Goal: Contribute content

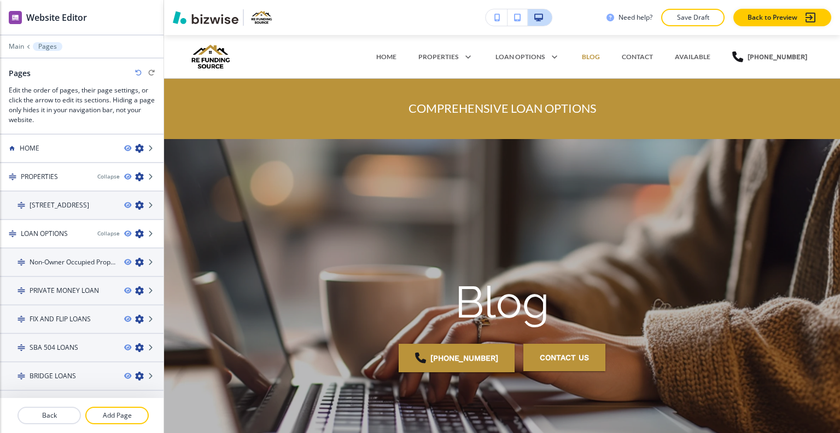
scroll to position [724, 0]
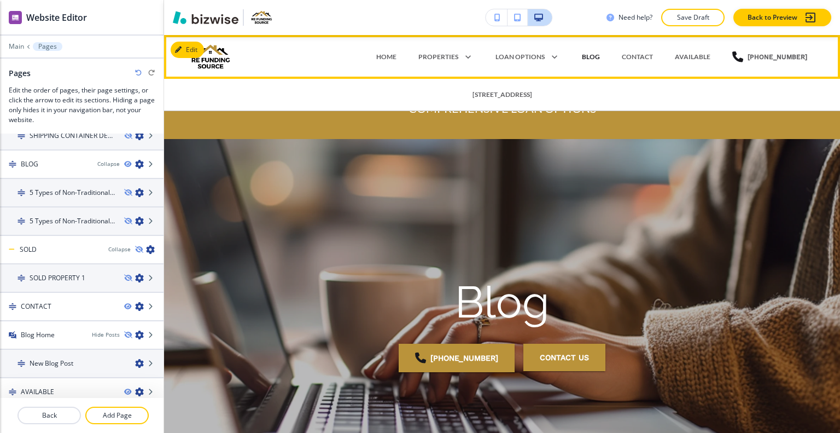
click at [600, 59] on p "BLOG" at bounding box center [591, 57] width 18 height 10
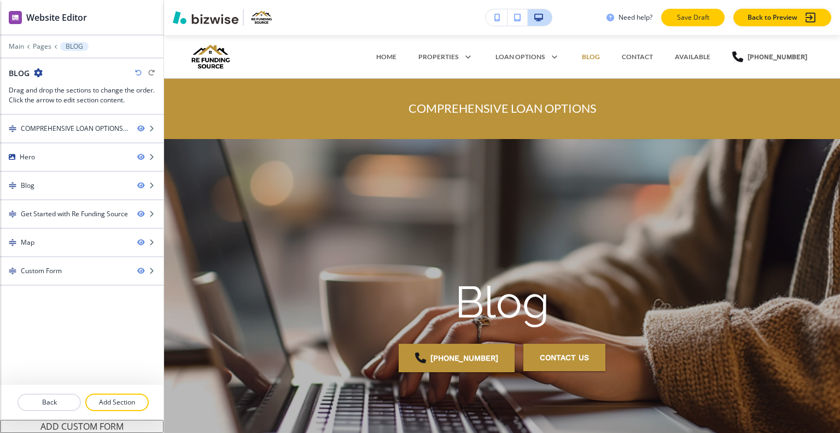
click at [686, 14] on p "Save Draft" at bounding box center [693, 18] width 35 height 10
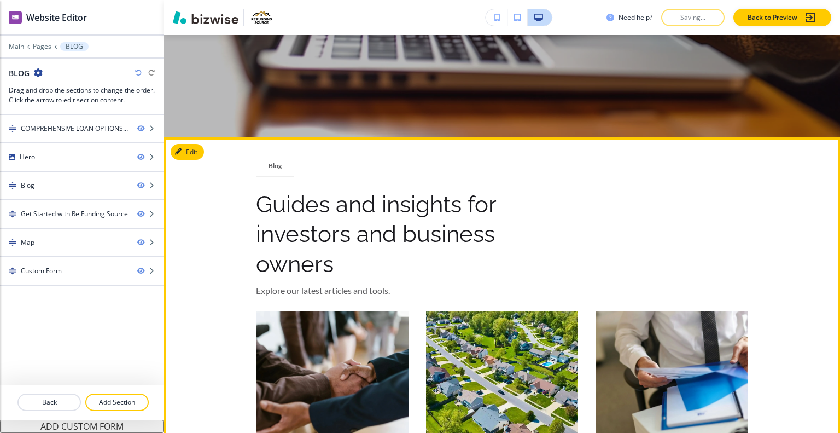
scroll to position [547, 0]
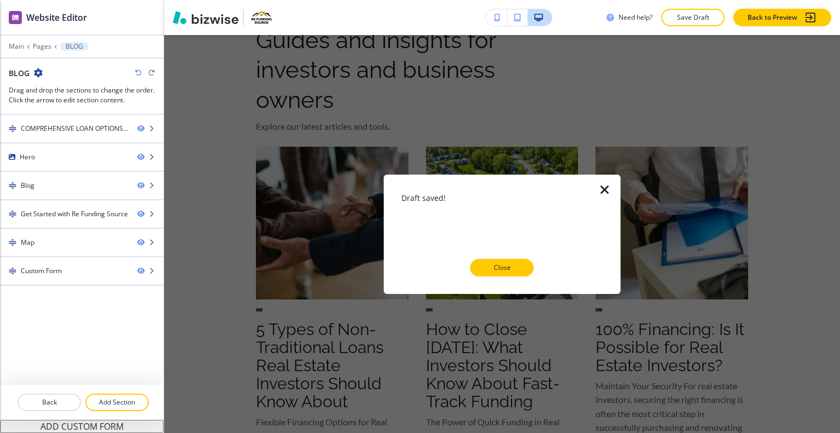
click at [506, 273] on button "Close" at bounding box center [502, 268] width 63 height 18
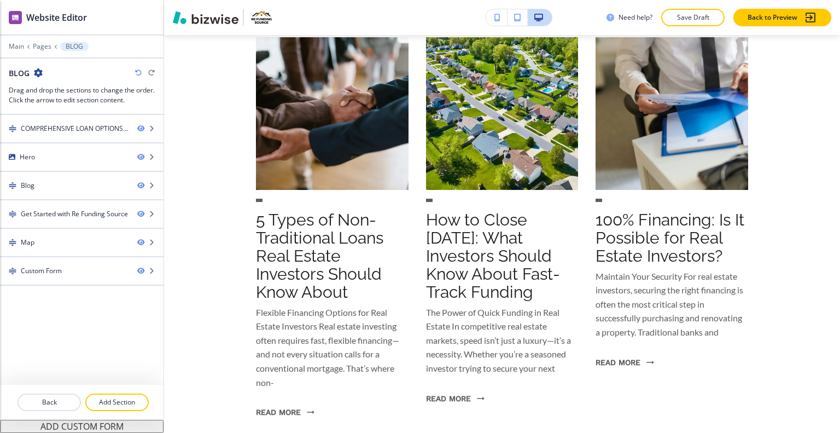
scroll to position [821, 0]
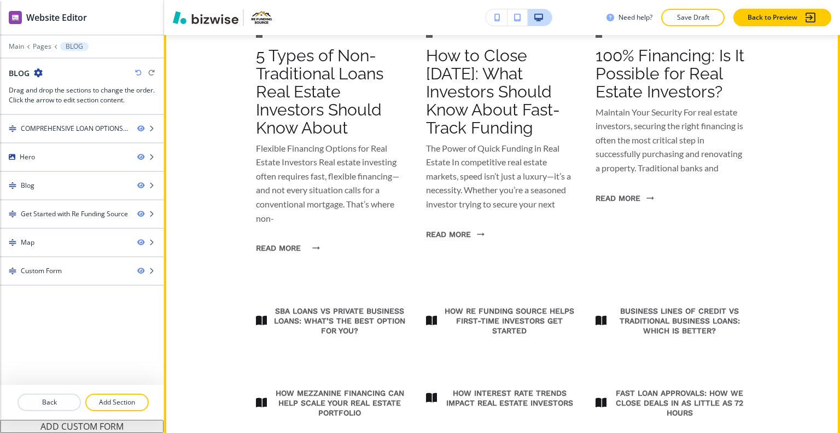
click at [300, 249] on button "READ MORE" at bounding box center [285, 248] width 58 height 28
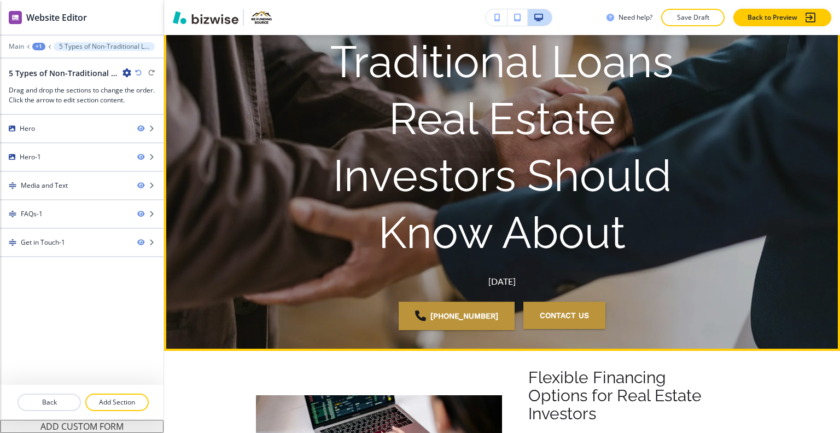
scroll to position [0, 0]
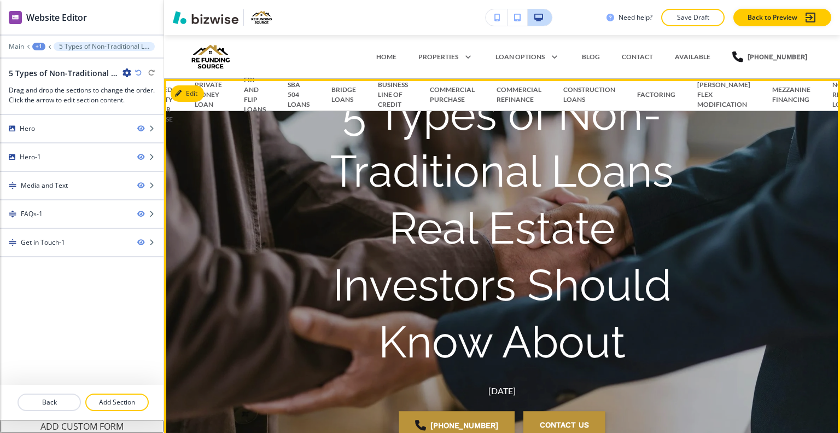
click at [470, 162] on p "5 Types of Non-Traditional Loans Real Estate Investors Should Know About" at bounding box center [502, 228] width 420 height 285
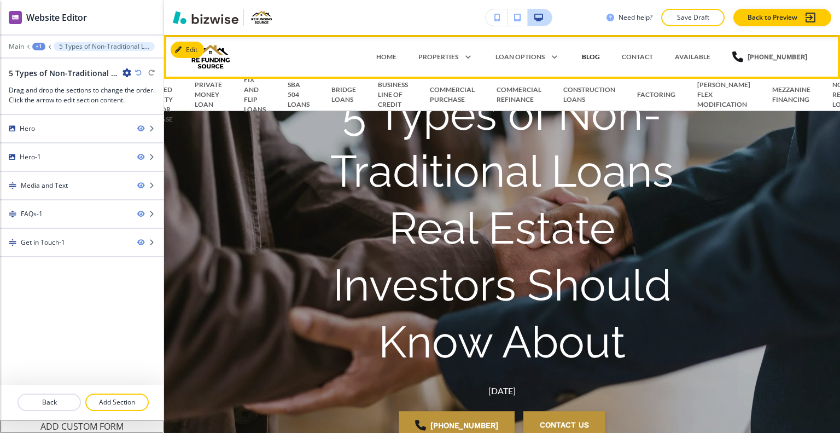
click at [598, 57] on p "BLOG" at bounding box center [591, 57] width 18 height 10
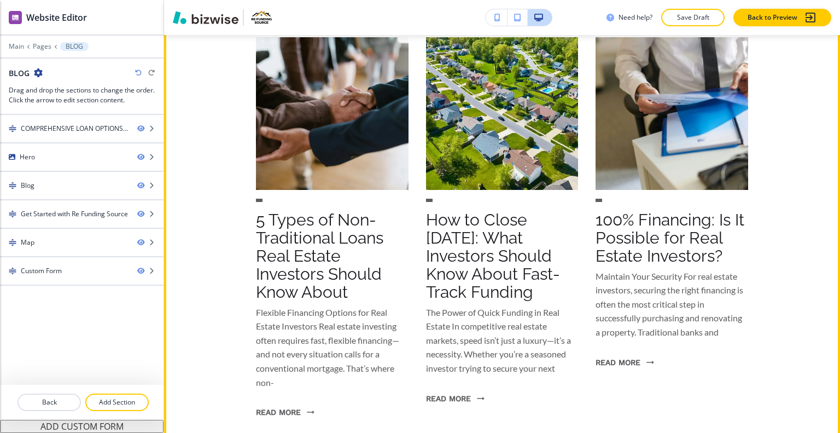
scroll to position [711, 0]
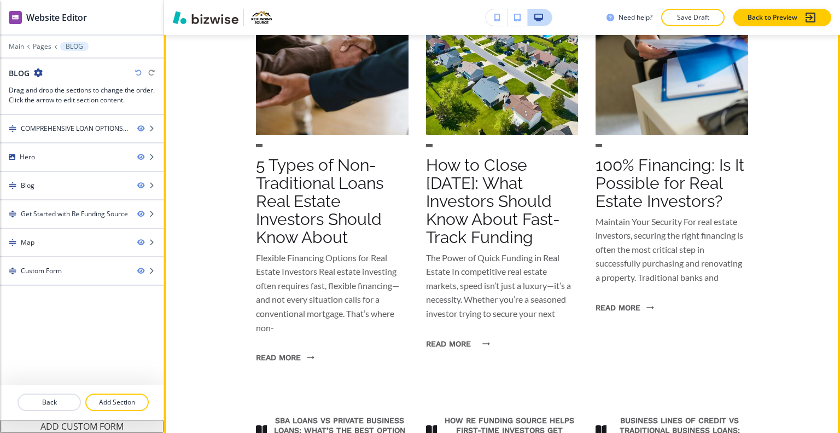
click at [440, 342] on button "read more" at bounding box center [455, 343] width 58 height 28
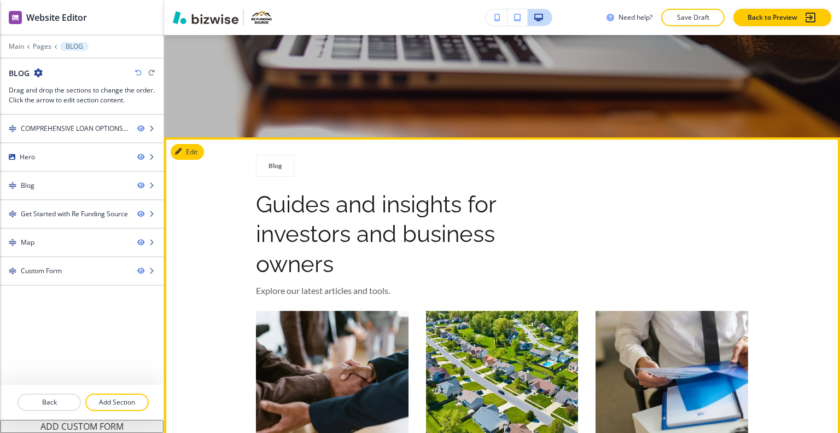
scroll to position [328, 0]
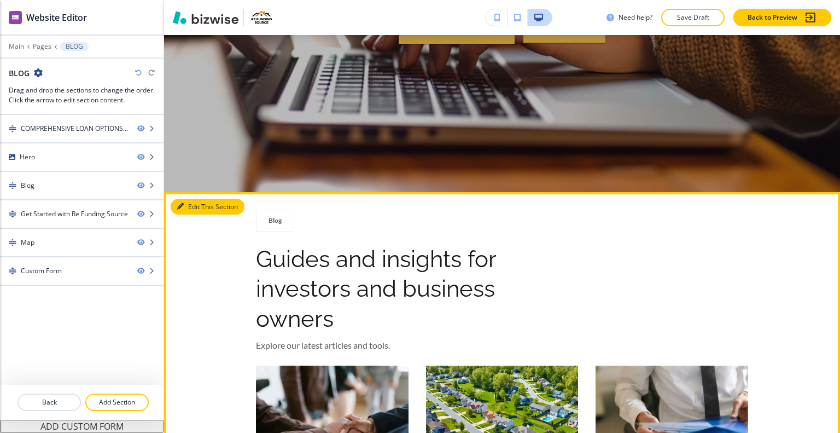
click at [211, 214] on button "Edit This Section" at bounding box center [208, 207] width 74 height 16
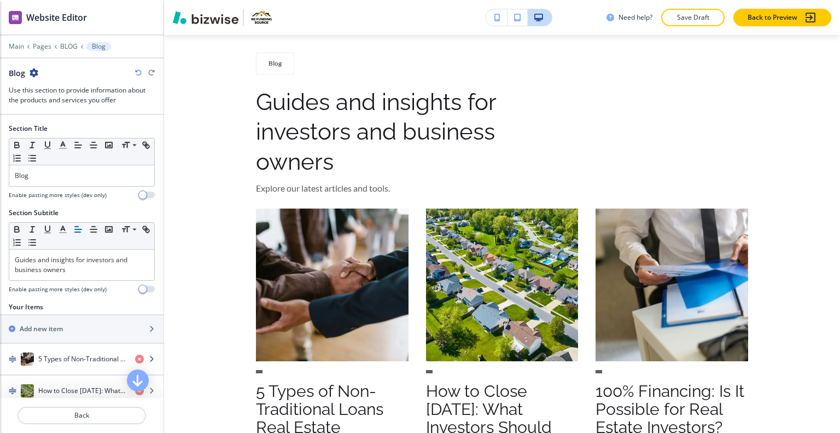
scroll to position [164, 0]
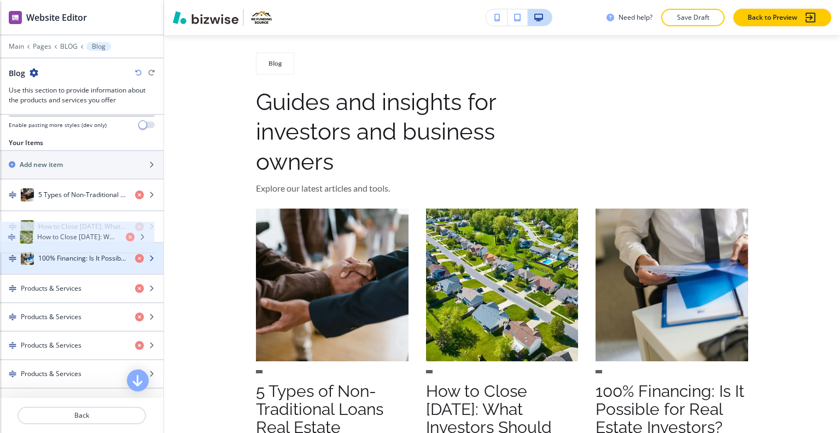
click at [60, 242] on div "5 Types of Non-Traditional Loans Real Estate Investors Should Know About How to…" at bounding box center [82, 312] width 164 height 266
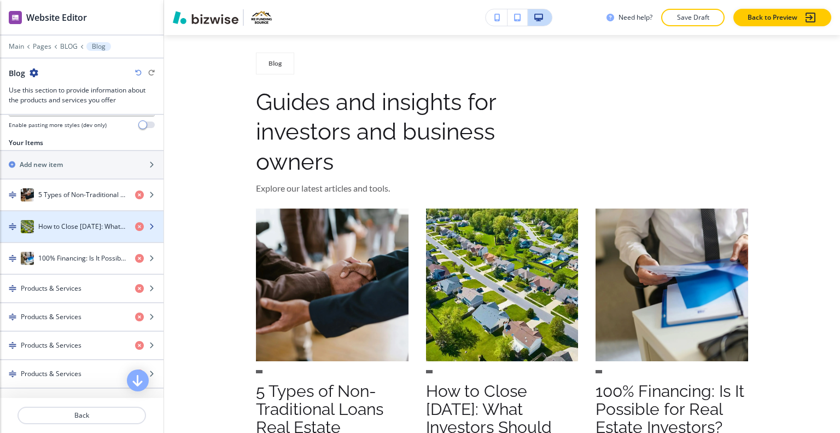
click at [60, 226] on h4 "How to Close [DATE]: What Investors Should Know About Fast-Track Funding" at bounding box center [82, 227] width 88 height 10
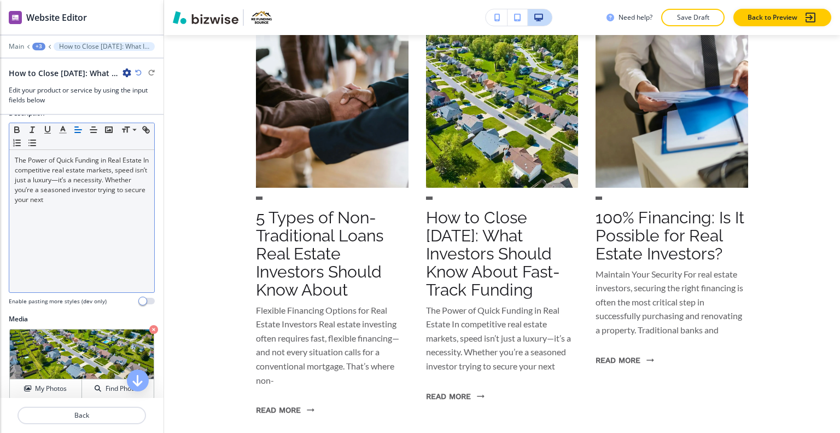
scroll to position [0, 0]
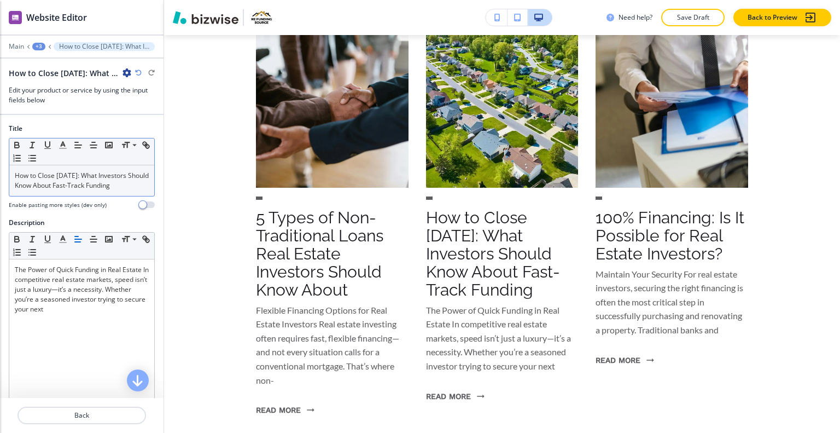
click at [138, 187] on p "How to Close [DATE]: What Investors Should Know About Fast-Track Funding" at bounding box center [82, 181] width 134 height 20
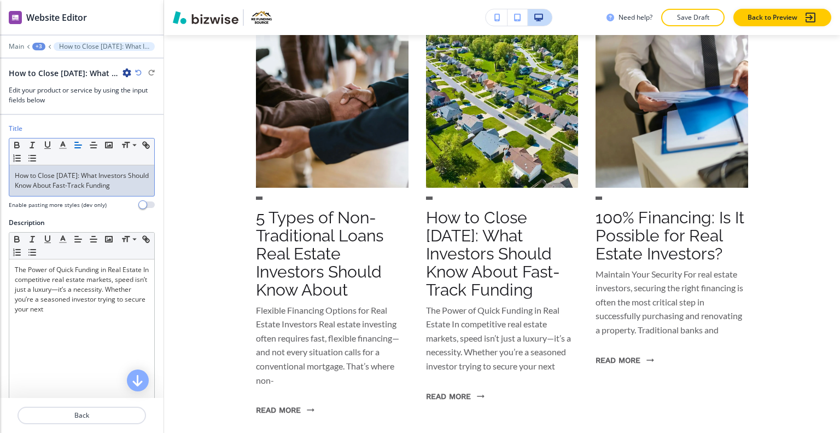
drag, startPoint x: 141, startPoint y: 188, endPoint x: 9, endPoint y: 172, distance: 133.4
click at [9, 172] on div "Small Normal Large Huge How to Close [DATE]: What Investors Should Know About F…" at bounding box center [82, 167] width 146 height 59
copy p "How to Close [DATE]: What Investors Should Know About Fast-Track Funding"
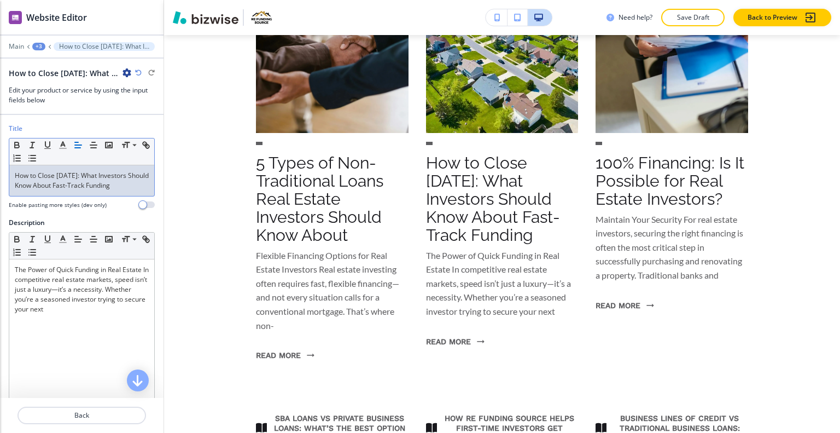
copy p "How to Close [DATE]: What Investors Should Know About Fast-Track Funding"
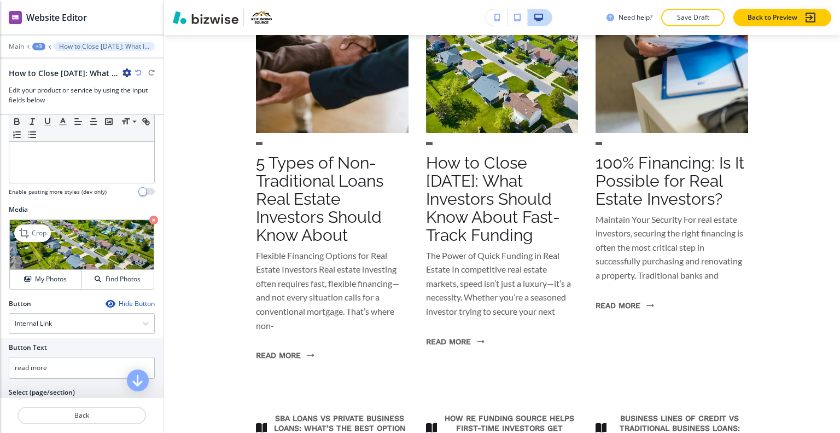
scroll to position [263, 0]
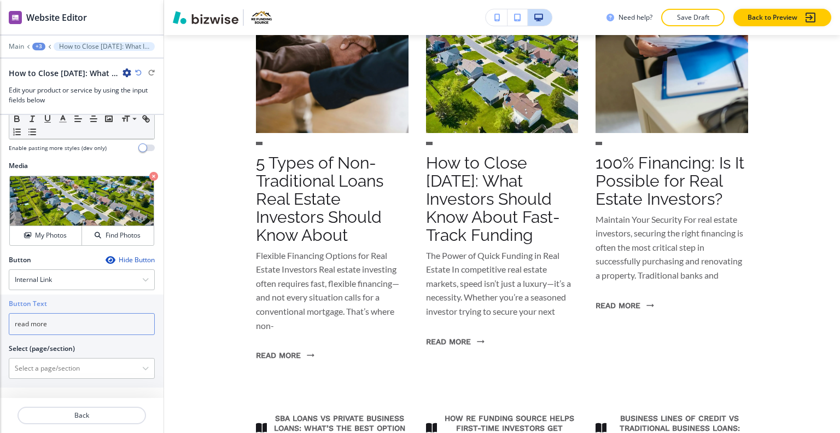
click at [123, 320] on input "read more" at bounding box center [82, 324] width 146 height 22
drag, startPoint x: 119, startPoint y: 320, endPoint x: 0, endPoint y: 316, distance: 119.3
click at [0, 316] on div "Button Text read more Select (page/section) HOME HOME | COMPREHENSIVE LOAN OPTI…" at bounding box center [82, 340] width 164 height 93
click at [96, 364] on \(page\/section\) "Manual Input" at bounding box center [75, 368] width 133 height 19
paste \(page\/section\) "How to Close [DATE]: What Investors Should Know About Fast-Track Funding"
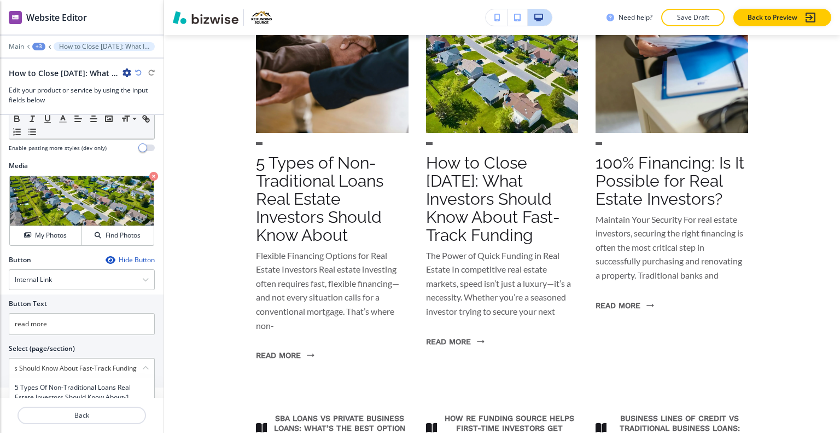
scroll to position [0, 0]
drag, startPoint x: 124, startPoint y: 362, endPoint x: 7, endPoint y: 323, distance: 123.4
click at [0, 334] on div "Button Text read more Select (page/section) How to Close [DATE]: What Investors…" at bounding box center [82, 340] width 164 height 93
type \(page\/section\) "g"
click at [24, 363] on \(page\/section\) "g" at bounding box center [75, 368] width 133 height 19
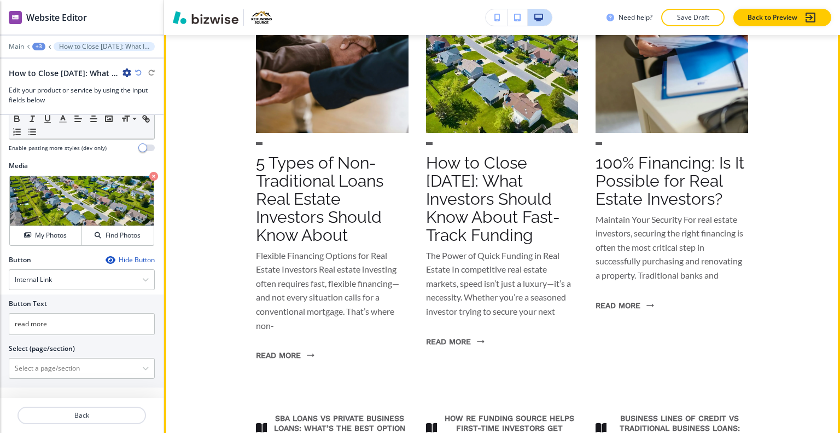
click at [220, 258] on div "Blog Guides and insights for investors and business owners Explore our latest a…" at bounding box center [502, 179] width 676 height 710
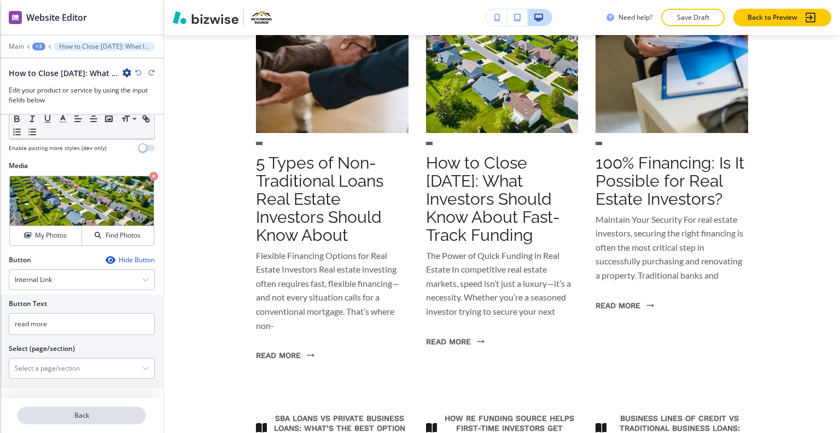
click at [117, 416] on p "Back" at bounding box center [82, 415] width 126 height 10
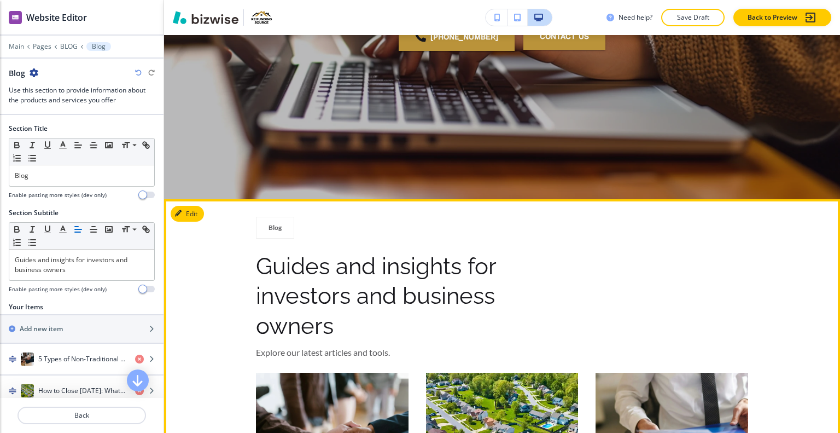
scroll to position [102, 0]
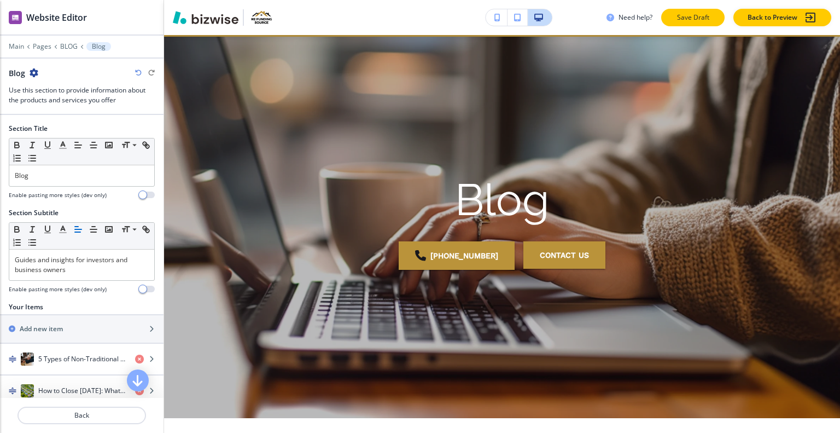
click at [700, 22] on button "Save Draft" at bounding box center [692, 18] width 63 height 18
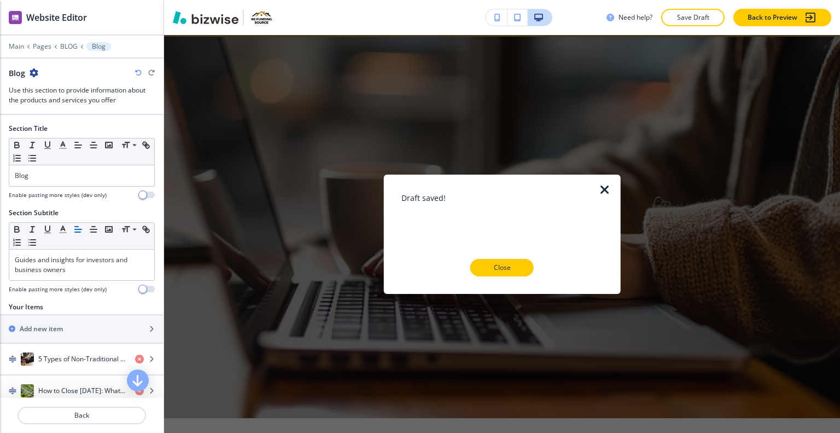
click at [607, 191] on icon "button" at bounding box center [605, 189] width 13 height 13
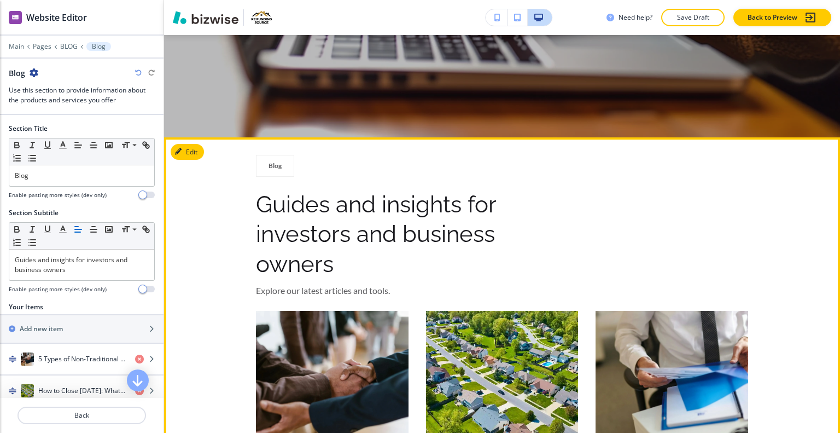
scroll to position [328, 0]
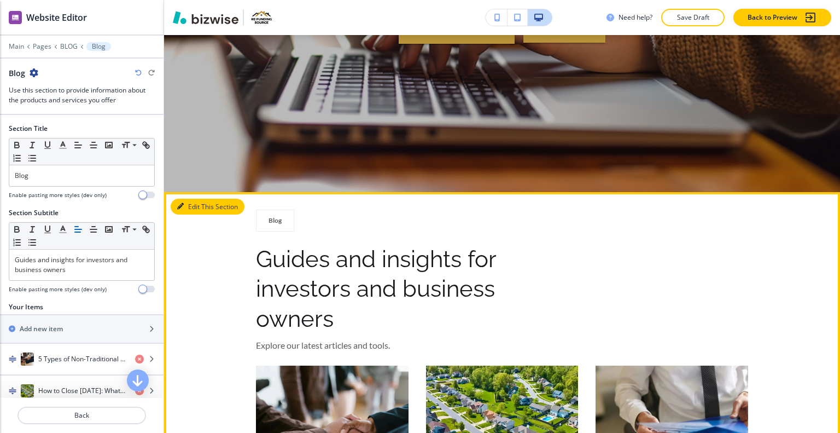
click at [193, 205] on button "Edit This Section" at bounding box center [208, 207] width 74 height 16
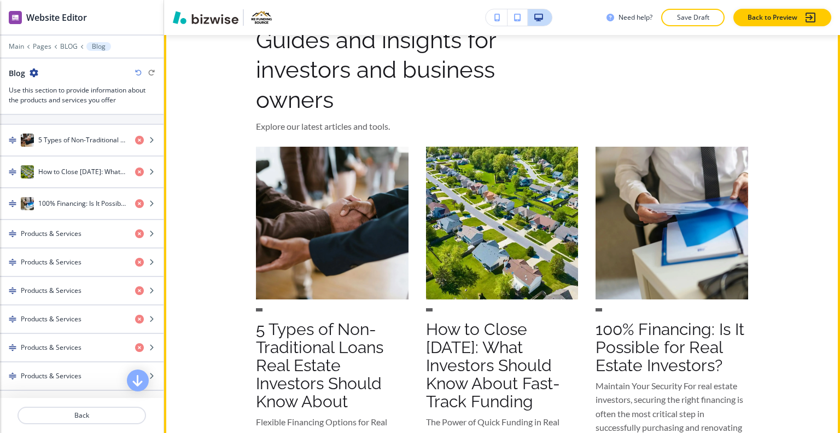
scroll to position [438, 0]
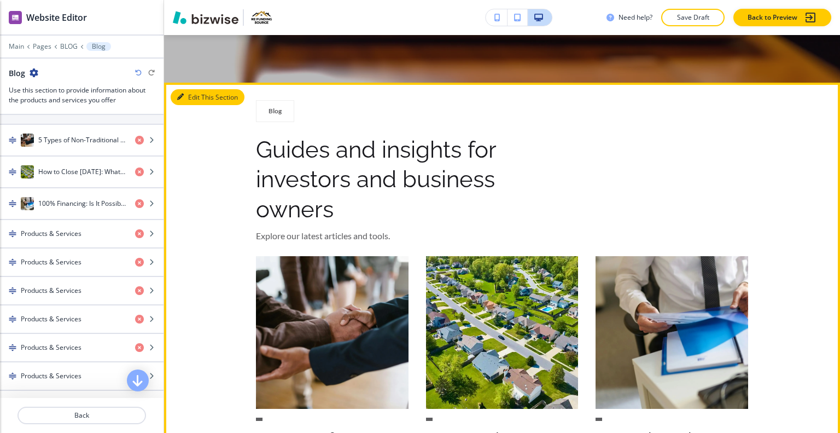
click at [200, 97] on button "Edit This Section" at bounding box center [208, 97] width 74 height 16
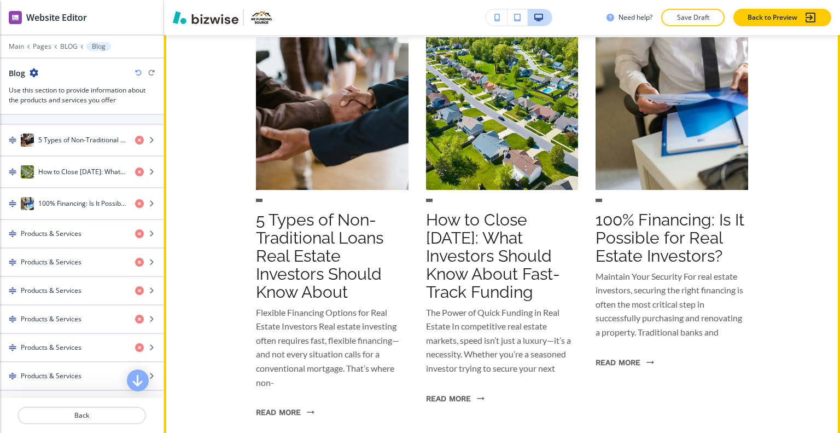
scroll to position [492, 0]
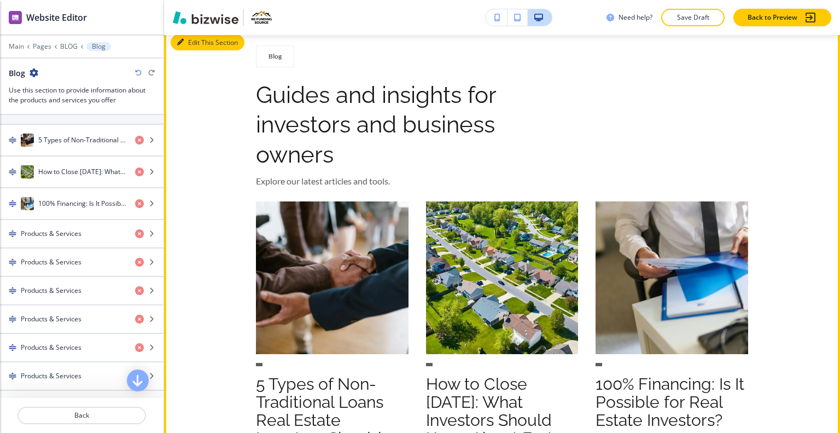
click at [194, 43] on button "Edit This Section" at bounding box center [208, 42] width 74 height 16
click at [198, 45] on button "Edit This Section" at bounding box center [208, 42] width 74 height 16
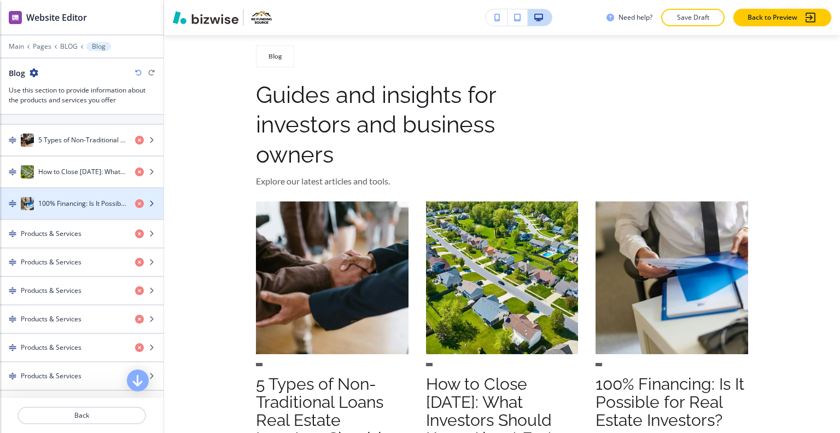
click at [39, 189] on div "button" at bounding box center [82, 192] width 164 height 9
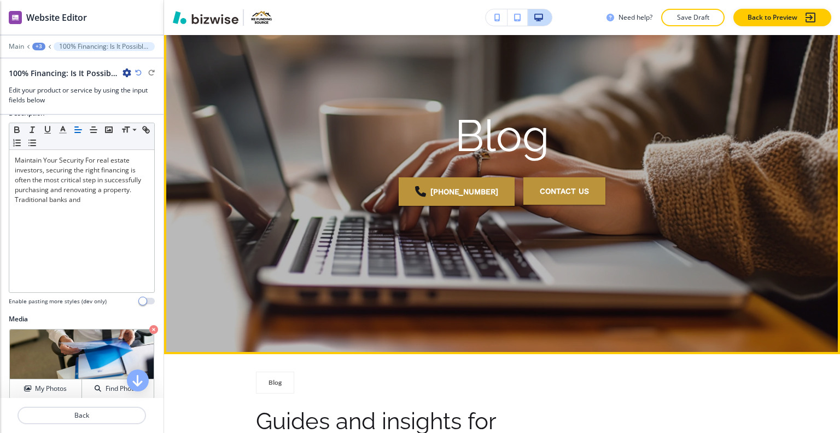
scroll to position [2, 0]
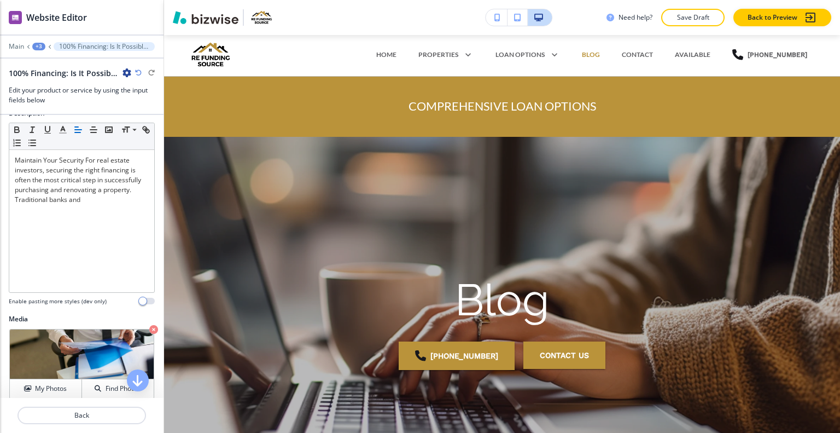
click at [40, 47] on div "+3" at bounding box center [38, 47] width 13 height 8
click at [63, 83] on p "BLOG" at bounding box center [67, 83] width 56 height 10
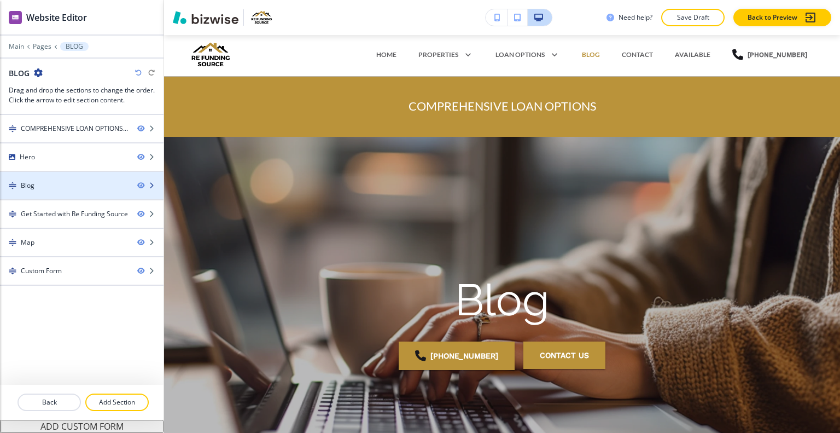
click at [63, 182] on div "Blog" at bounding box center [64, 186] width 129 height 10
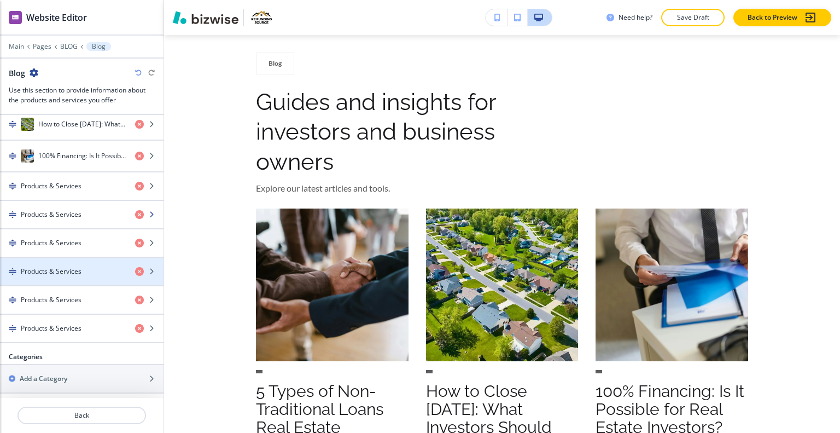
scroll to position [157, 0]
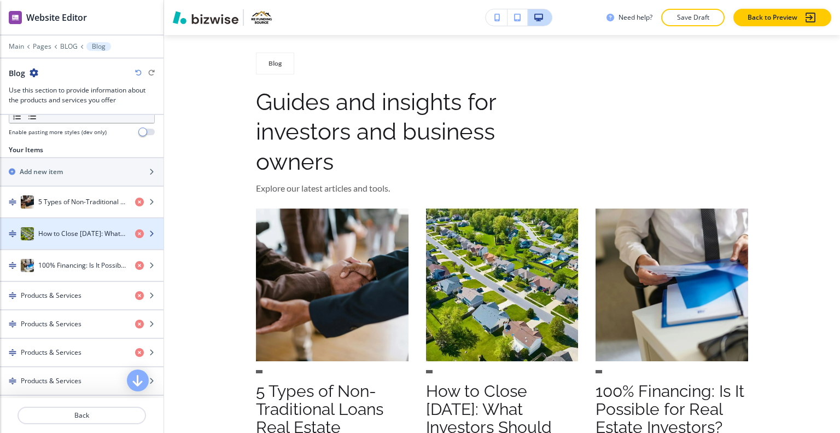
click at [52, 229] on h4 "How to Close [DATE]: What Investors Should Know About Fast-Track Funding" at bounding box center [82, 234] width 88 height 10
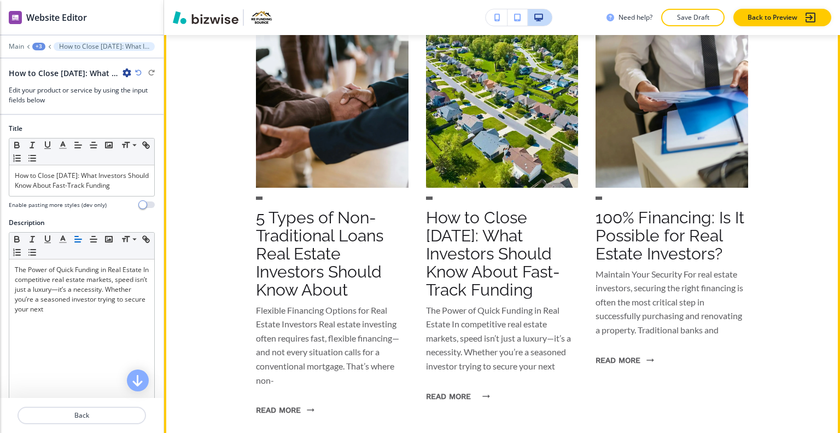
click at [458, 393] on button "read more" at bounding box center [455, 396] width 58 height 28
click at [457, 397] on button "read more" at bounding box center [455, 396] width 58 height 28
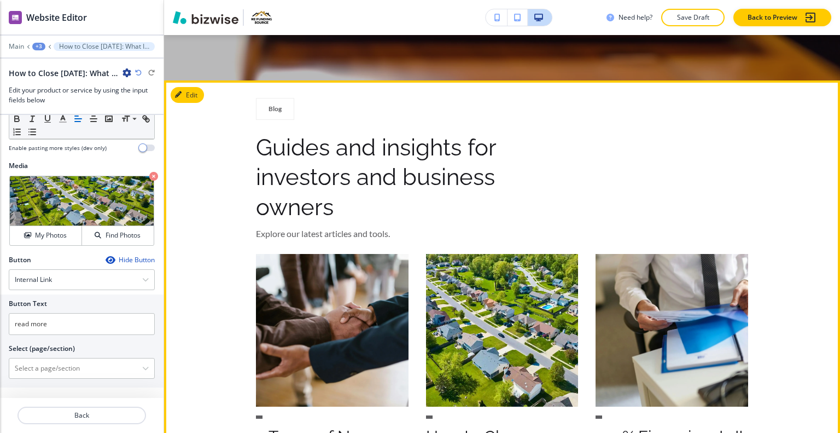
scroll to position [221, 0]
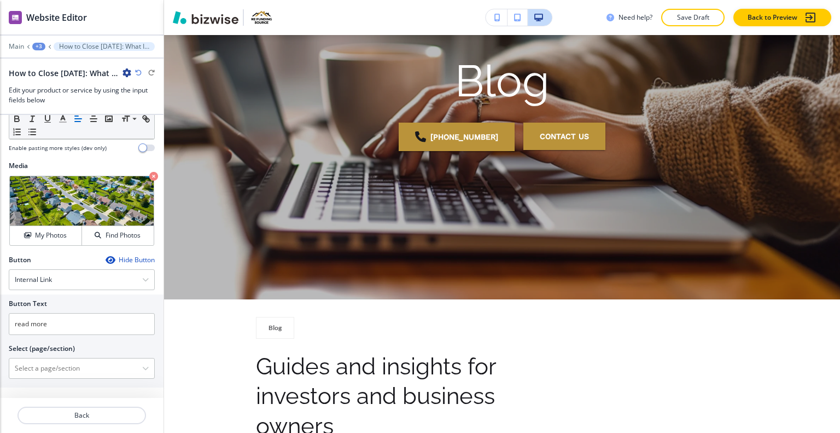
click at [39, 48] on div "+3" at bounding box center [38, 47] width 13 height 8
click at [51, 80] on p "BLOG" at bounding box center [67, 83] width 56 height 10
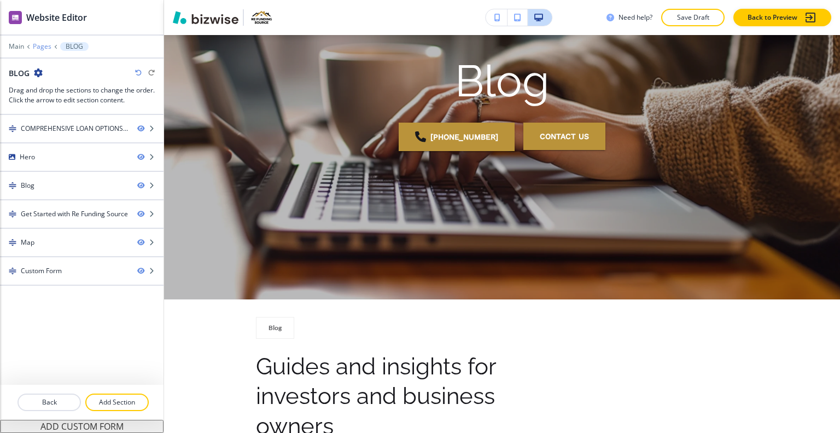
click at [39, 45] on p "Pages" at bounding box center [42, 47] width 19 height 8
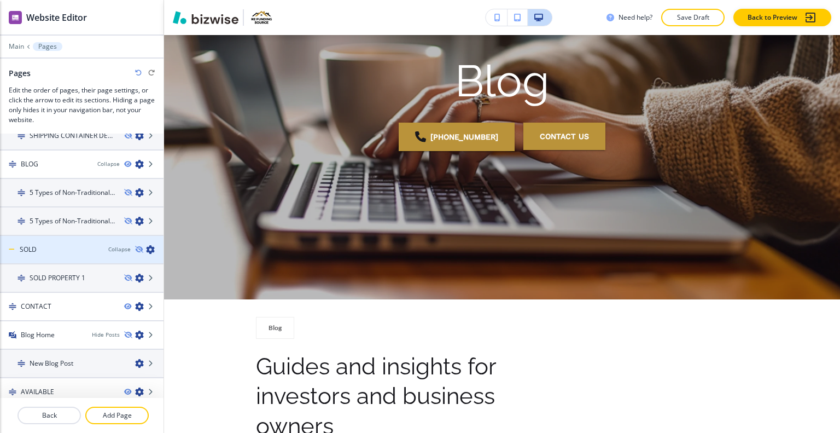
scroll to position [669, 0]
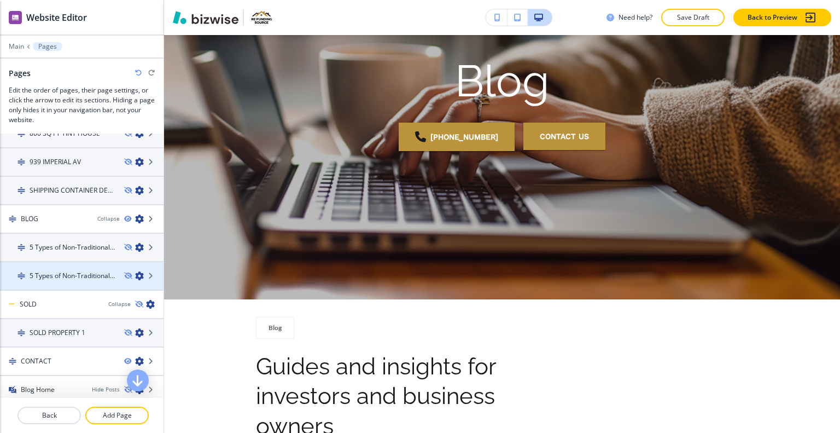
click at [76, 281] on div at bounding box center [82, 285] width 164 height 9
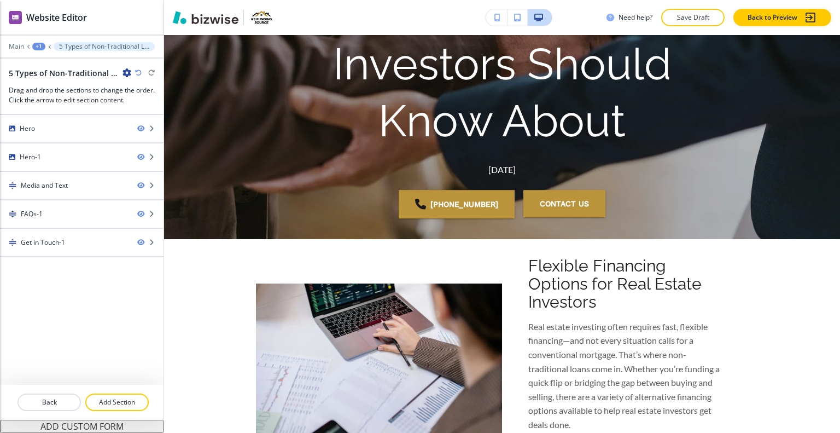
scroll to position [0, 0]
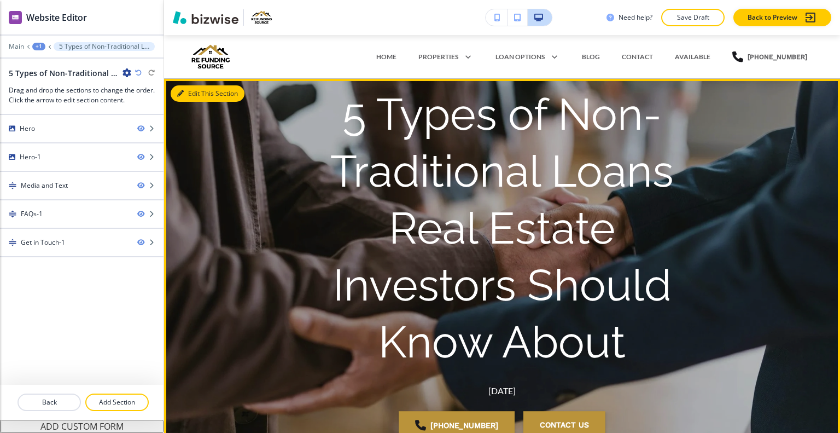
click at [202, 94] on button "Edit This Section" at bounding box center [208, 93] width 74 height 16
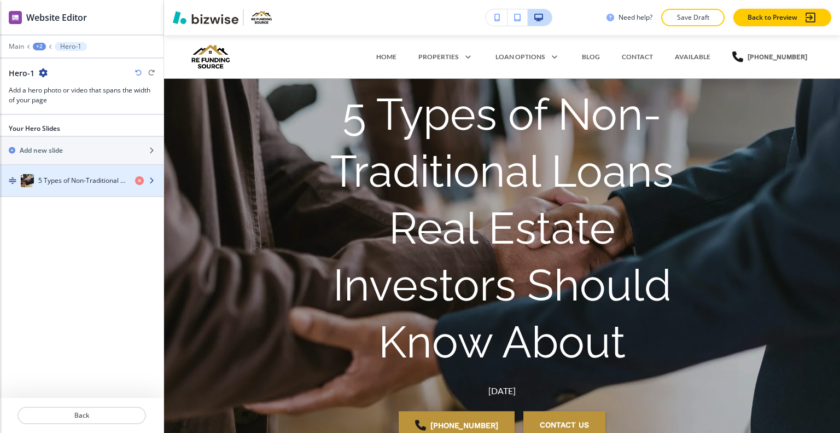
click at [92, 177] on h4 "5 Types of Non-Traditional Loans Real Estate Investors Should Know About" at bounding box center [82, 181] width 88 height 10
click at [91, 178] on h4 "5 Types of Non-Traditional Loans Real Estate Investors Should Know About" at bounding box center [82, 181] width 88 height 10
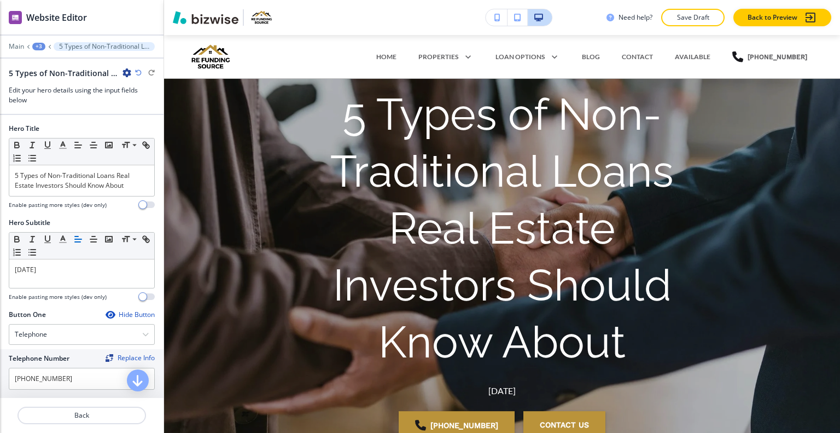
scroll to position [79, 0]
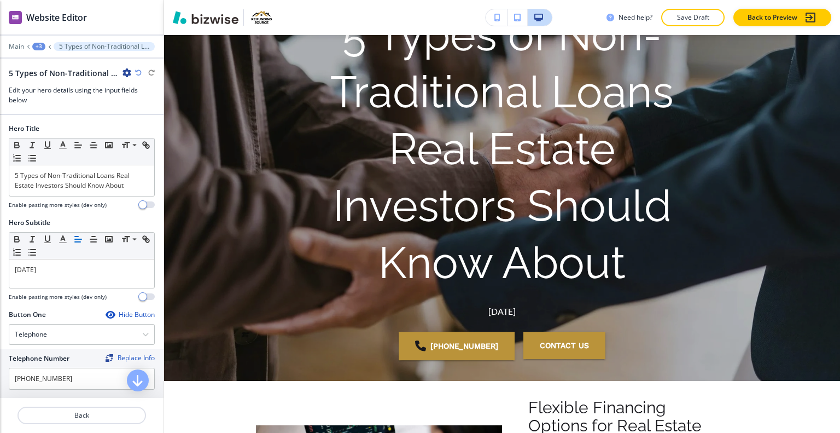
click at [91, 178] on p "5 Types of Non-Traditional Loans Real Estate Investors Should Know About" at bounding box center [82, 181] width 134 height 20
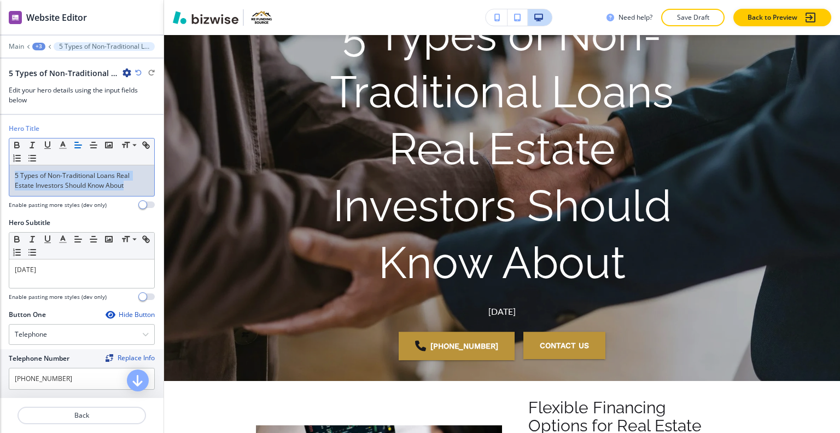
drag, startPoint x: 130, startPoint y: 183, endPoint x: 68, endPoint y: 179, distance: 62.0
click at [0, 156] on div "Hero Title Small Normal Large Huge 5 Types of Non-Traditional Loans Real Estate…" at bounding box center [82, 171] width 164 height 94
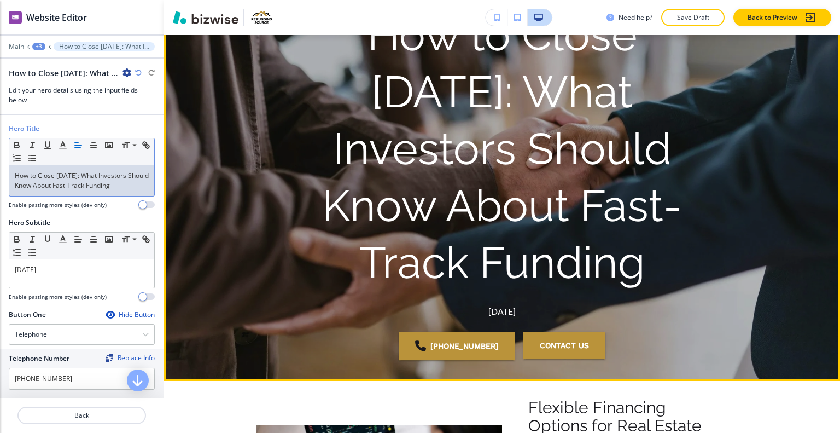
scroll to position [0, 0]
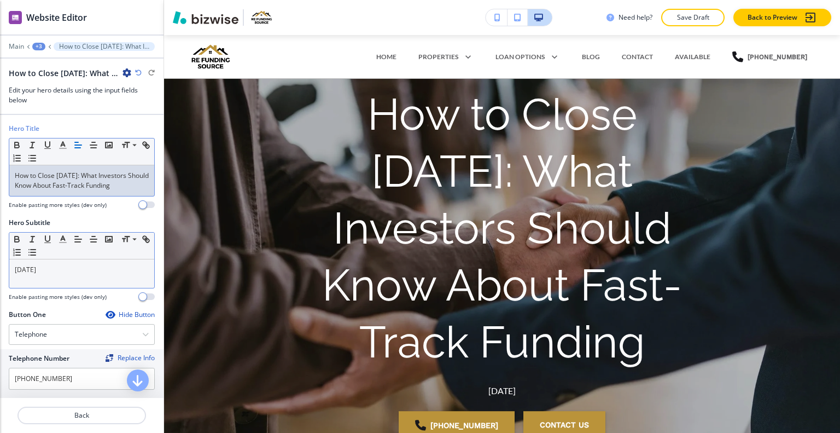
click at [97, 268] on p "[DATE]" at bounding box center [82, 270] width 134 height 10
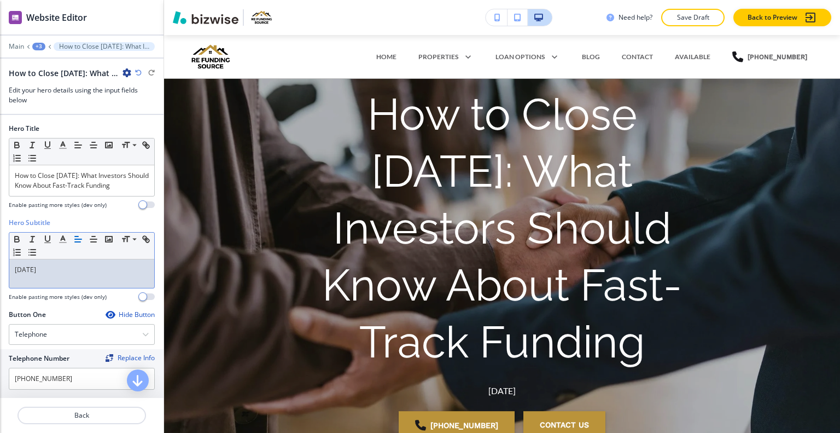
drag, startPoint x: 97, startPoint y: 268, endPoint x: 0, endPoint y: 251, distance: 98.8
click at [0, 251] on div "Hero Subtitle Small Normal Large Huge [DATE] Enable pasting more styles (dev on…" at bounding box center [82, 264] width 164 height 92
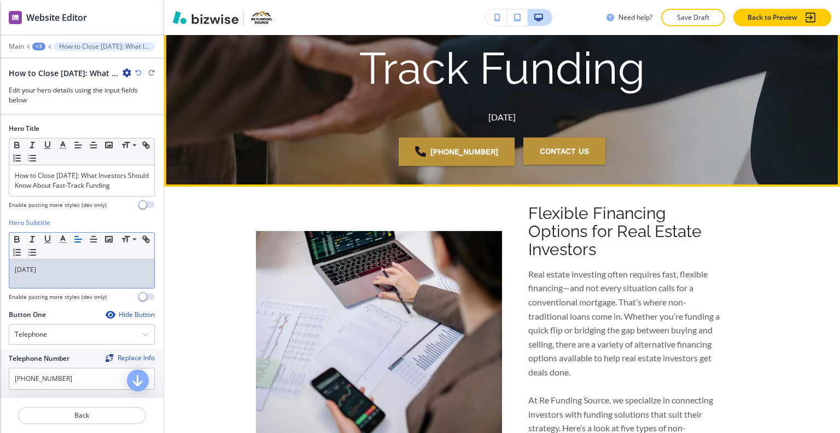
scroll to position [109, 0]
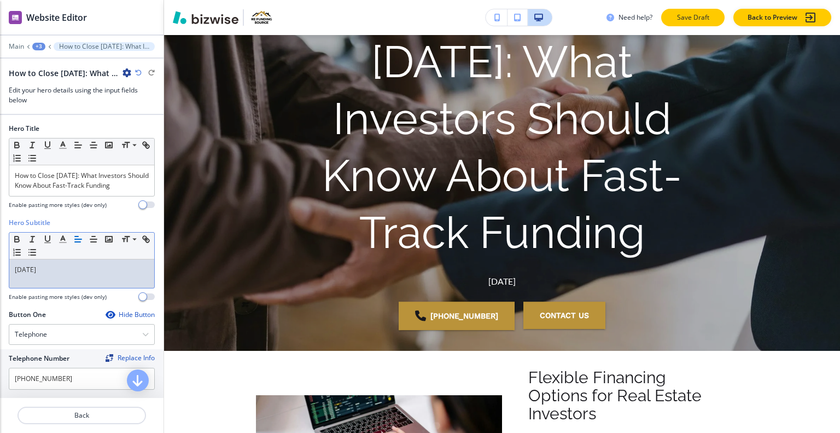
click at [681, 20] on p "Save Draft" at bounding box center [693, 18] width 35 height 10
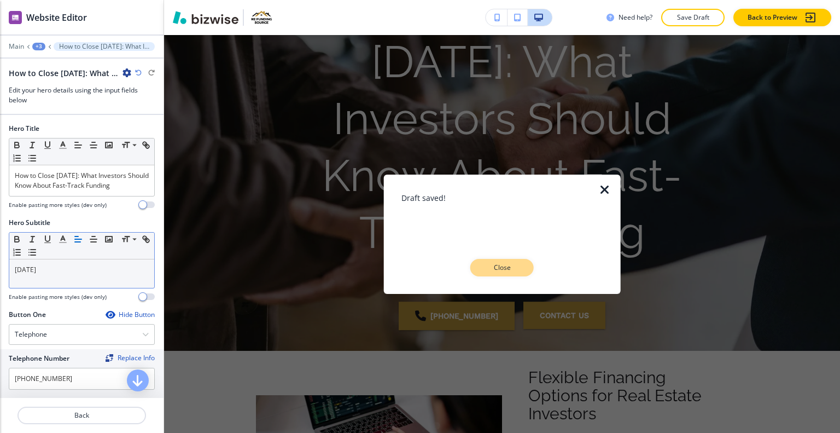
click at [496, 263] on button "Close" at bounding box center [502, 268] width 63 height 18
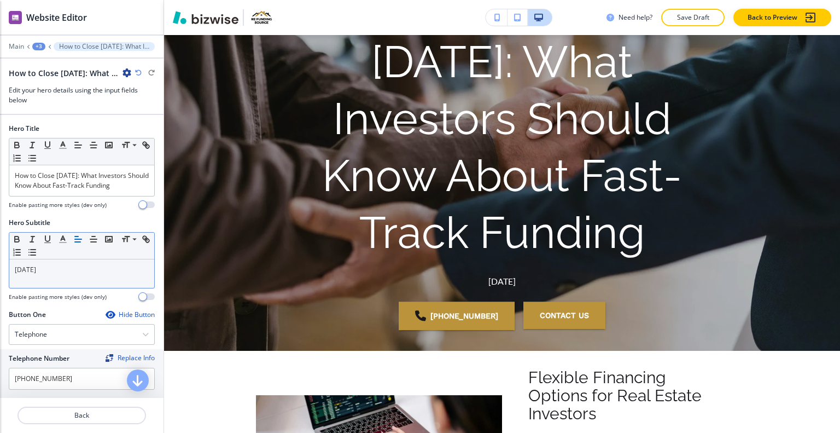
click at [36, 43] on div "+3" at bounding box center [38, 47] width 13 height 8
click at [50, 66] on p "Pages" at bounding box center [67, 64] width 56 height 10
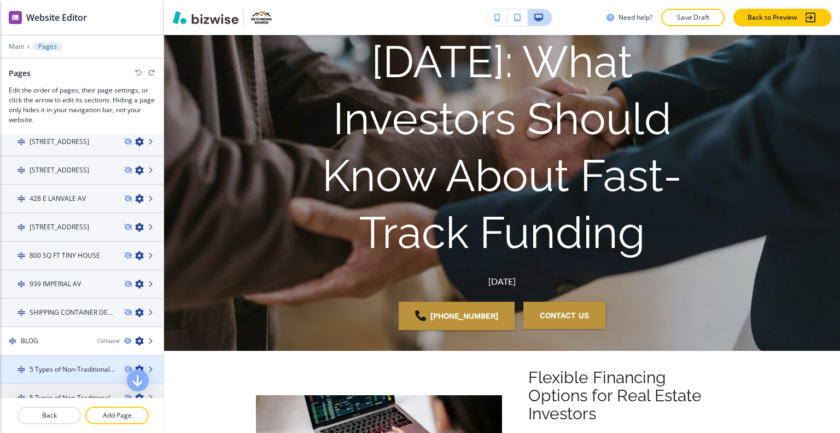
scroll to position [602, 0]
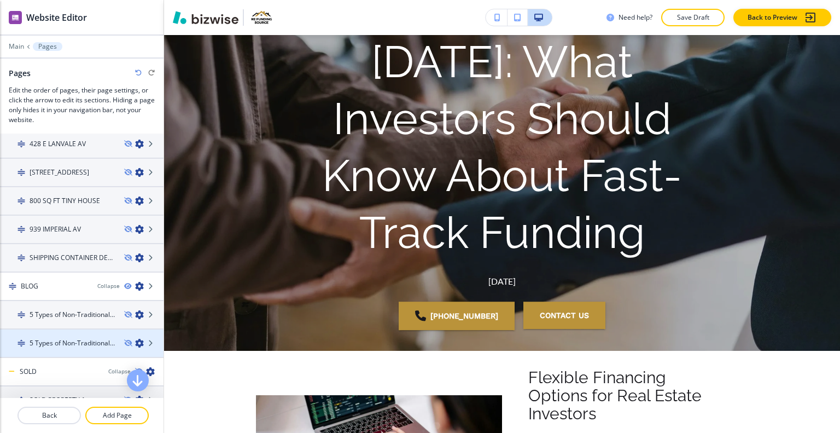
click at [51, 339] on h4 "5 Types of Non-Traditional Loans Real Estate Investors Should Know About-1" at bounding box center [73, 343] width 86 height 10
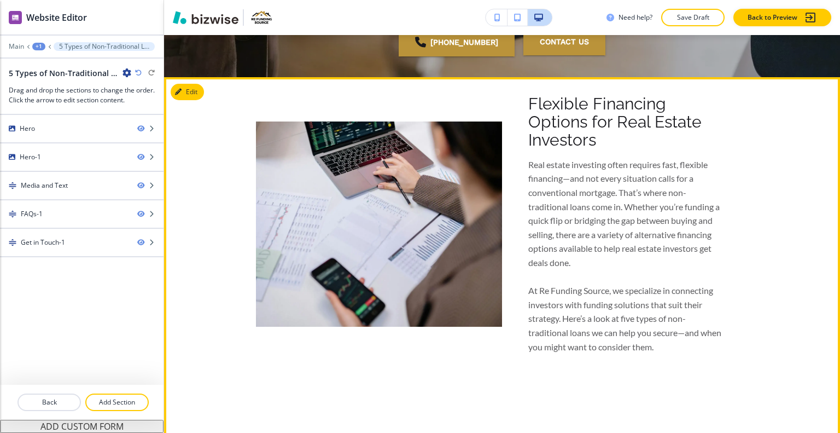
scroll to position [164, 0]
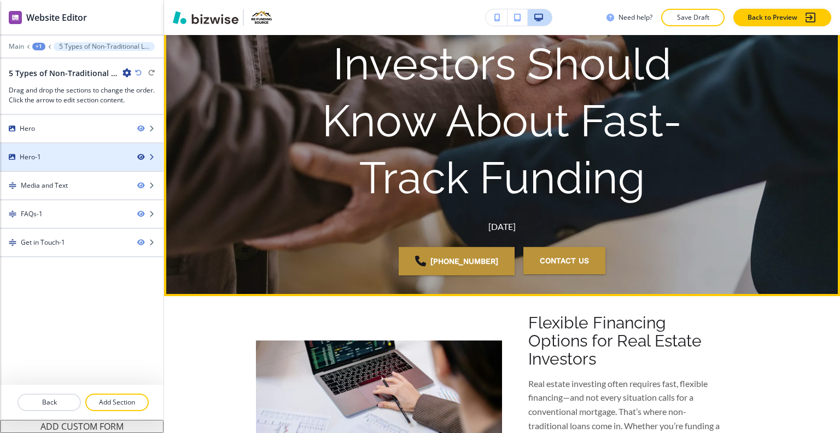
click at [142, 157] on icon "button" at bounding box center [140, 157] width 7 height 7
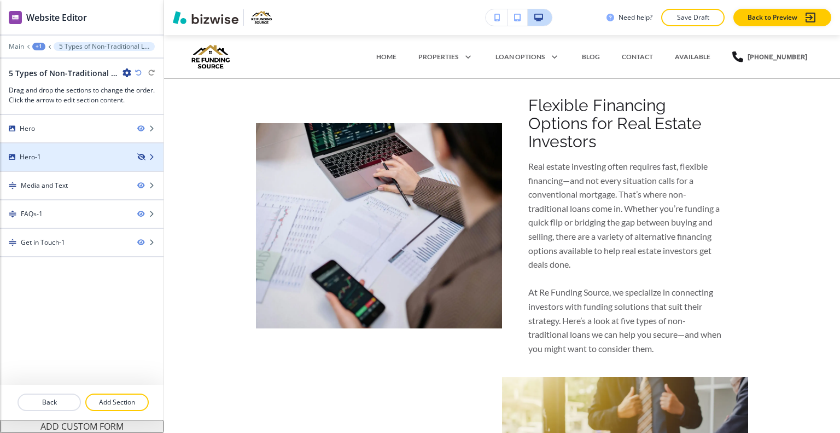
click at [142, 157] on icon "button" at bounding box center [140, 157] width 7 height 7
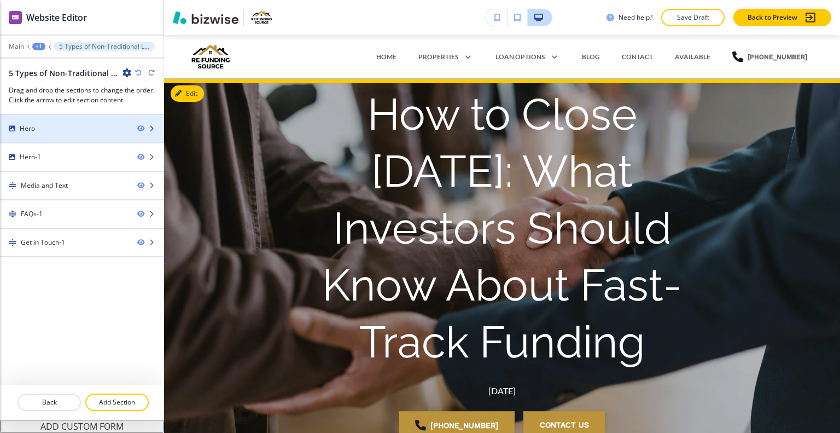
click at [101, 134] on div at bounding box center [82, 138] width 164 height 9
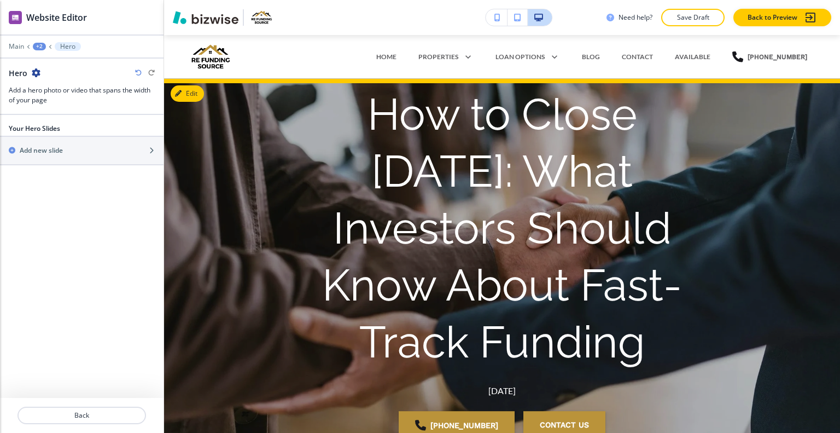
scroll to position [44, 0]
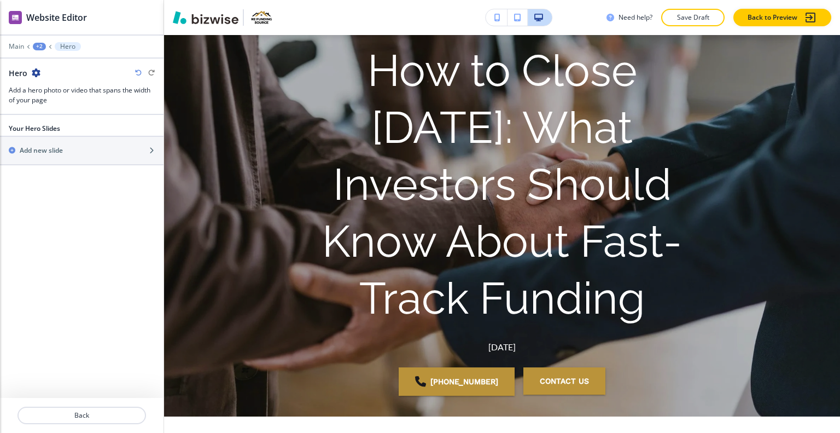
click at [37, 67] on div "Hero" at bounding box center [25, 72] width 32 height 11
click at [37, 68] on icon "button" at bounding box center [36, 72] width 9 height 9
click at [69, 126] on p "Delete Section" at bounding box center [66, 130] width 56 height 10
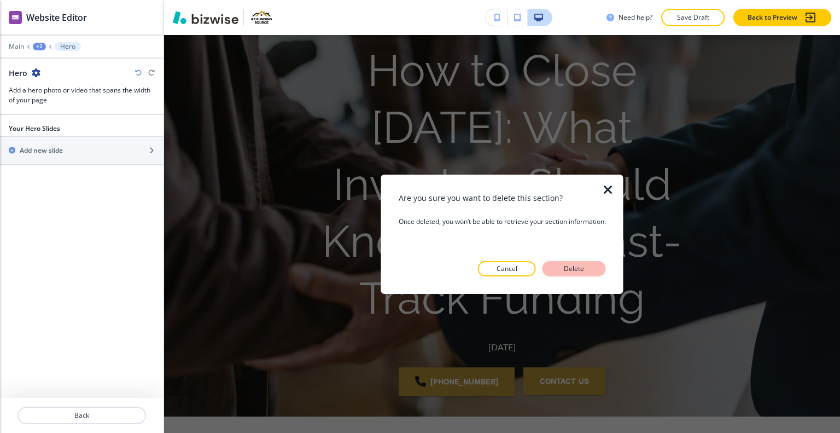
click at [571, 268] on p "Delete" at bounding box center [574, 269] width 26 height 10
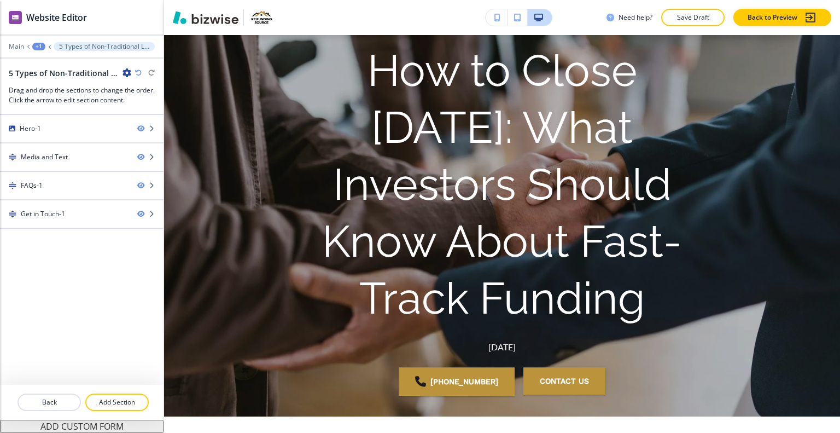
scroll to position [0, 0]
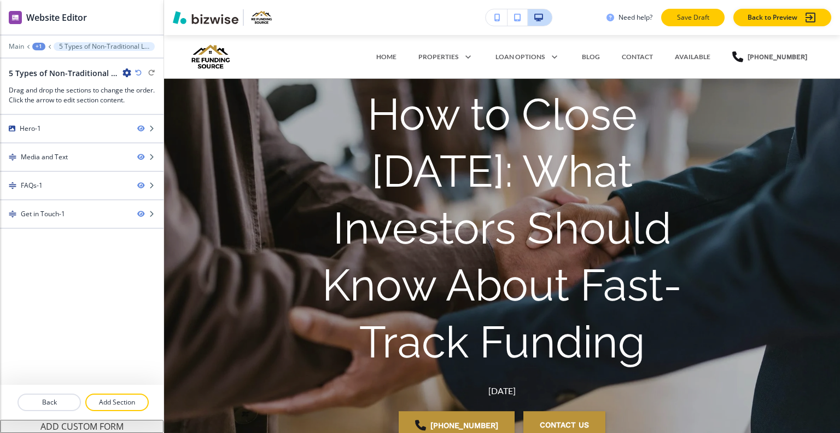
click at [690, 17] on p "Save Draft" at bounding box center [693, 18] width 35 height 10
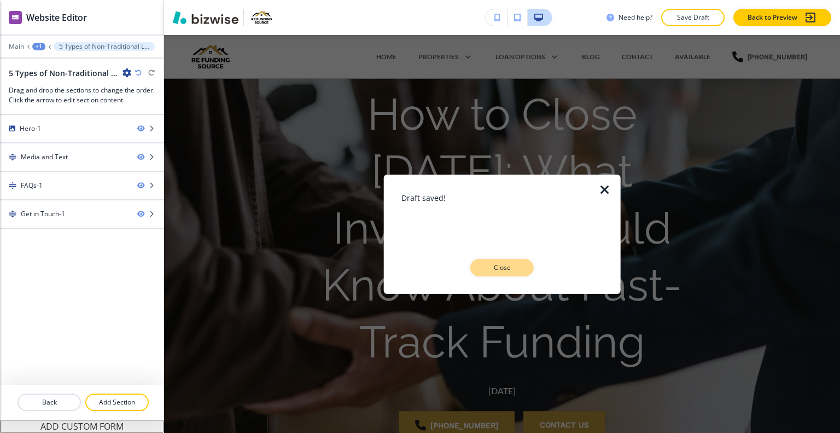
click at [508, 264] on p "Close" at bounding box center [502, 268] width 35 height 10
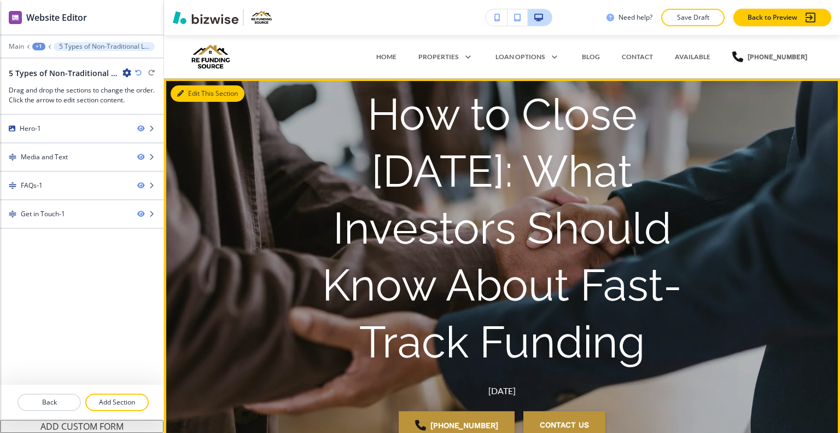
click at [200, 89] on button "Edit This Section" at bounding box center [208, 93] width 74 height 16
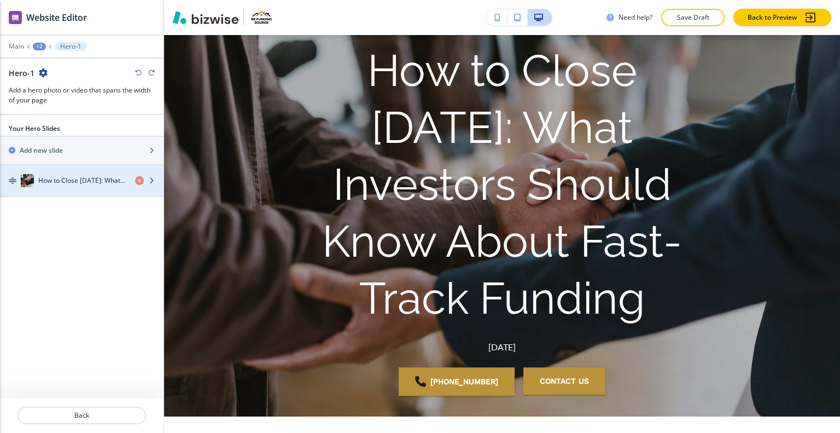
click at [81, 190] on div "button" at bounding box center [82, 191] width 164 height 9
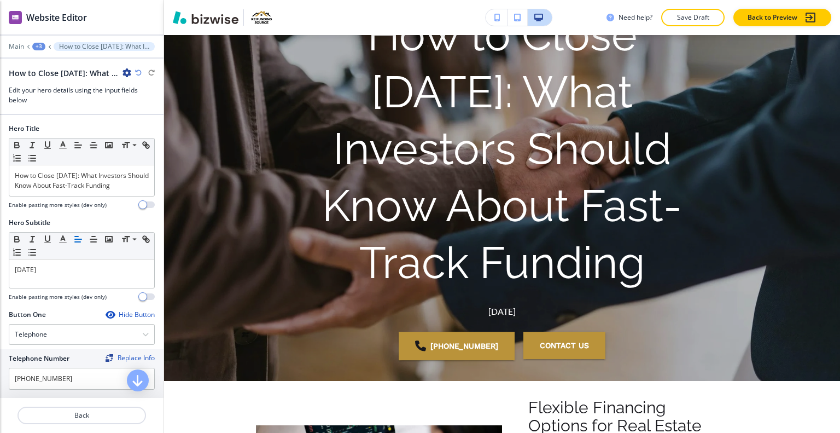
scroll to position [250, 0]
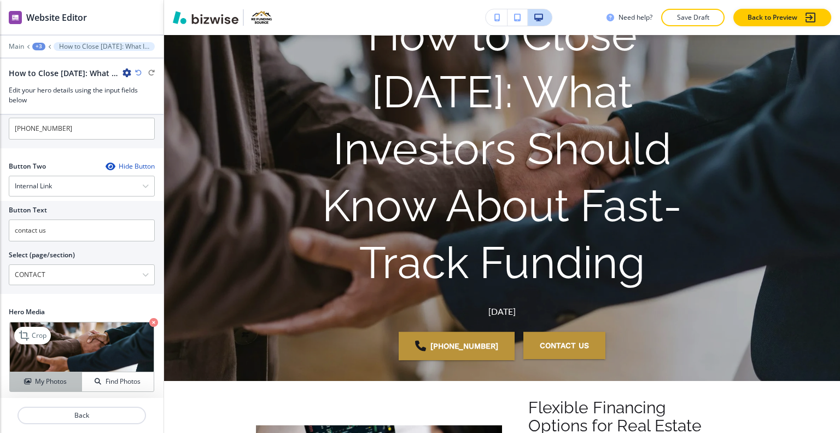
click at [65, 378] on h4 "My Photos" at bounding box center [51, 381] width 32 height 10
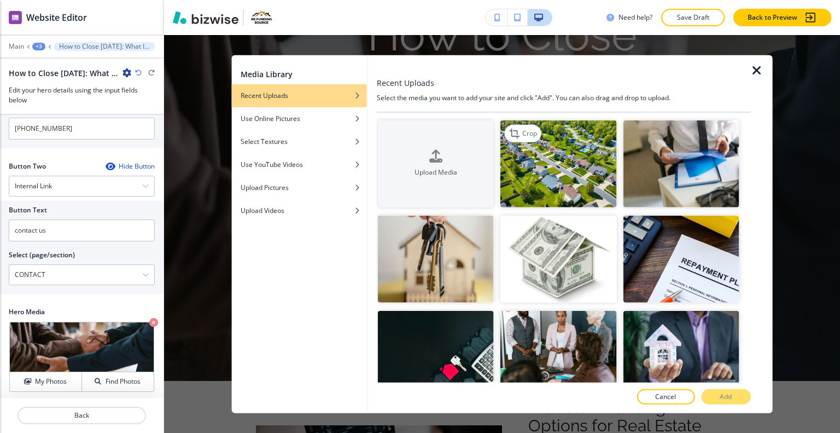
click at [565, 152] on img "button" at bounding box center [559, 163] width 116 height 87
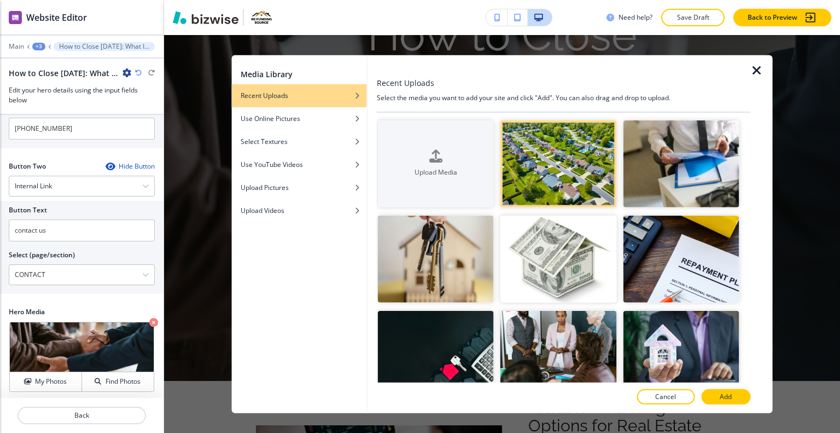
click at [715, 404] on div at bounding box center [564, 408] width 374 height 9
click at [716, 396] on button "Add" at bounding box center [725, 396] width 49 height 15
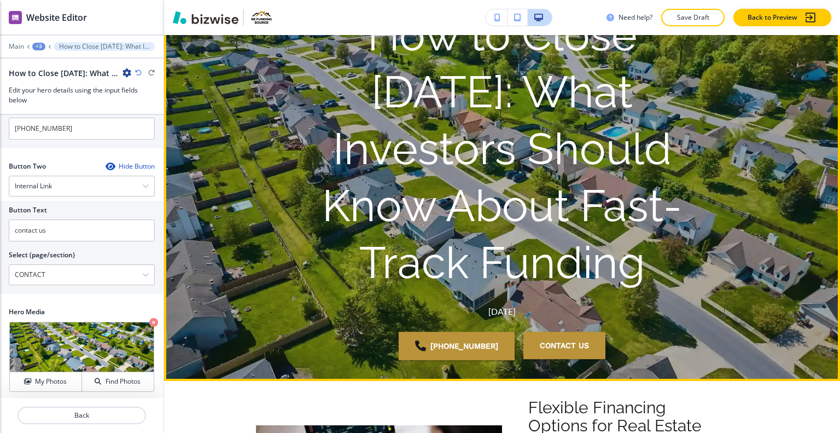
scroll to position [0, 0]
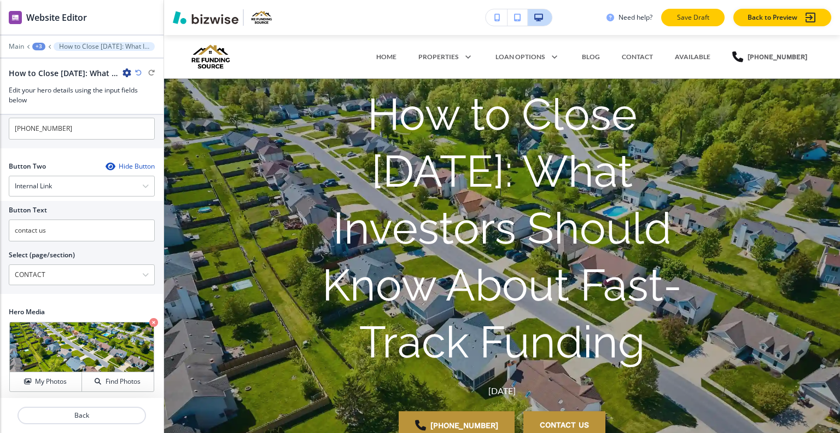
click at [674, 21] on button "Save Draft" at bounding box center [692, 18] width 63 height 18
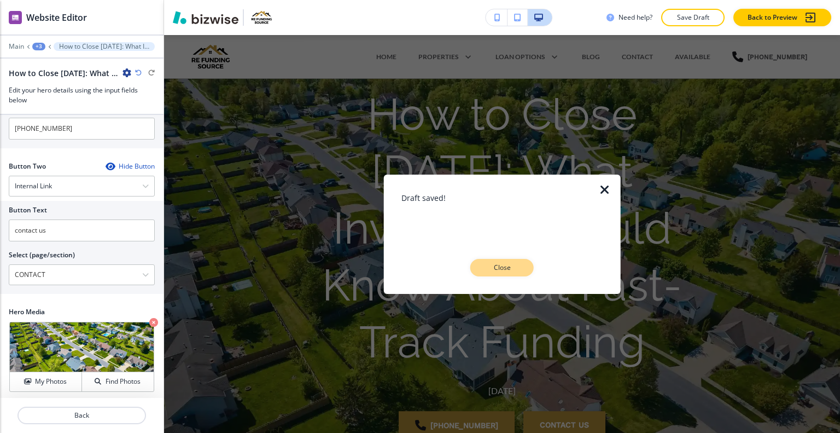
click at [510, 268] on p "Close" at bounding box center [502, 268] width 35 height 10
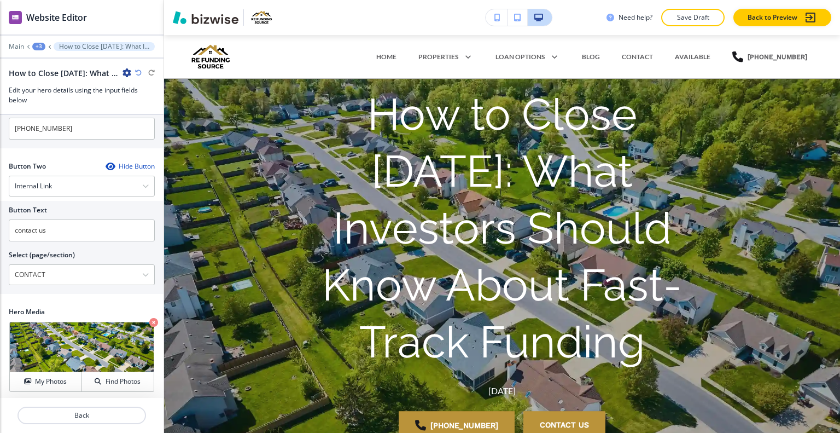
click at [687, 17] on p "Save Draft" at bounding box center [693, 18] width 35 height 10
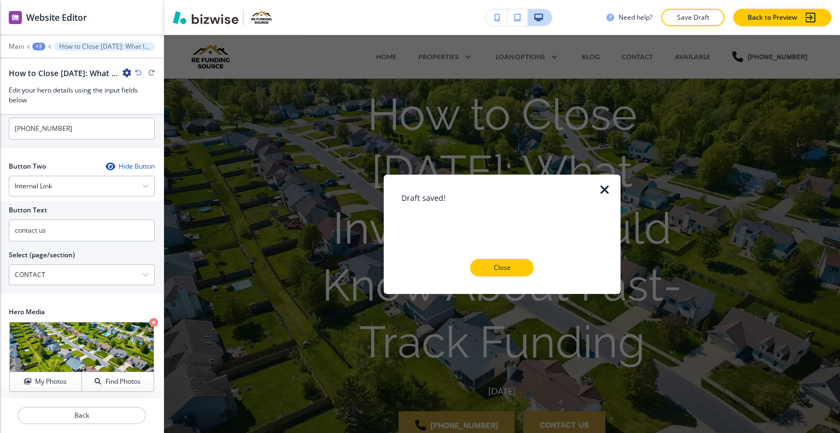
click at [499, 269] on p "Close" at bounding box center [502, 268] width 35 height 10
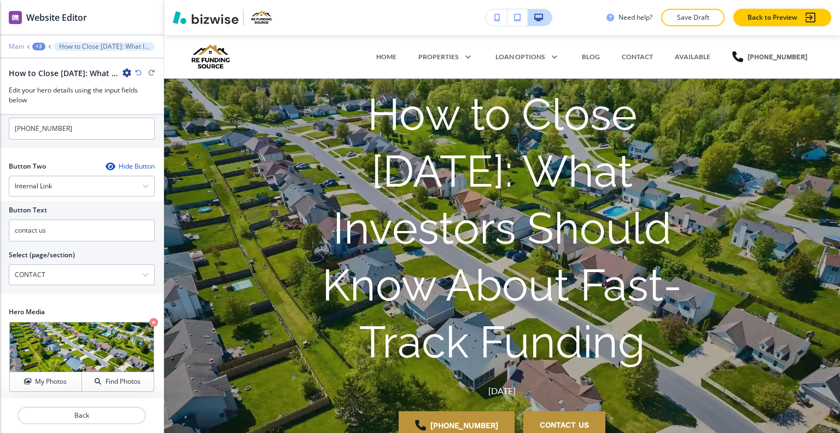
click at [16, 46] on p "Main" at bounding box center [16, 47] width 15 height 8
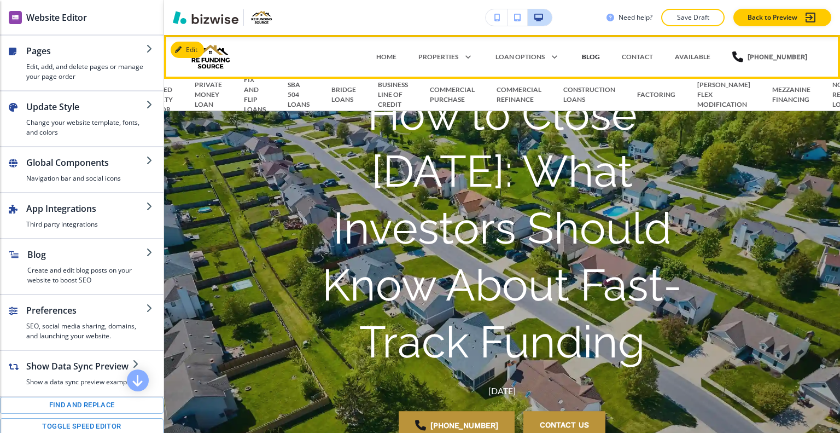
click at [600, 56] on p "BLOG" at bounding box center [591, 57] width 18 height 10
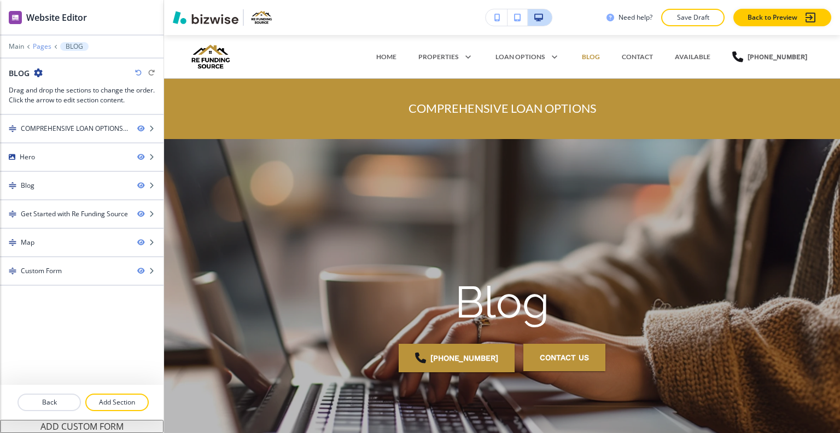
click at [37, 48] on p "Pages" at bounding box center [42, 47] width 19 height 8
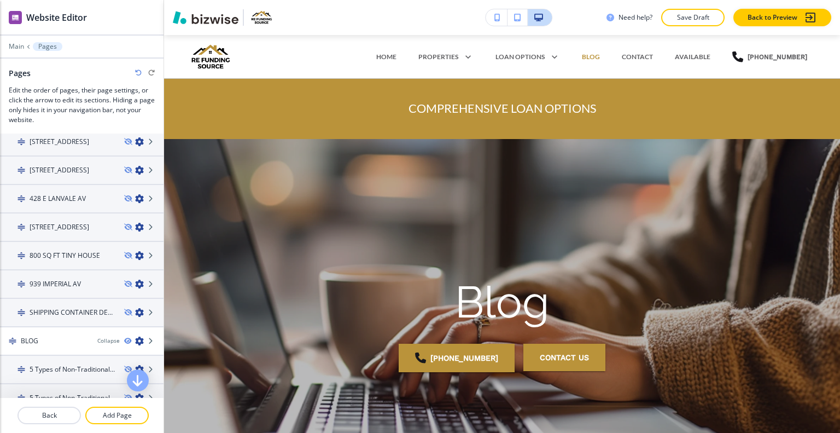
scroll to position [724, 0]
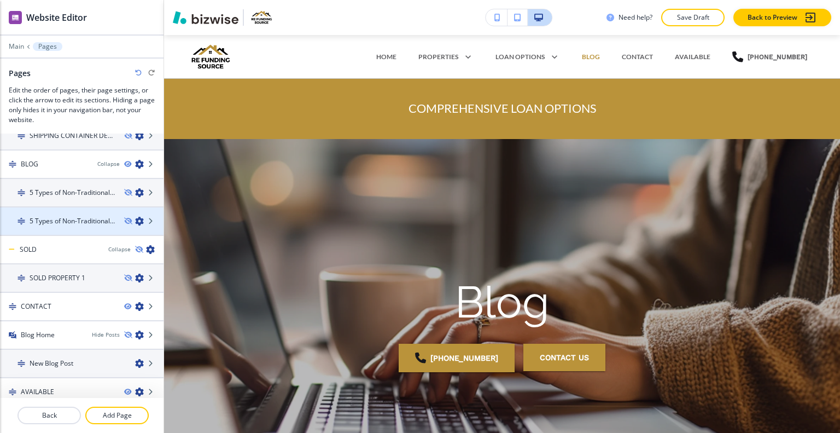
click at [68, 217] on h4 "5 Types of Non-Traditional Loans Real Estate Investors Should Know About-1" at bounding box center [73, 221] width 86 height 10
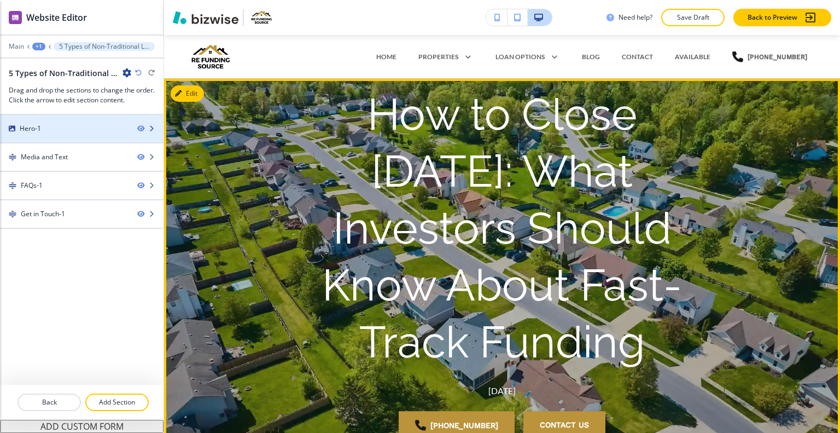
click at [97, 125] on div "Hero-1" at bounding box center [64, 129] width 129 height 10
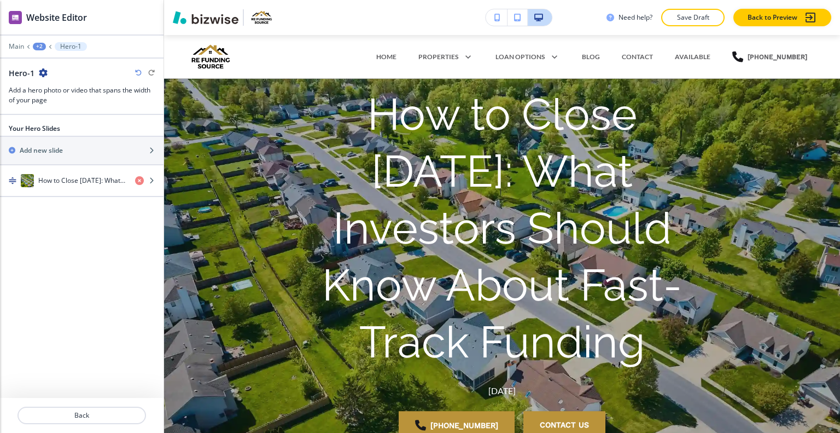
scroll to position [44, 0]
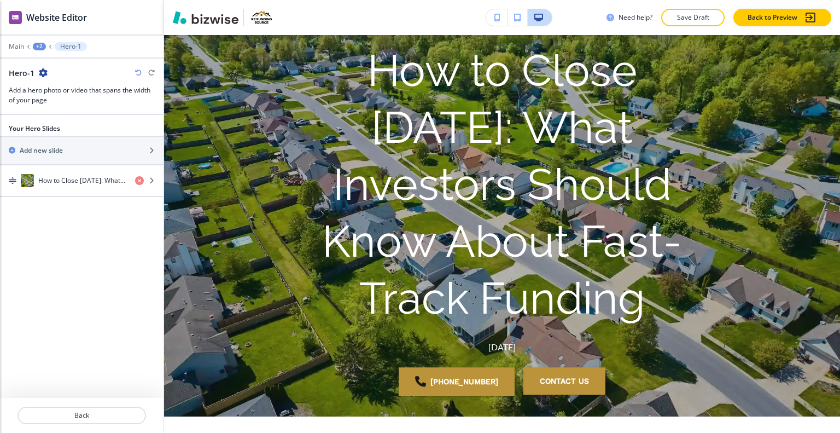
click at [35, 45] on div "+2" at bounding box center [39, 47] width 13 height 8
click at [55, 80] on p "5 Types of Non-Traditional Loans Real Estate Investors Should Know About-1" at bounding box center [68, 83] width 56 height 10
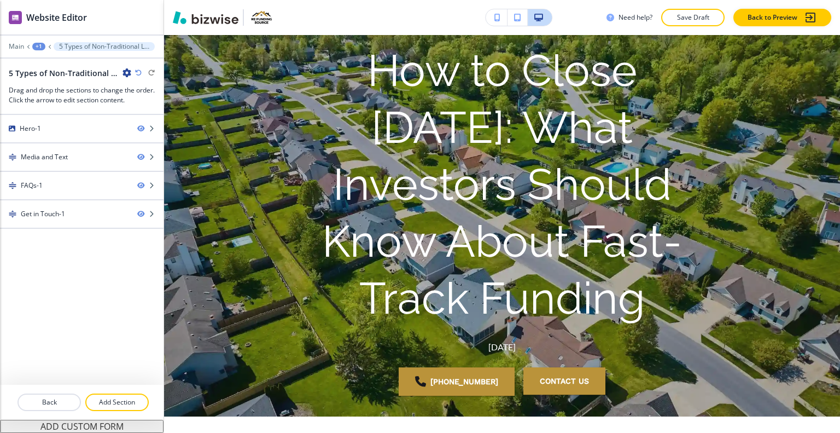
click at [130, 72] on icon "button" at bounding box center [127, 72] width 9 height 9
click at [163, 88] on p "Edit Page Settings" at bounding box center [158, 91] width 56 height 10
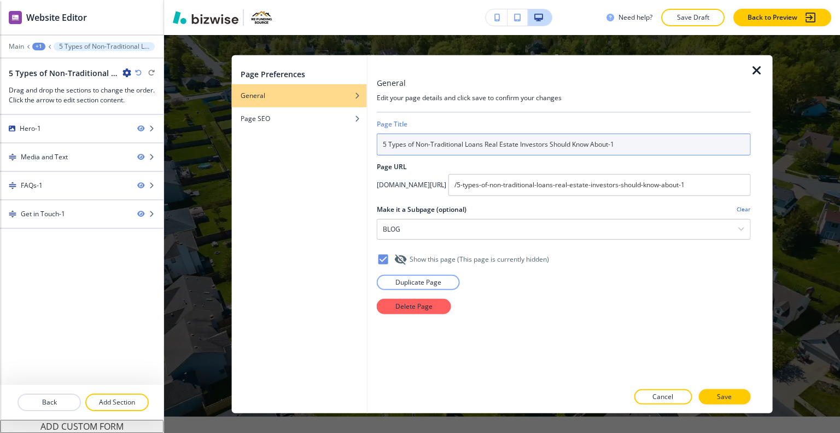
drag, startPoint x: 629, startPoint y: 146, endPoint x: 314, endPoint y: 135, distance: 315.3
click at [314, 135] on div "Page Preferences General Page SEO General Edit your page details and click save…" at bounding box center [502, 234] width 541 height 358
paste input "How to Close [DATE]: What Investors Should Know"
type input "How to Close [DATE]: What Investors Should Know"
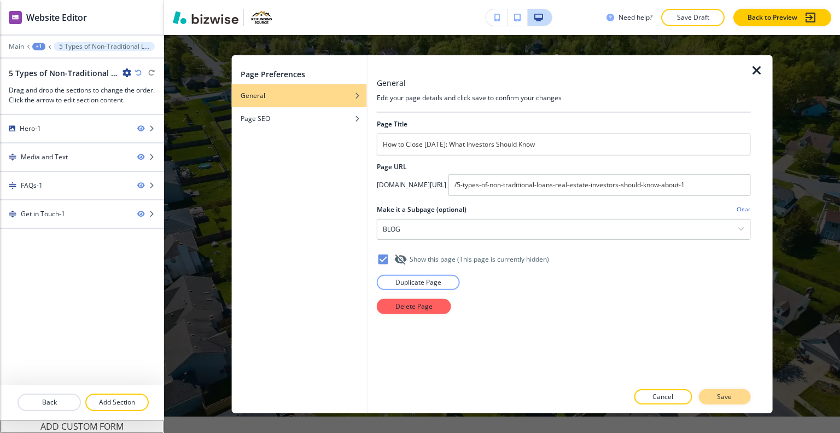
click at [730, 396] on p "Save" at bounding box center [724, 397] width 15 height 10
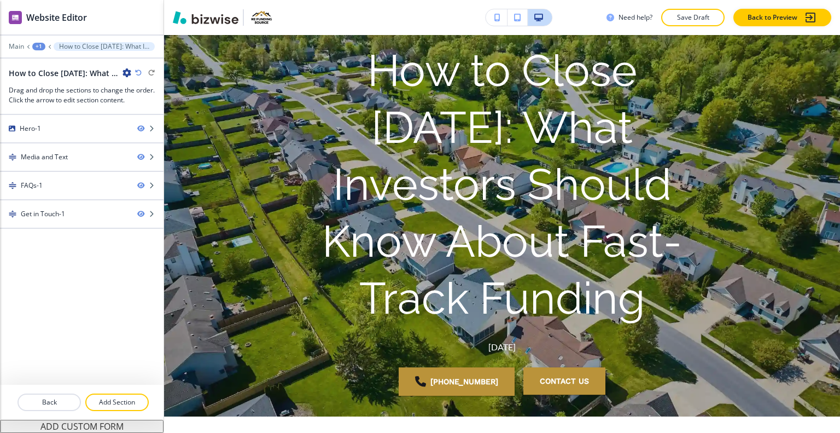
click at [37, 46] on div "+1" at bounding box center [38, 47] width 13 height 8
click at [48, 65] on p "Pages" at bounding box center [67, 64] width 56 height 10
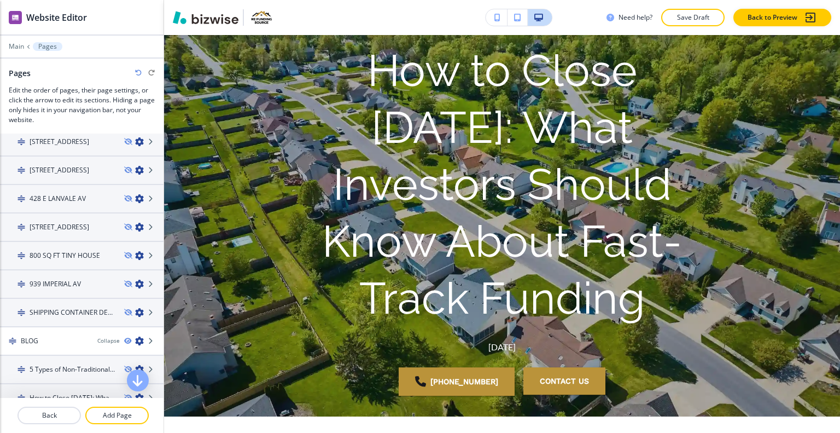
scroll to position [657, 0]
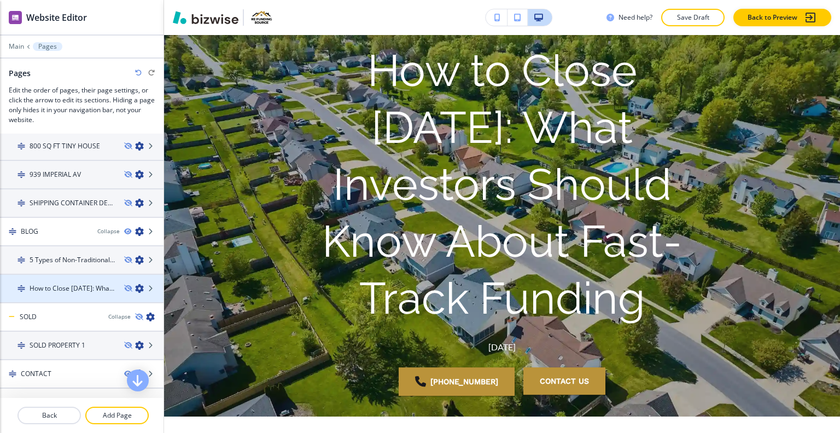
click at [69, 293] on div at bounding box center [82, 297] width 164 height 9
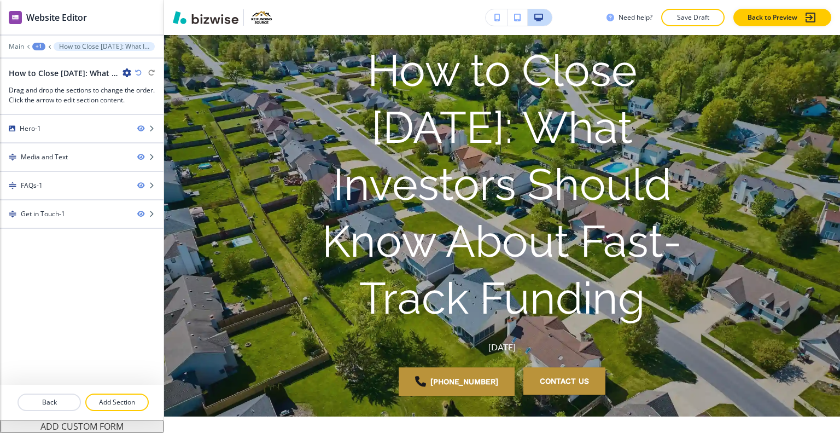
click at [128, 72] on icon "button" at bounding box center [127, 72] width 9 height 9
click at [151, 88] on p "Edit Page Settings" at bounding box center [158, 91] width 56 height 10
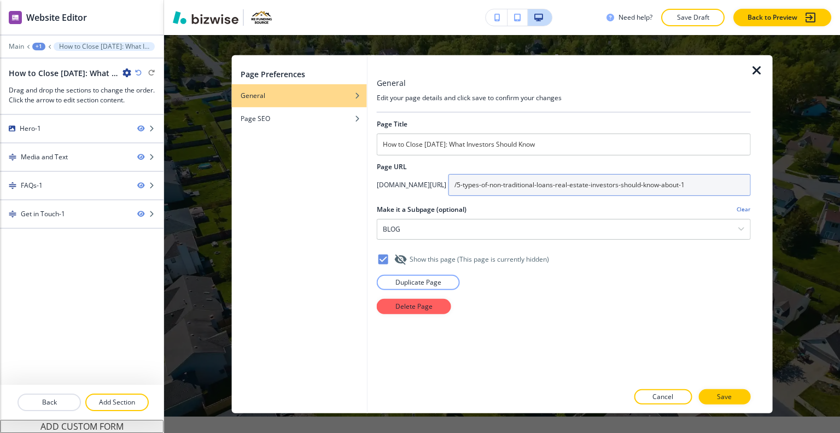
click at [620, 182] on input "/5-types-of-non-traditional-loans-real-estate-investors-should-know-about-1" at bounding box center [600, 184] width 303 height 22
click at [742, 185] on input "/5-types-of-non-traditional-loans-real-estate-investors-should-know-about-1" at bounding box center [600, 184] width 303 height 22
drag, startPoint x: 745, startPoint y: 184, endPoint x: 440, endPoint y: 179, distance: 304.8
click at [440, 179] on div "[DOMAIN_NAME][URL] /5-types-of-non-traditional-loans-real-estate-investors-shou…" at bounding box center [564, 184] width 374 height 22
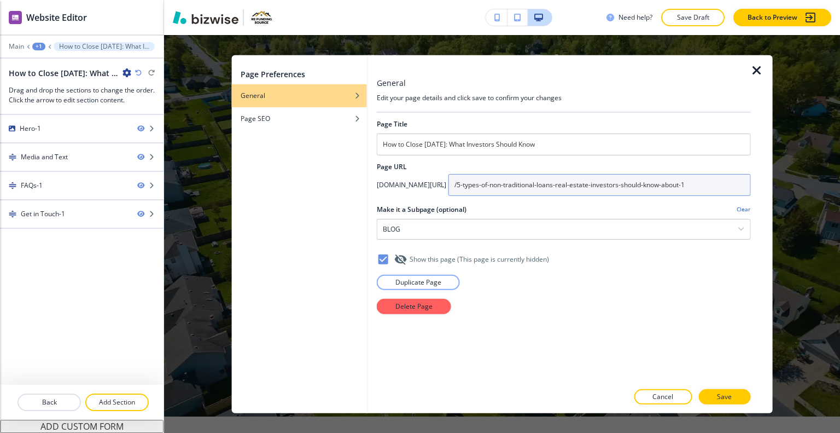
type input "-1"
drag, startPoint x: 556, startPoint y: 191, endPoint x: 414, endPoint y: 179, distance: 143.3
click at [414, 179] on div "[DOMAIN_NAME][URL] -1" at bounding box center [564, 184] width 374 height 22
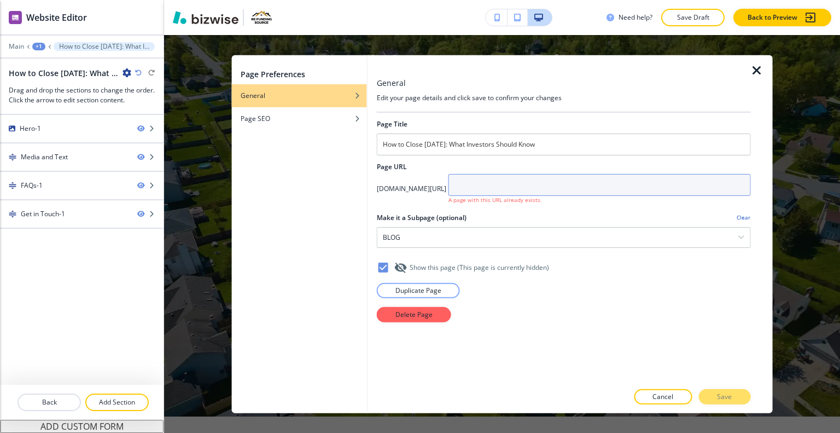
paste input "/how-to-close-in-3-days-what-investors-should-know-about-fast-track-funding"
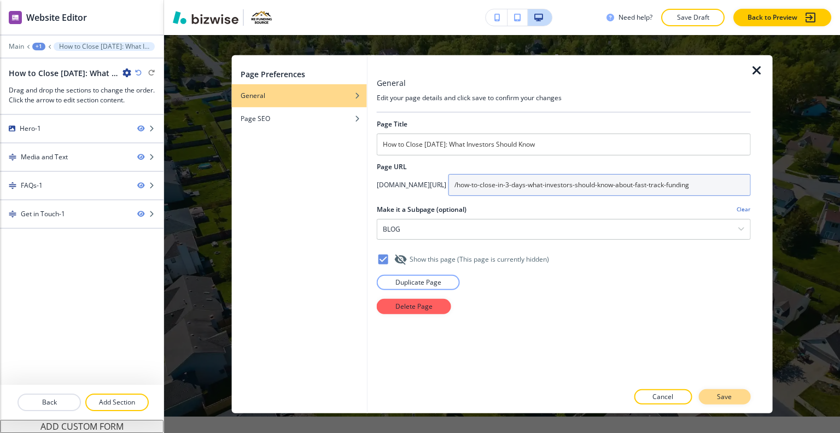
type input "/how-to-close-in-3-days-what-investors-should-know-about-fast-track-funding"
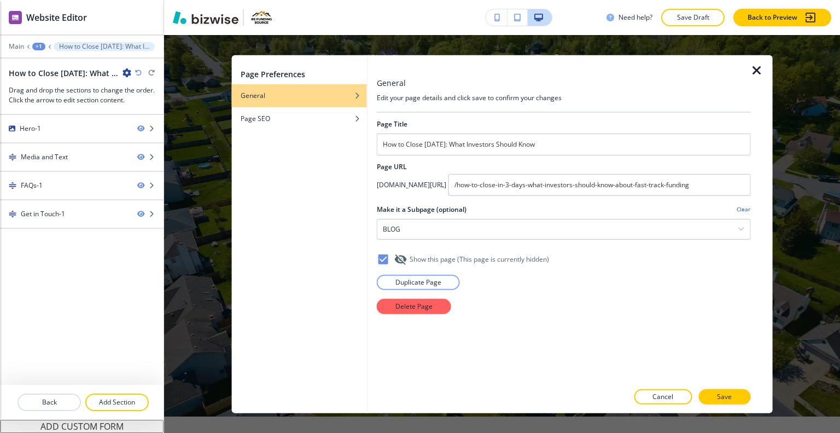
click at [722, 393] on p "Save" at bounding box center [724, 397] width 15 height 10
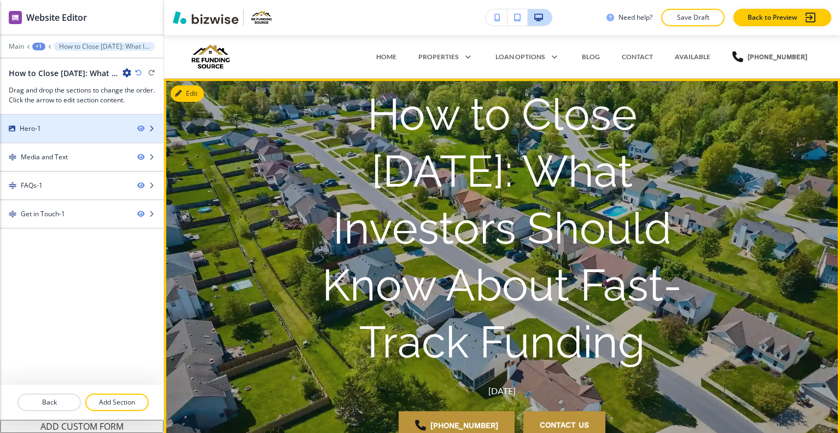
click at [55, 137] on div at bounding box center [82, 138] width 164 height 9
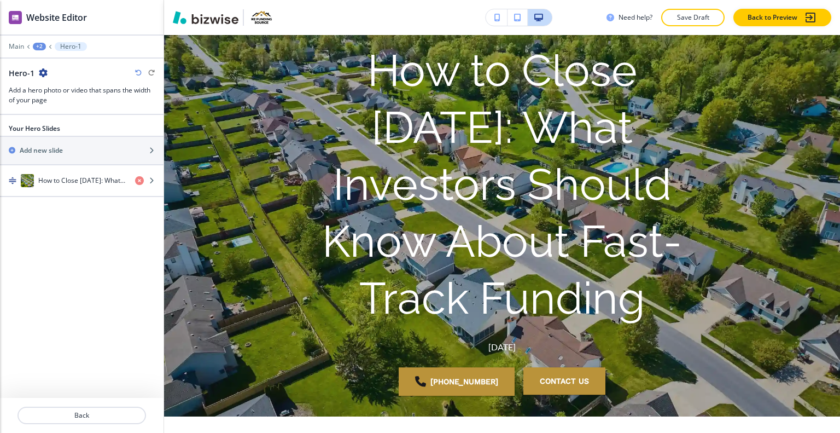
click at [43, 72] on icon "button" at bounding box center [43, 72] width 9 height 9
click at [56, 102] on button "Duplicate Section" at bounding box center [73, 110] width 70 height 19
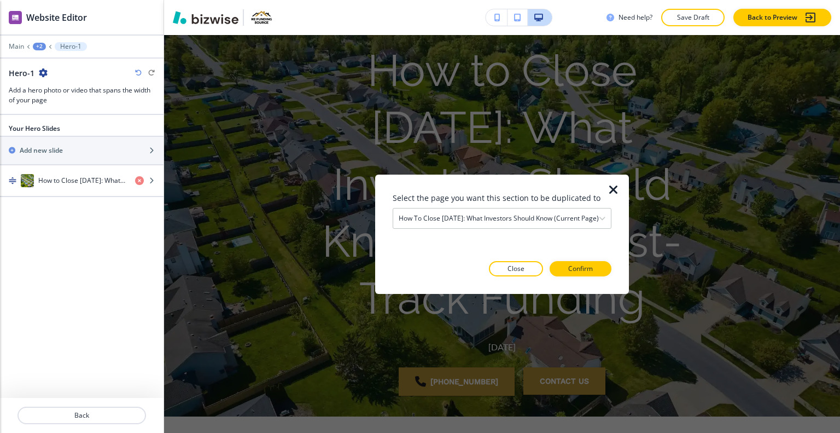
click at [45, 71] on icon "button" at bounding box center [43, 72] width 9 height 9
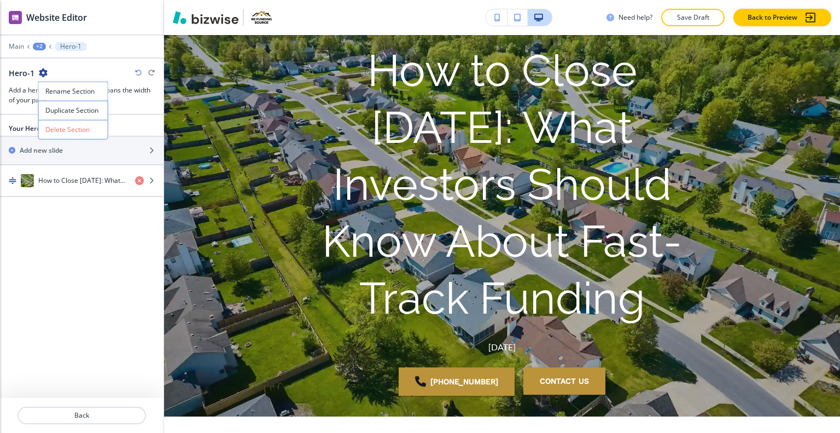
drag, startPoint x: 63, startPoint y: 105, endPoint x: 67, endPoint y: 62, distance: 42.8
click at [67, 0] on body "WELCOME TO YOUR WEBSITE PREVIEW Want to try out the Website Editor? Edit this s…" at bounding box center [420, 0] width 840 height 0
click at [44, 72] on icon "button" at bounding box center [43, 72] width 9 height 9
click at [96, 70] on div "Hero-1" at bounding box center [82, 72] width 146 height 11
click at [41, 45] on div "+2" at bounding box center [39, 47] width 13 height 8
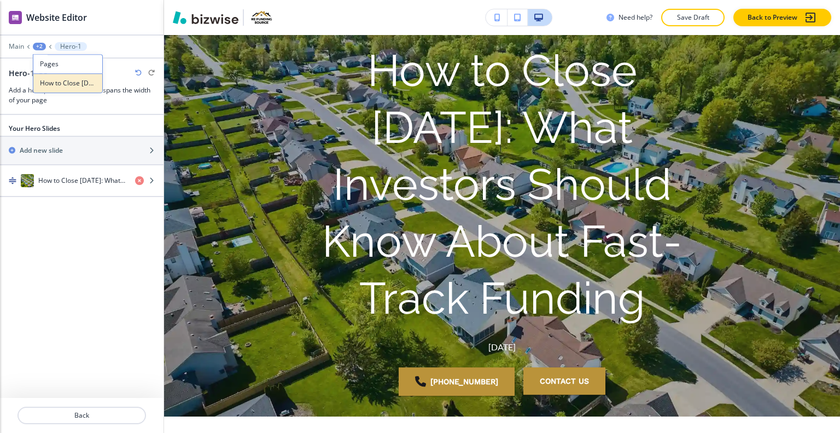
click at [60, 80] on p "How to Close [DATE]: What Investors Should Know" at bounding box center [68, 83] width 56 height 10
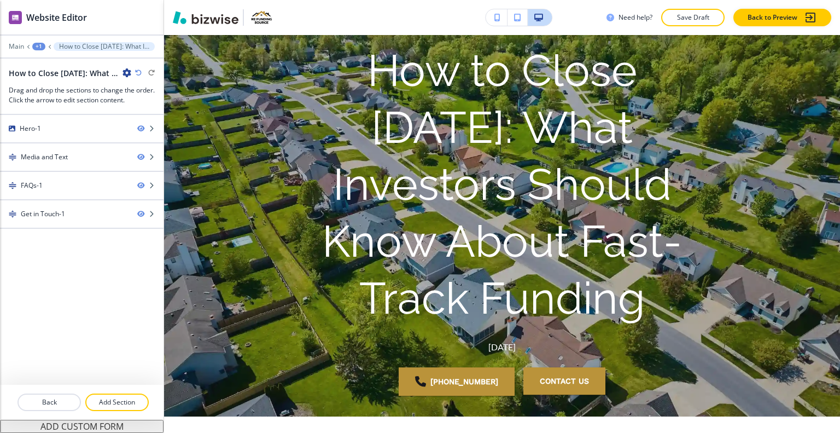
click at [127, 69] on icon "button" at bounding box center [127, 72] width 9 height 9
click at [169, 88] on p "Edit Page Settings" at bounding box center [158, 91] width 56 height 10
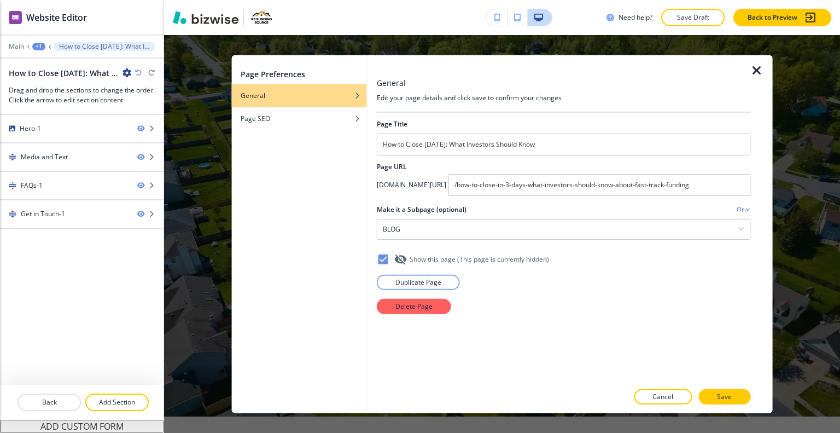
click at [753, 72] on icon "button" at bounding box center [757, 69] width 13 height 13
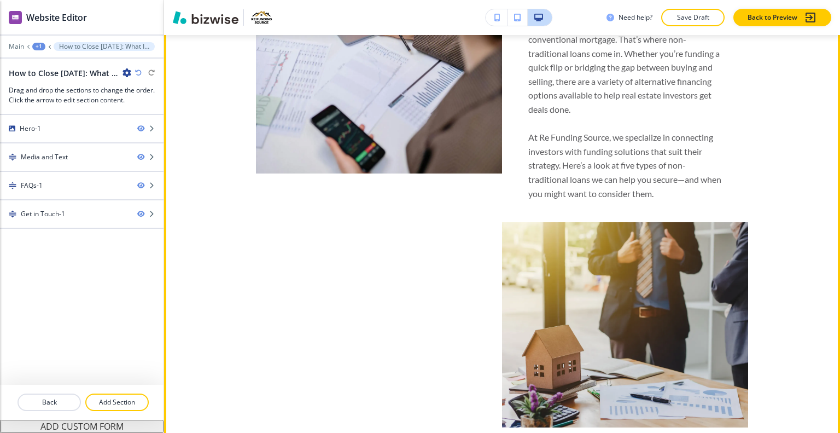
scroll to position [317, 0]
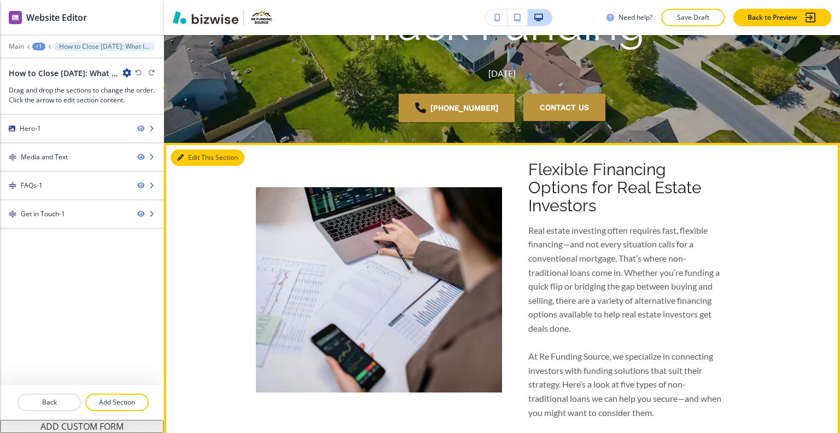
click at [193, 156] on button "Edit This Section" at bounding box center [208, 157] width 74 height 16
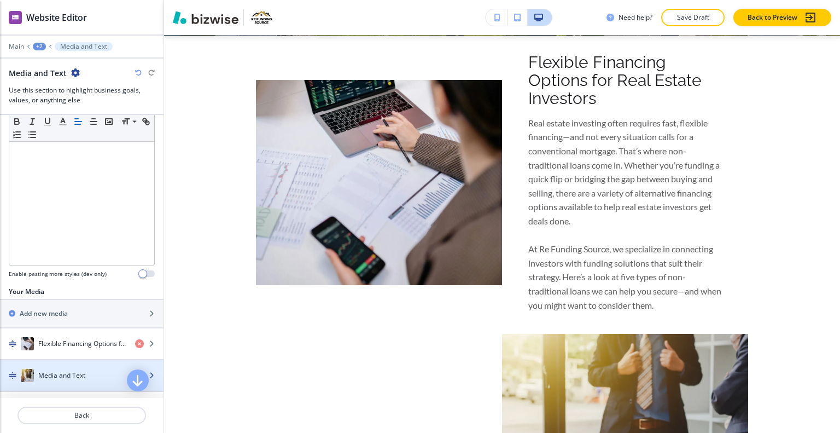
scroll to position [328, 0]
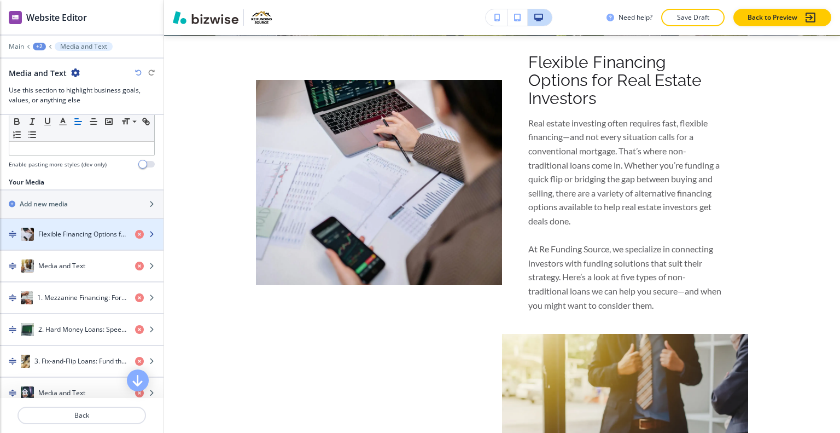
click at [83, 241] on div "button" at bounding box center [82, 245] width 164 height 9
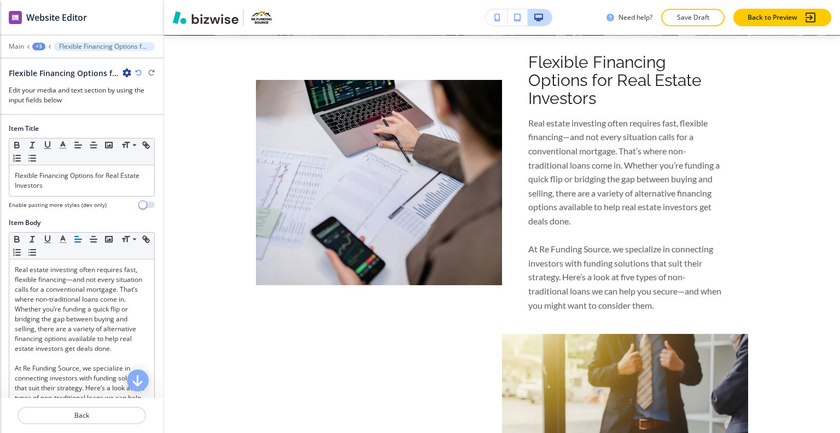
scroll to position [442, 0]
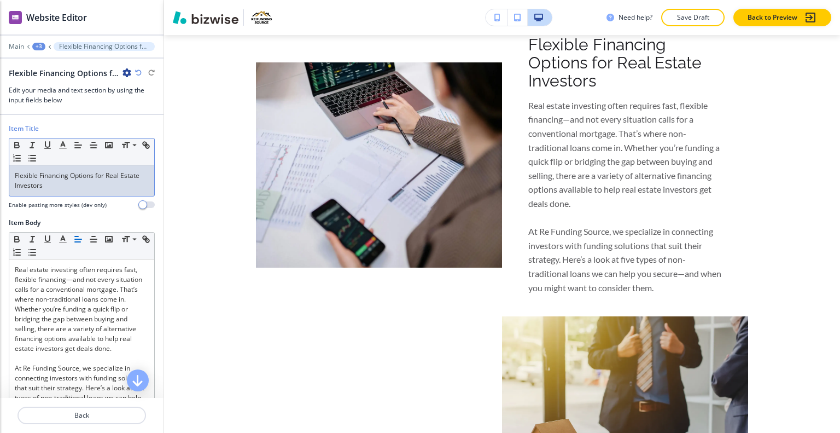
click at [76, 185] on p "Flexible Financing Options for Real Estate Investors" at bounding box center [82, 181] width 134 height 20
drag, startPoint x: 68, startPoint y: 190, endPoint x: 0, endPoint y: 177, distance: 69.6
click at [0, 177] on div "Item Title Small Normal Large Huge Flexible Financing Options for Real Estate I…" at bounding box center [82, 171] width 164 height 94
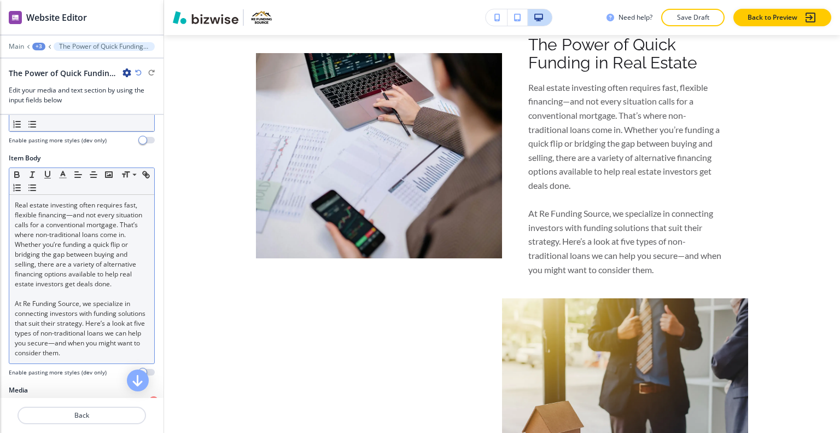
scroll to position [109, 0]
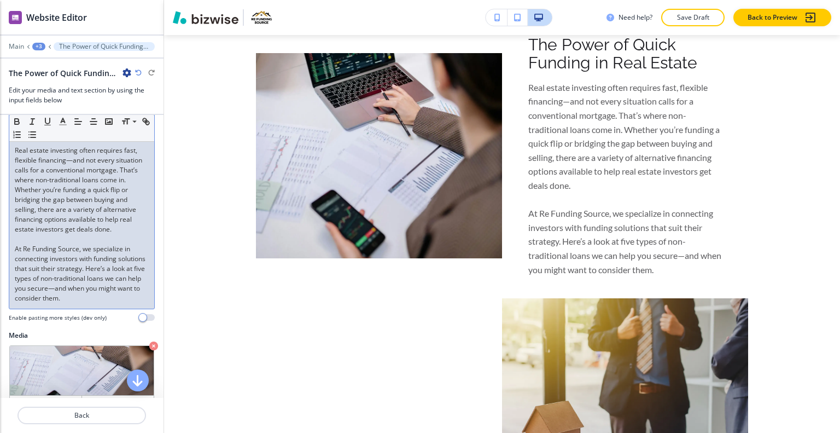
click at [70, 297] on p "At Re Funding Source, we specialize in connecting investors with funding soluti…" at bounding box center [82, 273] width 134 height 59
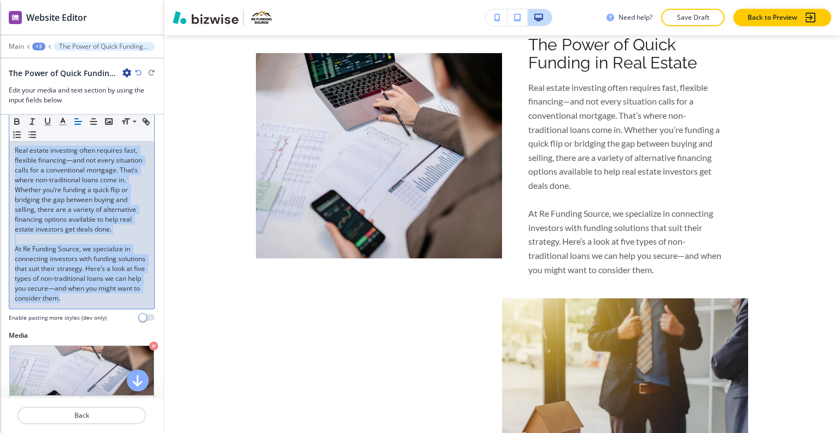
drag, startPoint x: 115, startPoint y: 308, endPoint x: 0, endPoint y: 150, distance: 195.0
click at [0, 150] on div "Item Body Small Normal Large Huge Real estate investing often requires fast, fl…" at bounding box center [82, 214] width 164 height 232
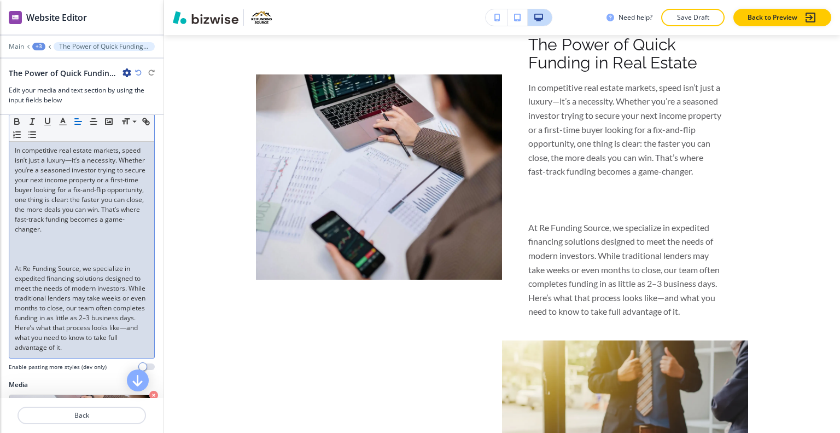
scroll to position [0, 0]
click at [42, 264] on p at bounding box center [82, 259] width 134 height 10
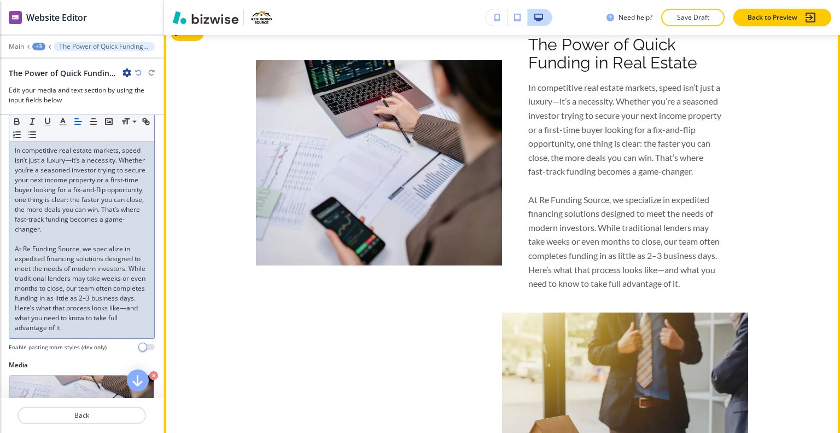
scroll to position [387, 0]
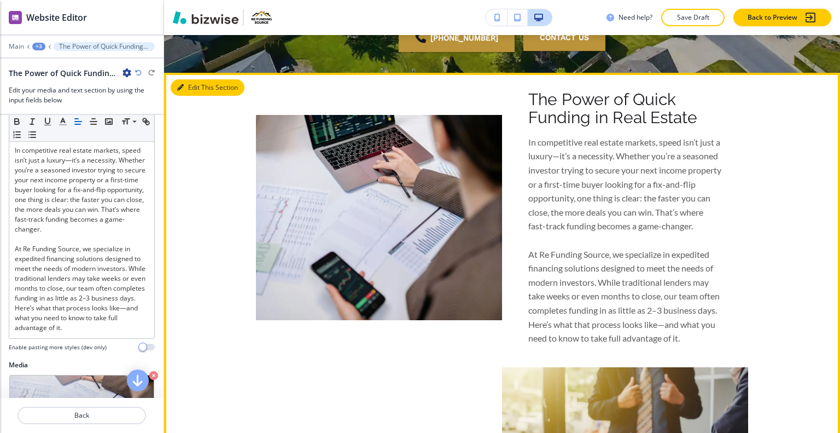
click at [194, 88] on button "Edit This Section" at bounding box center [208, 87] width 74 height 16
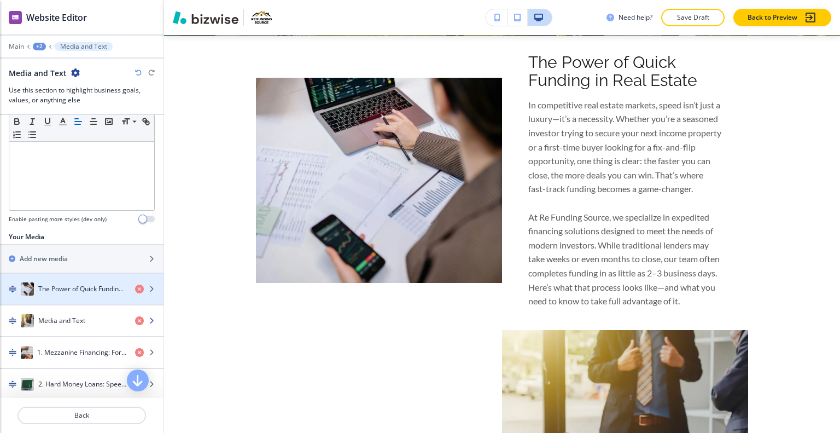
scroll to position [328, 0]
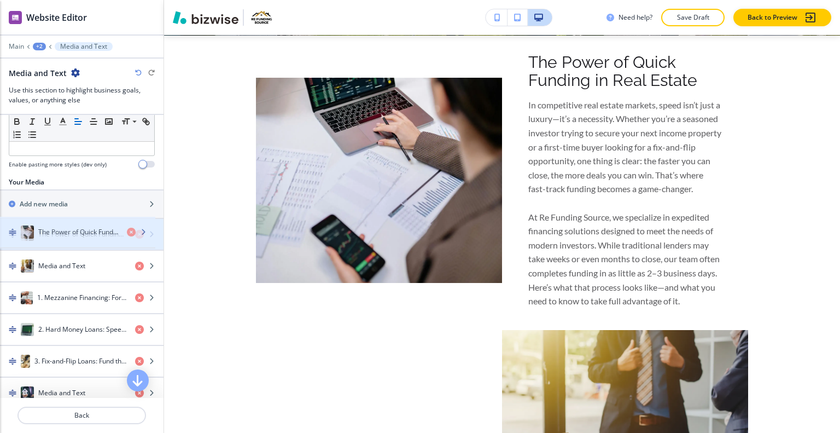
click at [72, 229] on h4 "The Power of Qui﻿ck Funding in Real Estate" at bounding box center [82, 234] width 88 height 10
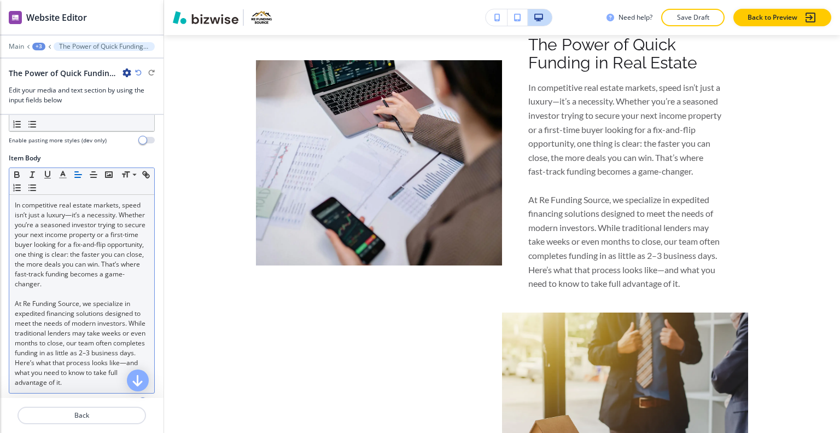
scroll to position [109, 0]
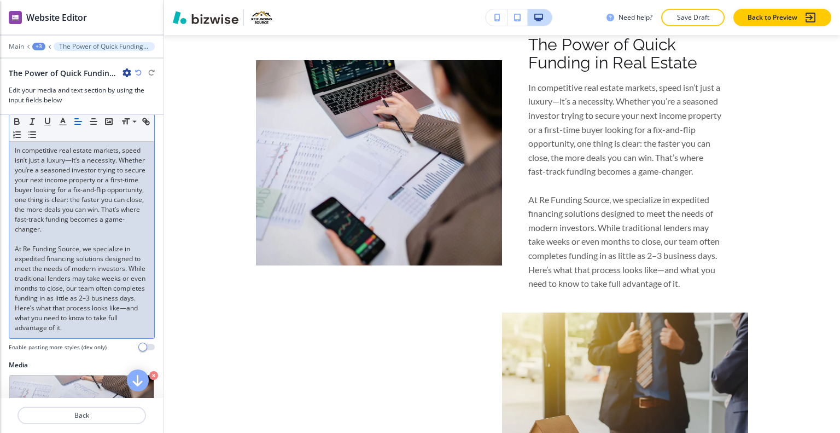
click at [72, 300] on p "At Re Funding Source, we specialize in expedited financing solutions designed t…" at bounding box center [82, 288] width 134 height 89
click at [72, 288] on p "At Re Funding Source, we specialize in expedited financing solutions designed t…" at bounding box center [82, 288] width 134 height 89
click at [113, 331] on p "At Re Funding Source, we specialize in expedited financing solutions designed t…" at bounding box center [82, 288] width 134 height 89
click at [113, 320] on p "At Re Funding Source, we specialize in expedited financing solutions designed t…" at bounding box center [82, 288] width 134 height 89
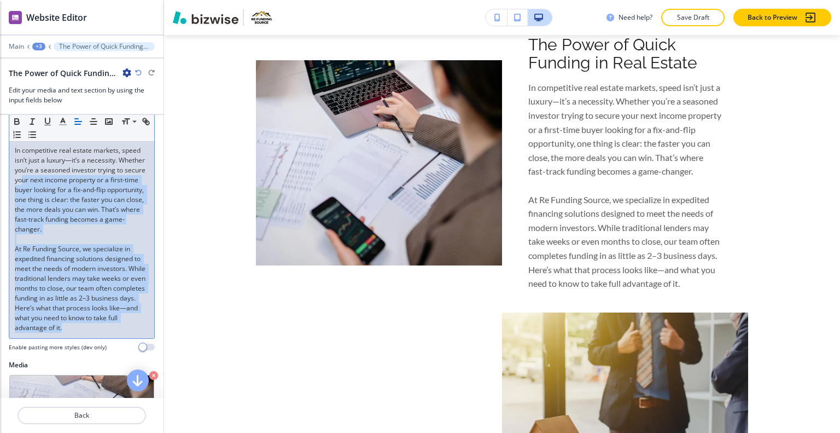
scroll to position [0, 0]
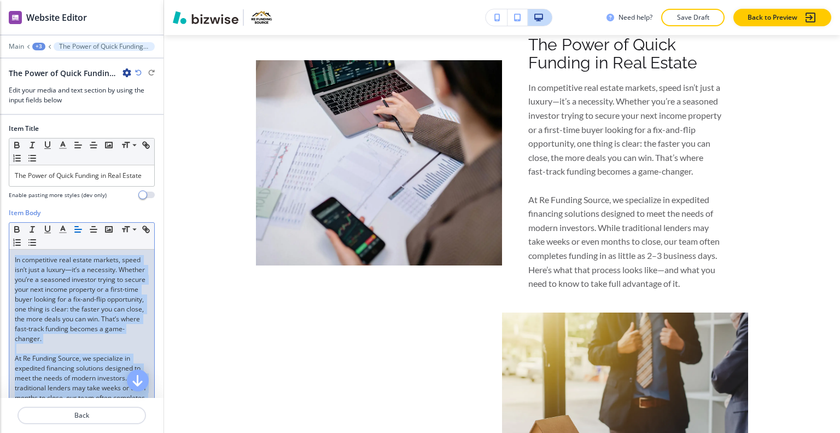
drag, startPoint x: 109, startPoint y: 338, endPoint x: 0, endPoint y: 205, distance: 172.6
click at [0, 204] on div "Item Title Small Normal Large Huge The Power of Qui﻿ck Funding in Real Estate E…" at bounding box center [82, 256] width 164 height 283
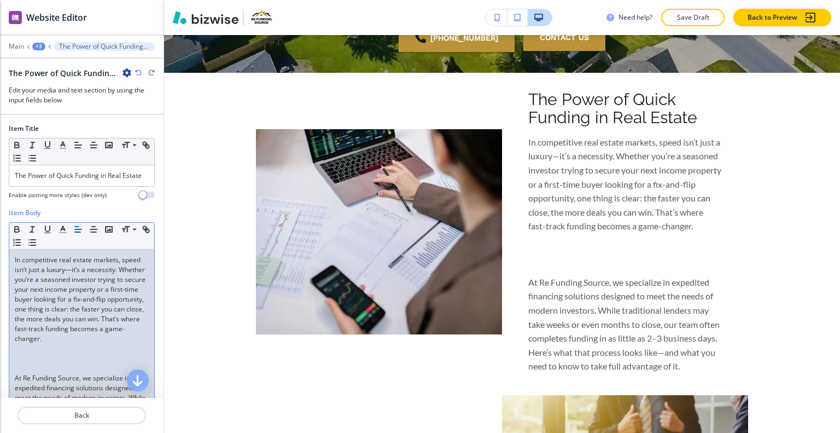
scroll to position [109, 0]
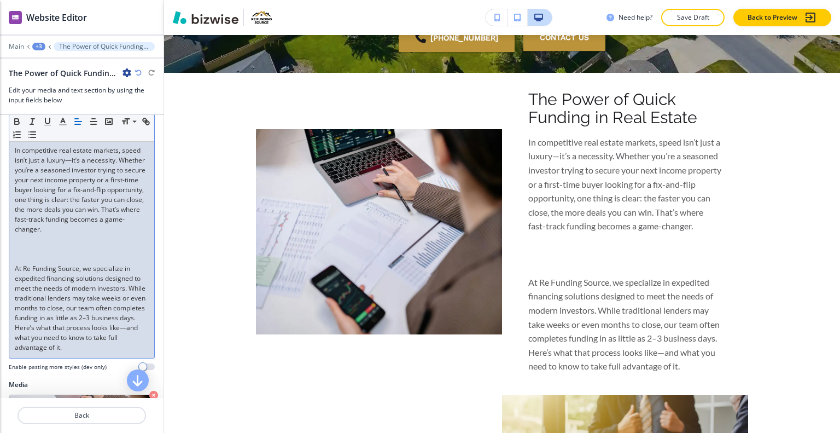
click at [43, 264] on p at bounding box center [82, 259] width 134 height 10
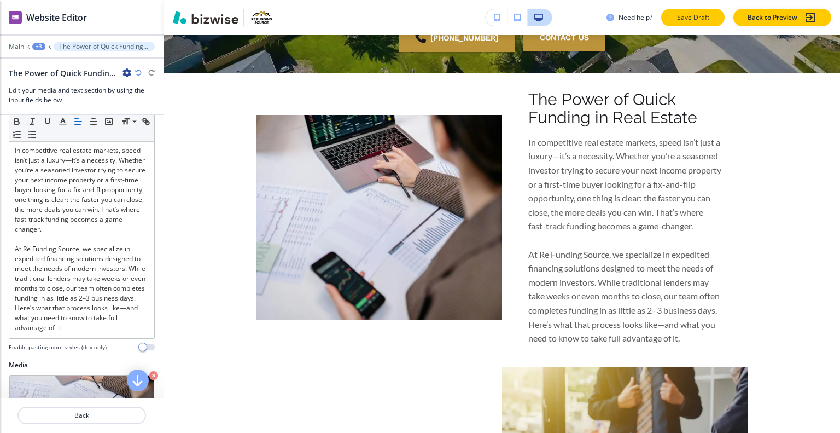
click at [712, 18] on button "Save Draft" at bounding box center [692, 18] width 63 height 18
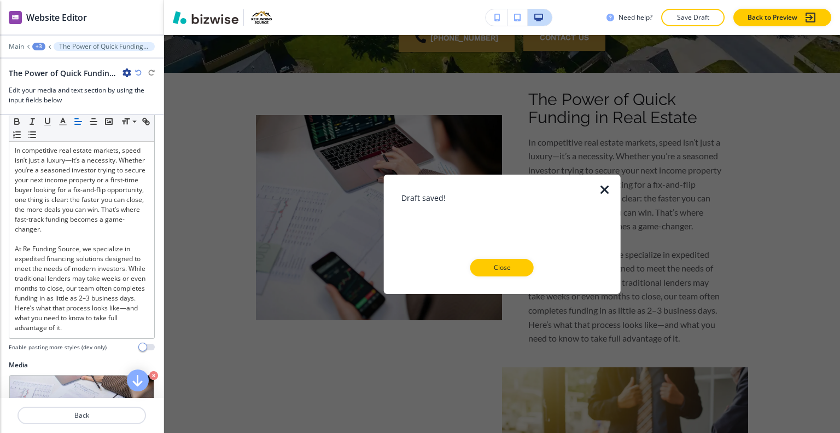
scroll to position [333, 0]
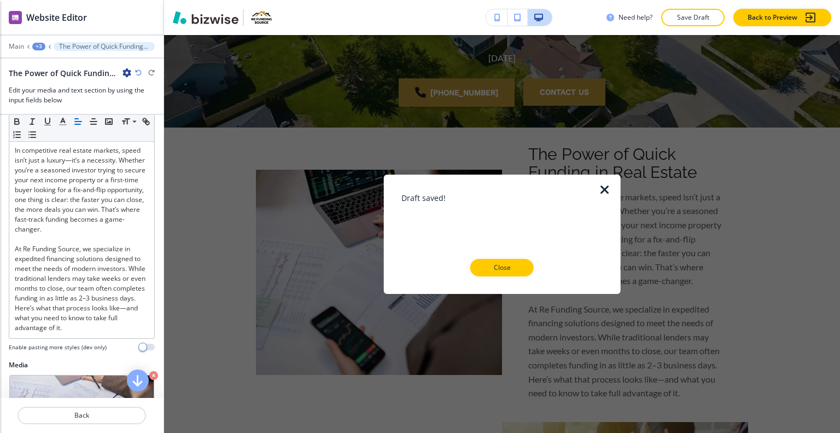
drag, startPoint x: 503, startPoint y: 262, endPoint x: 350, endPoint y: 228, distance: 157.0
click at [503, 265] on p "Close" at bounding box center [502, 268] width 35 height 10
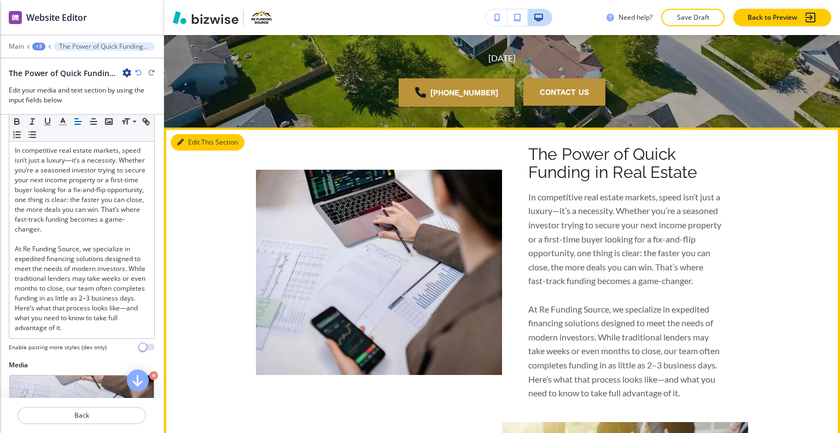
click at [190, 144] on button "Edit This Section" at bounding box center [208, 142] width 74 height 16
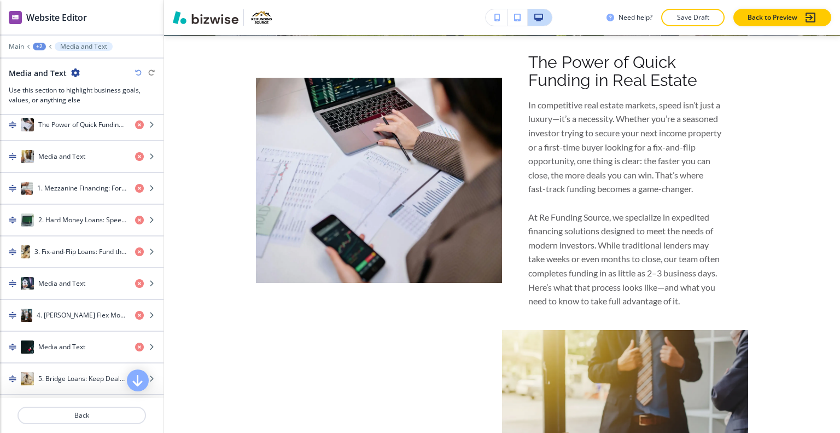
scroll to position [383, 0]
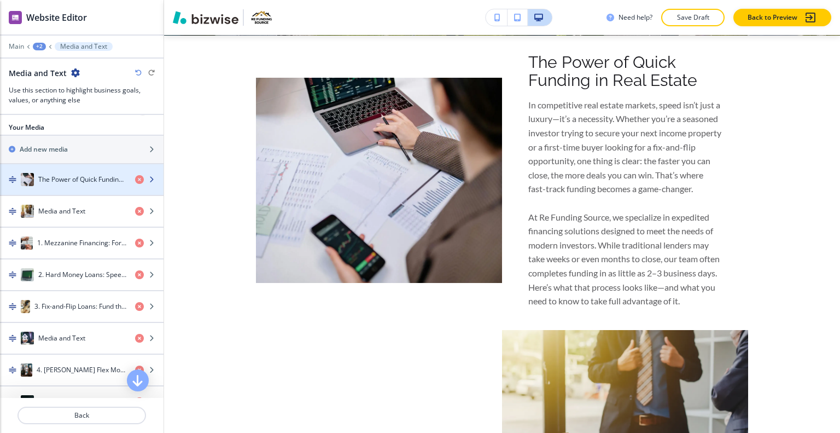
click at [75, 186] on div "button" at bounding box center [82, 190] width 164 height 9
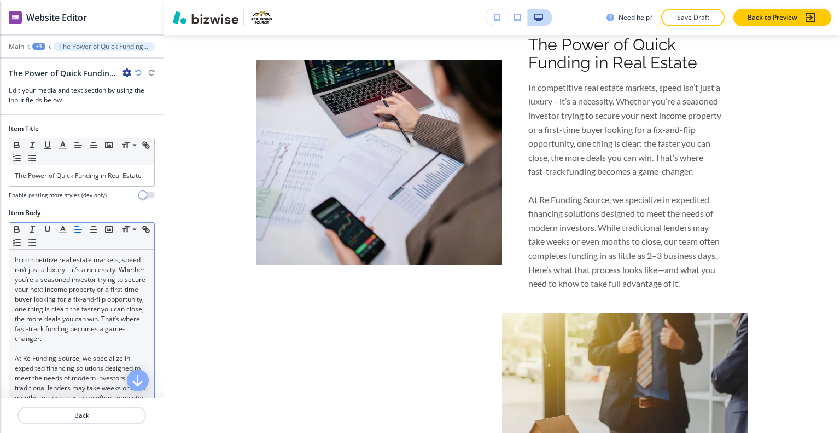
scroll to position [217, 0]
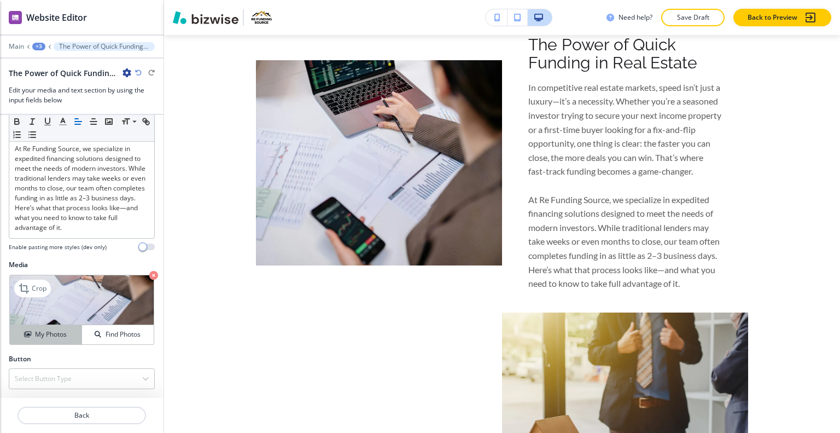
click at [50, 336] on h4 "My Photos" at bounding box center [51, 334] width 32 height 10
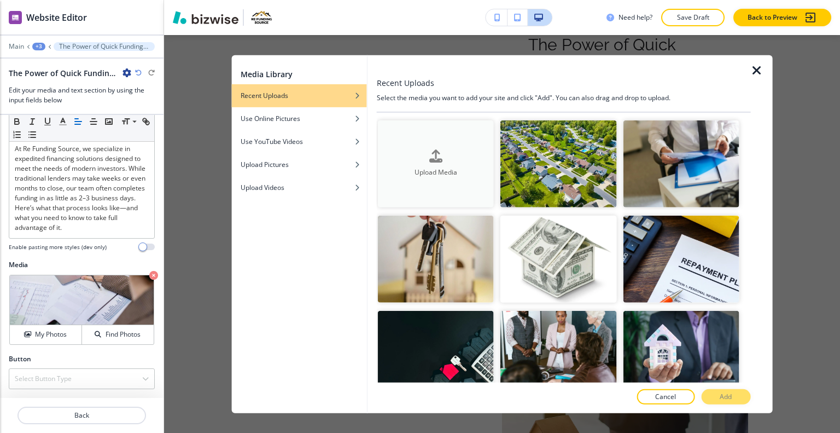
click at [415, 164] on div "button" at bounding box center [436, 165] width 116 height 4
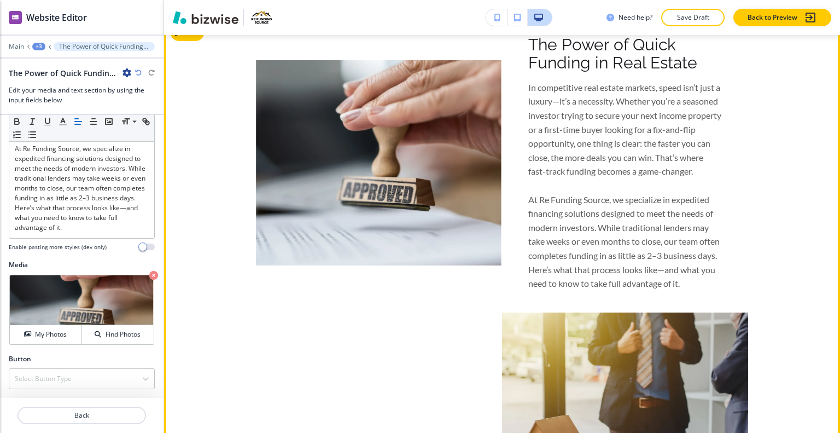
scroll to position [387, 0]
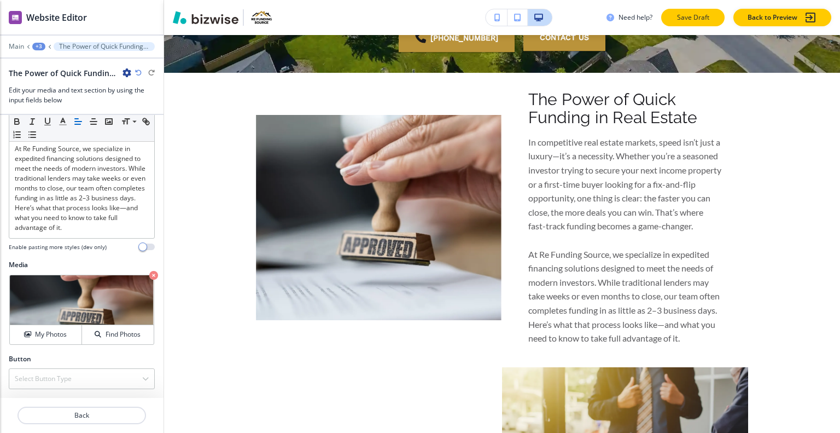
click at [686, 18] on p "Save Draft" at bounding box center [693, 18] width 35 height 10
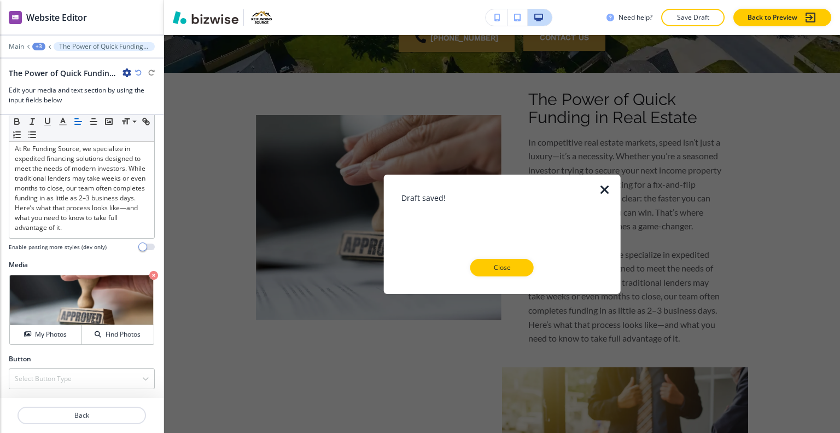
click at [603, 193] on icon "button" at bounding box center [605, 189] width 13 height 13
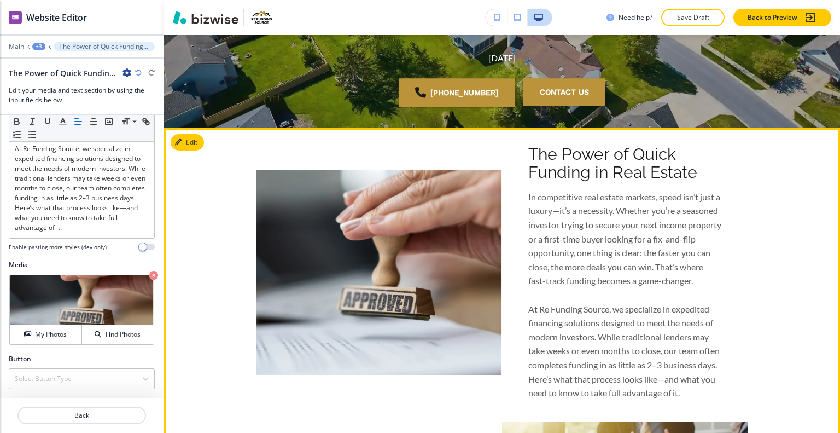
scroll to position [223, 0]
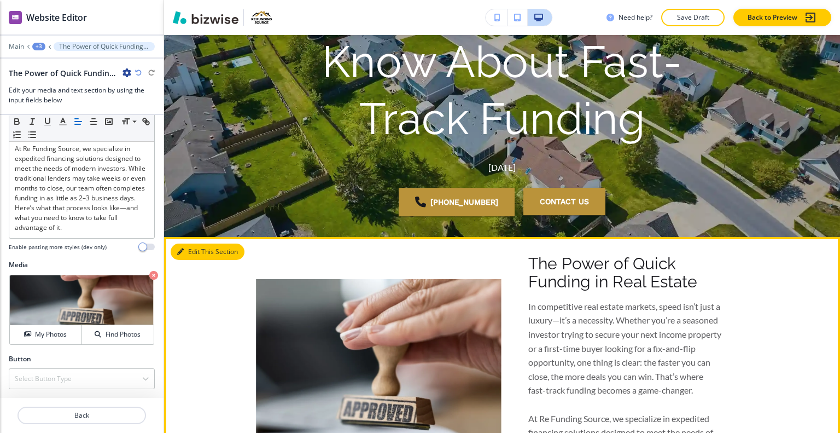
click at [192, 248] on button "Edit This Section" at bounding box center [208, 251] width 74 height 16
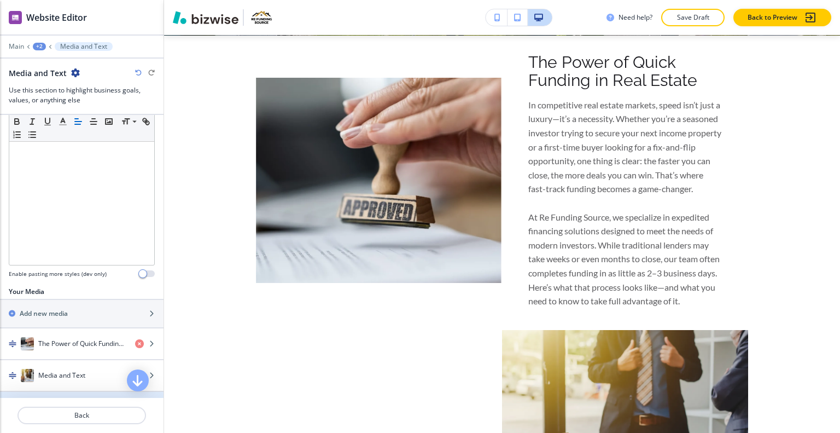
scroll to position [328, 0]
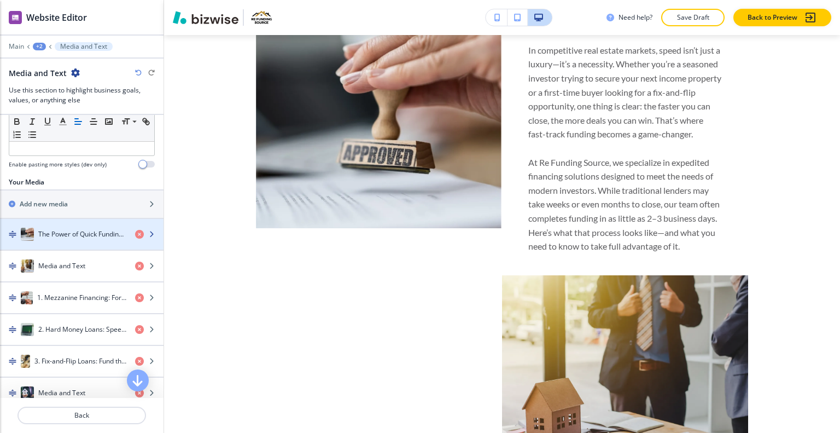
click at [96, 234] on h4 "The Power of Qui﻿ck Funding in Real Estate" at bounding box center [82, 234] width 88 height 10
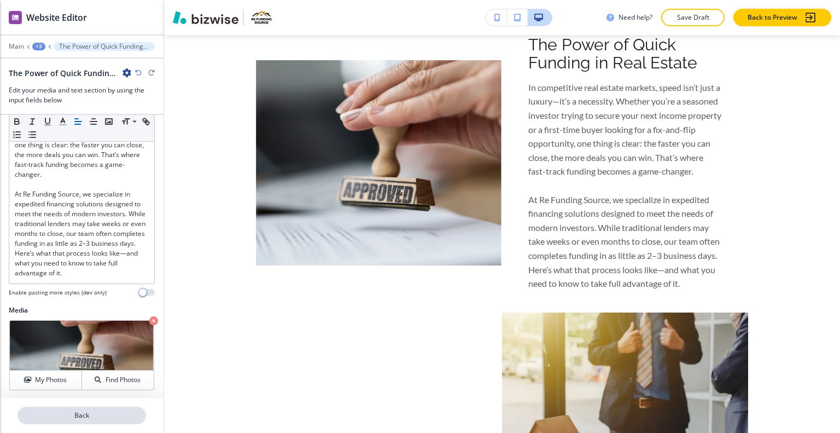
scroll to position [217, 0]
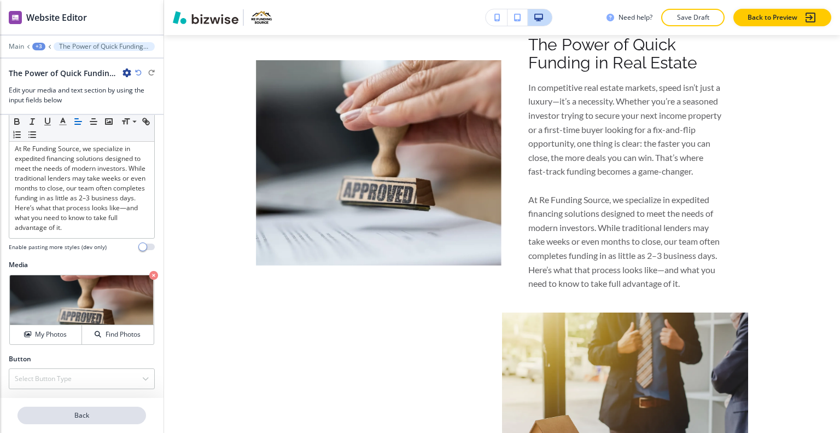
click at [92, 416] on p "Back" at bounding box center [82, 415] width 126 height 10
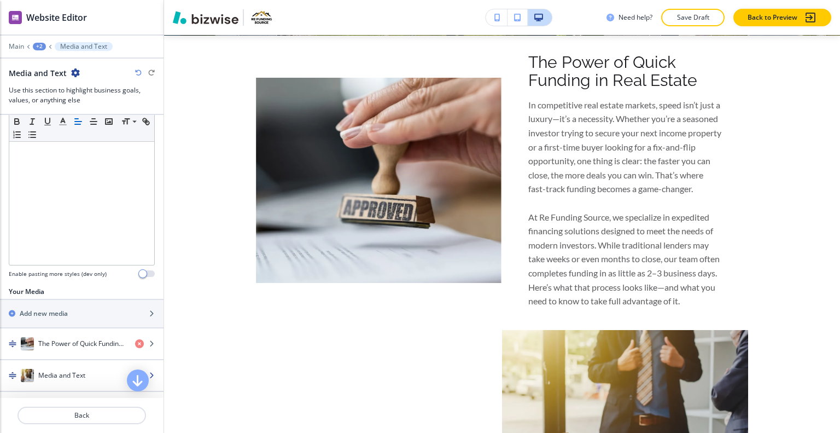
scroll to position [328, 0]
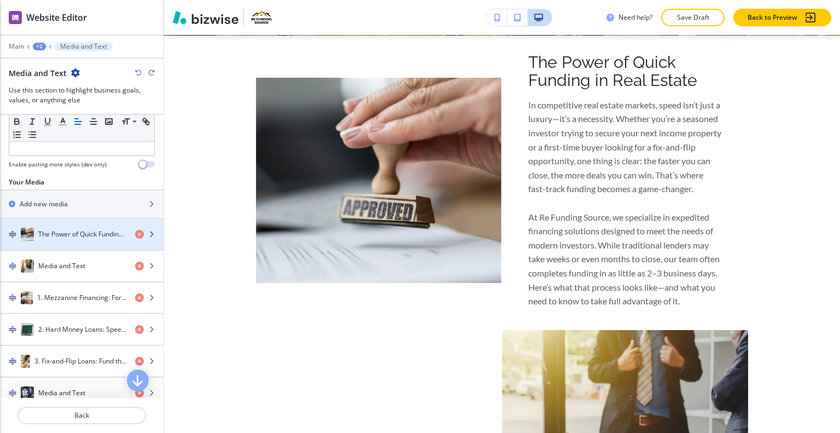
click at [78, 236] on h4 "The Power of Qui﻿ck Funding in Real Estate" at bounding box center [82, 234] width 88 height 10
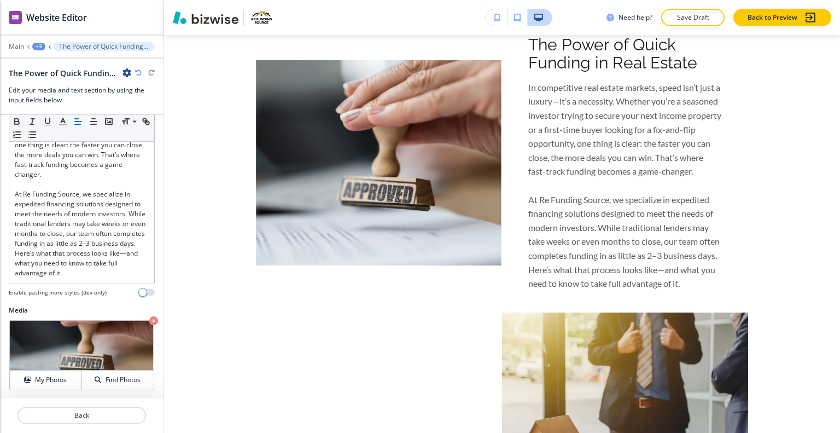
scroll to position [217, 0]
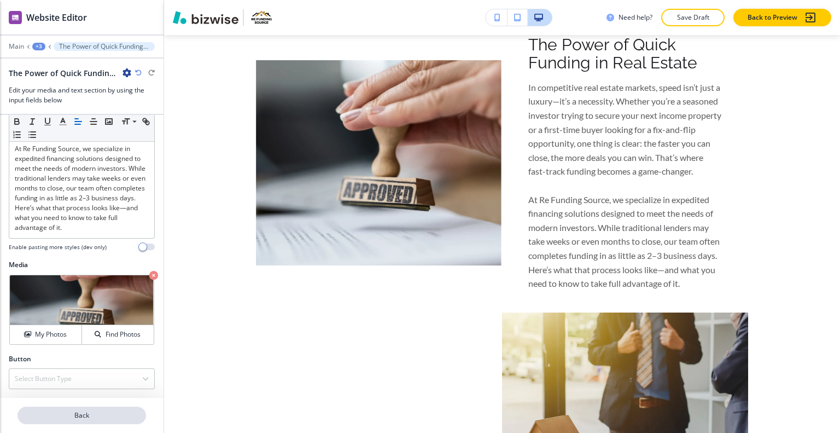
click at [80, 417] on p "Back" at bounding box center [82, 415] width 126 height 10
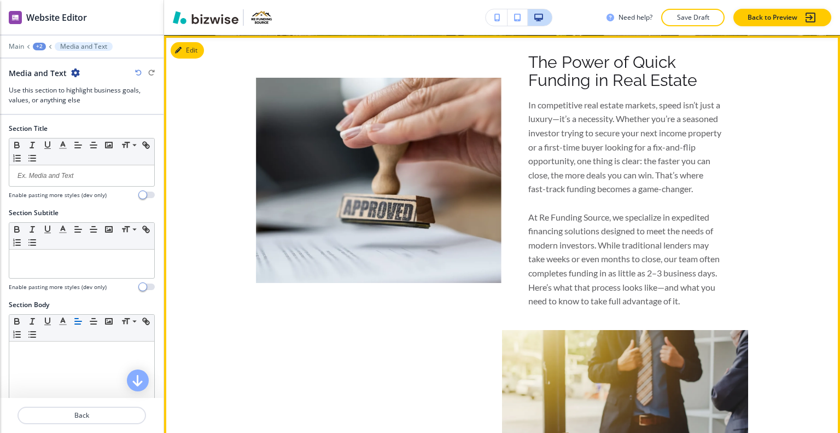
scroll to position [370, 0]
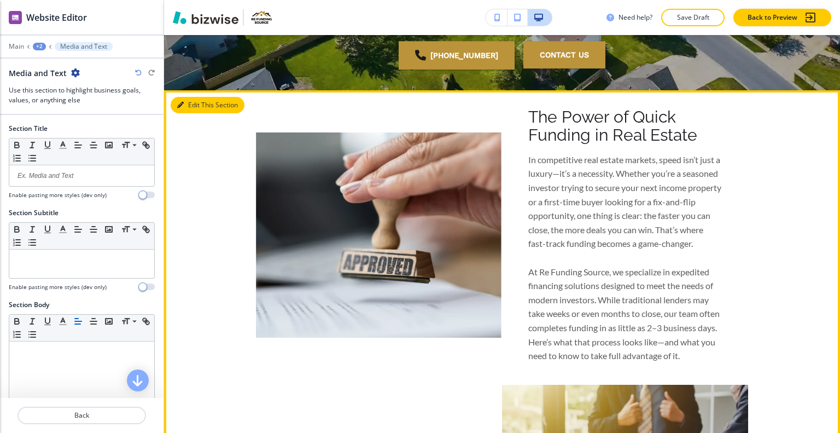
click at [190, 105] on button "Edit This Section" at bounding box center [208, 105] width 74 height 16
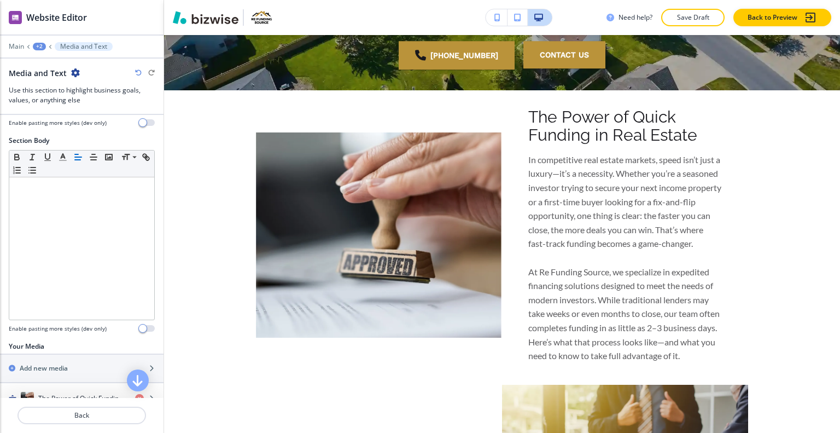
scroll to position [383, 0]
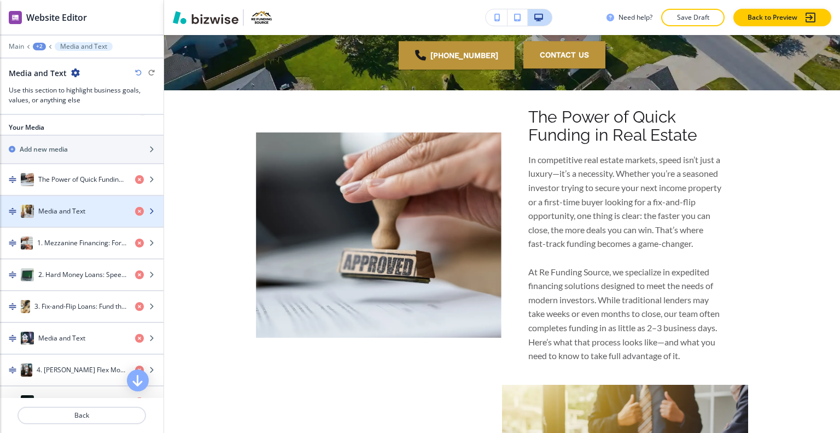
click at [70, 206] on h4 "Media and Text" at bounding box center [61, 211] width 47 height 10
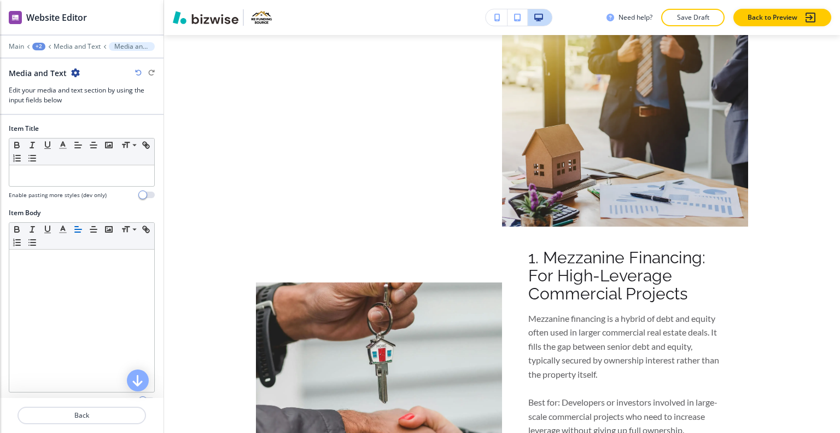
scroll to position [152, 0]
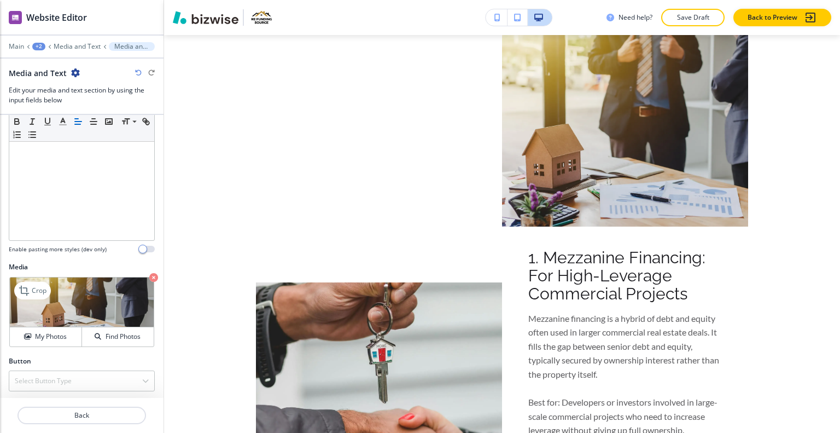
click at [149, 273] on icon "button" at bounding box center [153, 277] width 9 height 9
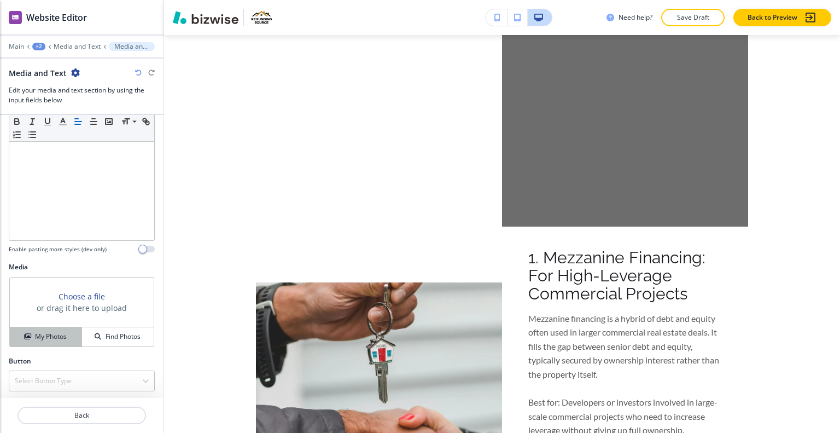
click at [68, 336] on div "My Photos" at bounding box center [46, 337] width 72 height 10
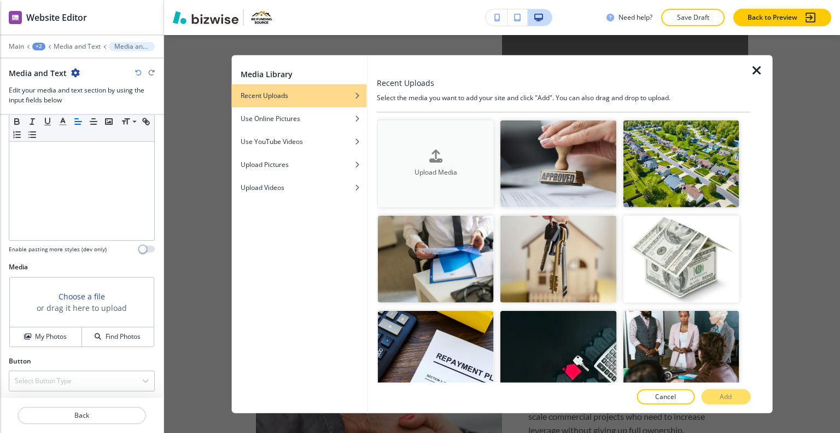
click at [456, 164] on div "button" at bounding box center [436, 165] width 116 height 4
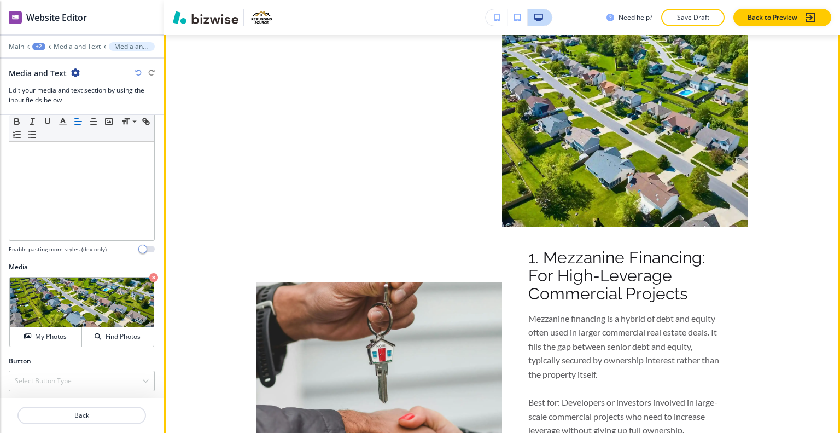
scroll to position [569, 0]
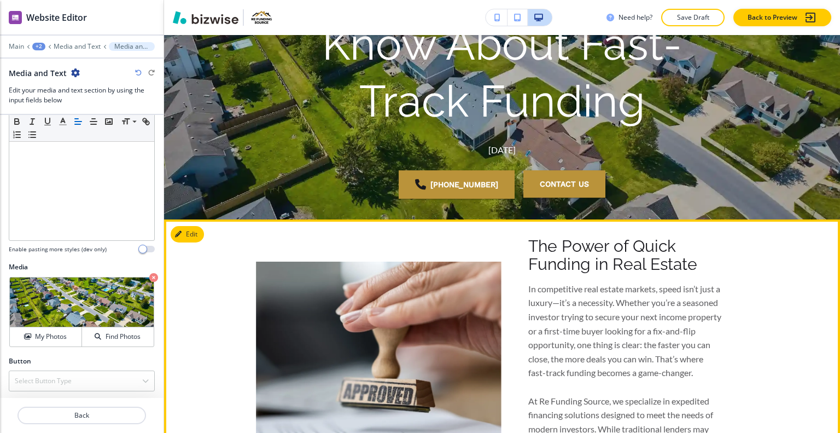
click at [191, 234] on button "Edit" at bounding box center [187, 234] width 33 height 16
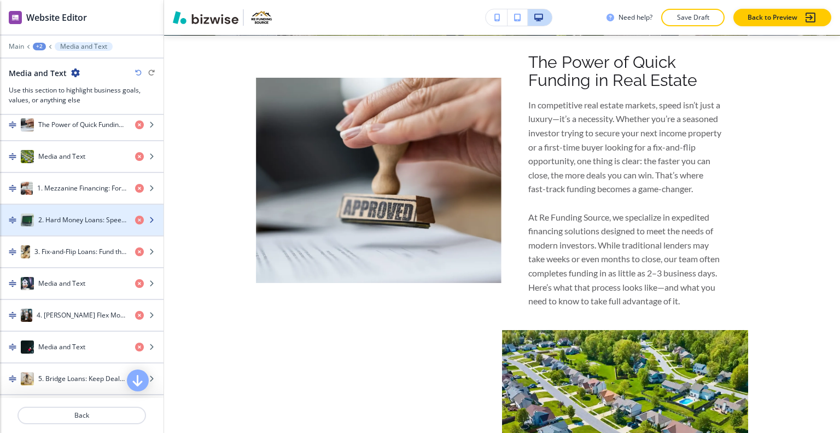
scroll to position [328, 0]
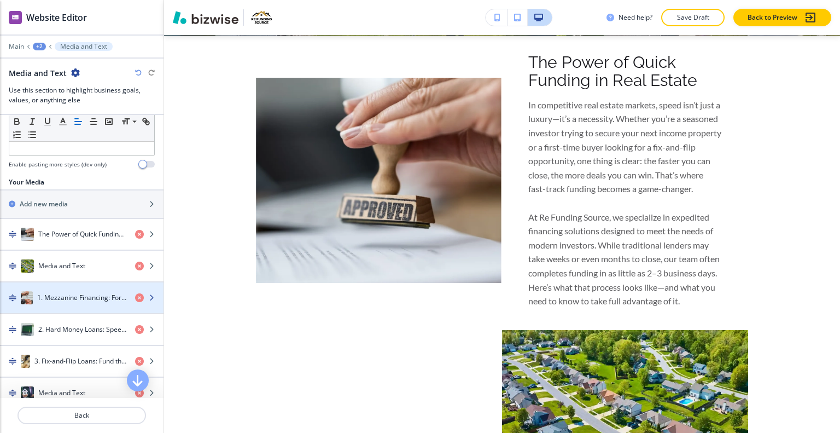
click at [64, 293] on h4 "1. Mezzanine Financing: For High-Leverage Commercial Projects" at bounding box center [81, 298] width 89 height 10
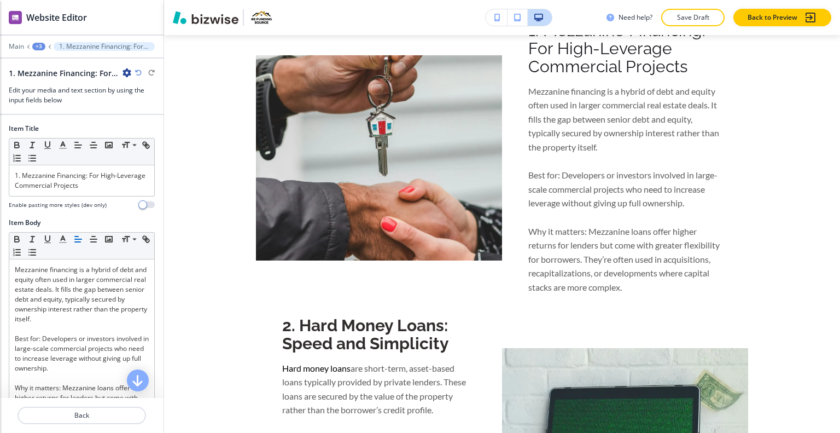
click at [120, 202] on div "Enable pasting more styles (dev only)" at bounding box center [82, 205] width 146 height 8
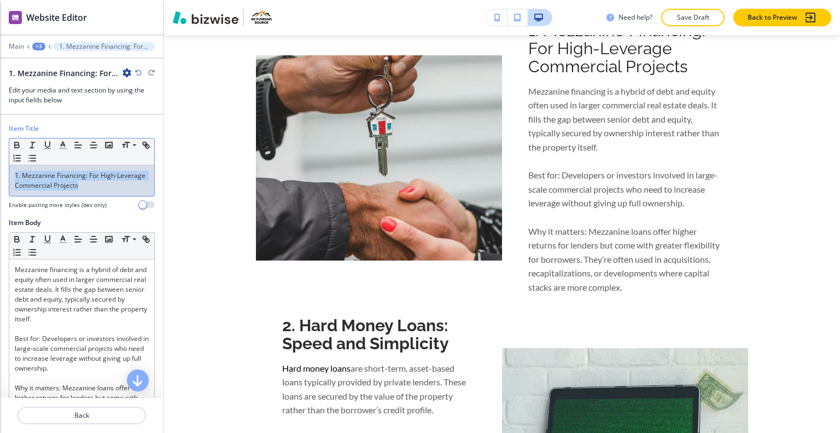
drag, startPoint x: 114, startPoint y: 185, endPoint x: 62, endPoint y: 183, distance: 51.5
click at [0, 157] on div "Item Title Small Normal Large Huge 1. Mezzanine Financing: For High-Leverage Co…" at bounding box center [82, 171] width 164 height 94
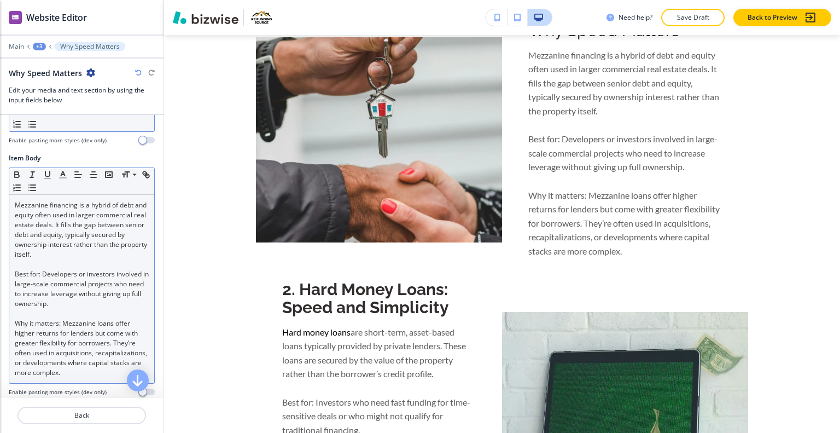
scroll to position [109, 0]
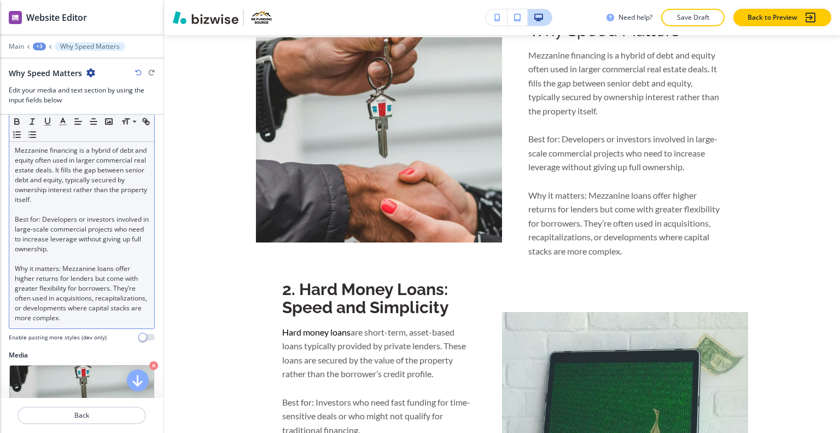
click at [84, 289] on p "Why it matters: Mezzanine loans offer higher returns for lenders but come with …" at bounding box center [82, 293] width 134 height 59
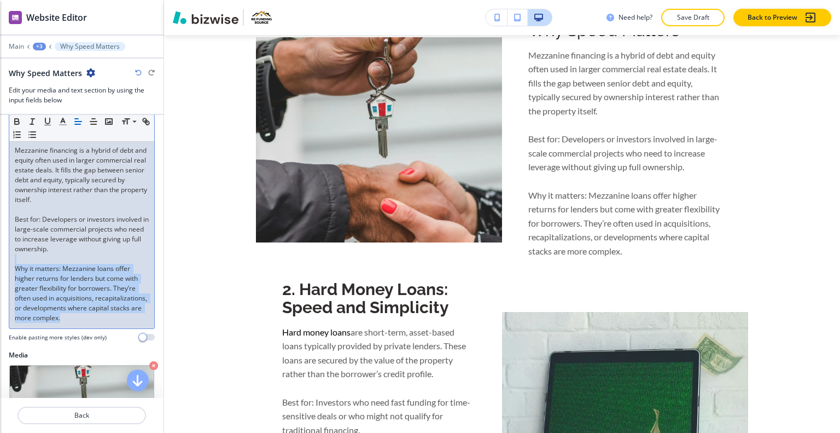
scroll to position [55, 0]
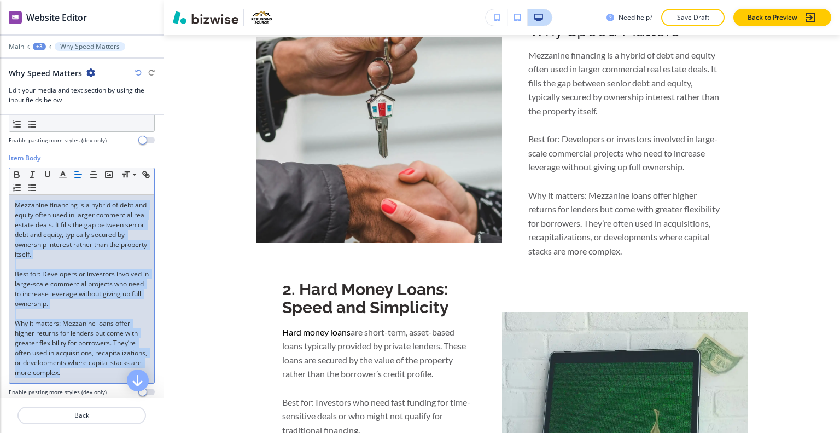
drag, startPoint x: 140, startPoint y: 317, endPoint x: 0, endPoint y: 204, distance: 180.0
click at [0, 204] on div "Item Body Small Normal Large Huge Mezzanine financing is a hybrid of debt and e…" at bounding box center [82, 279] width 164 height 252
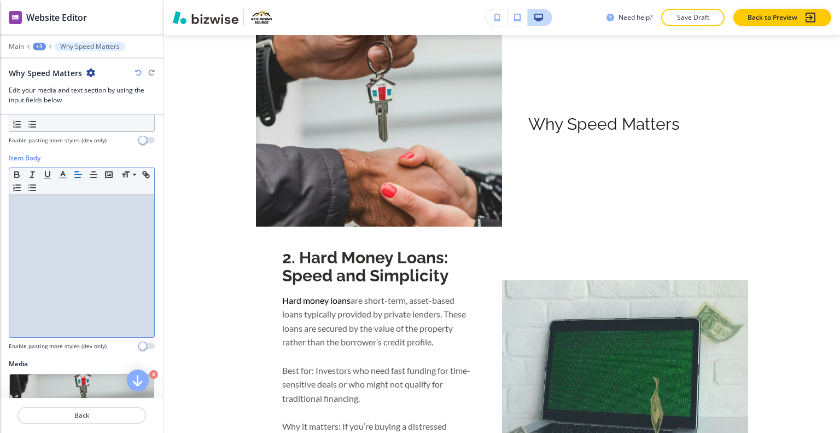
scroll to position [0, 0]
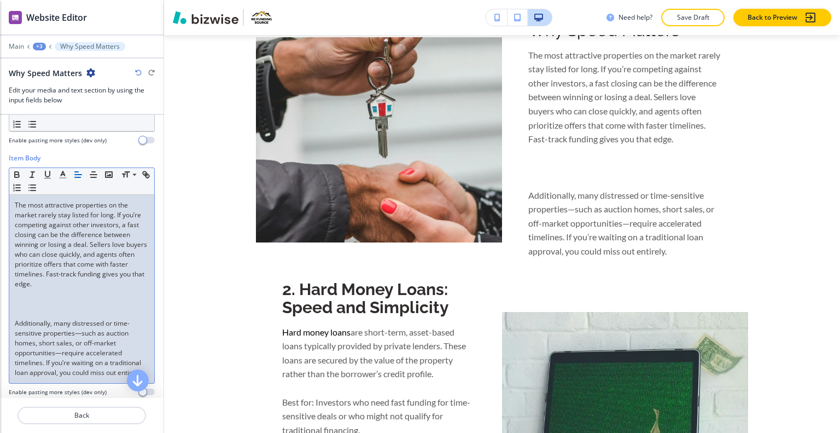
click at [26, 304] on p "﻿" at bounding box center [82, 304] width 134 height 10
click at [24, 326] on p "Additionally, many distressed or time-sensitive properties—such as auction home…" at bounding box center [82, 347] width 134 height 59
click at [25, 305] on p "﻿" at bounding box center [82, 304] width 134 height 10
click at [24, 309] on p at bounding box center [82, 314] width 134 height 10
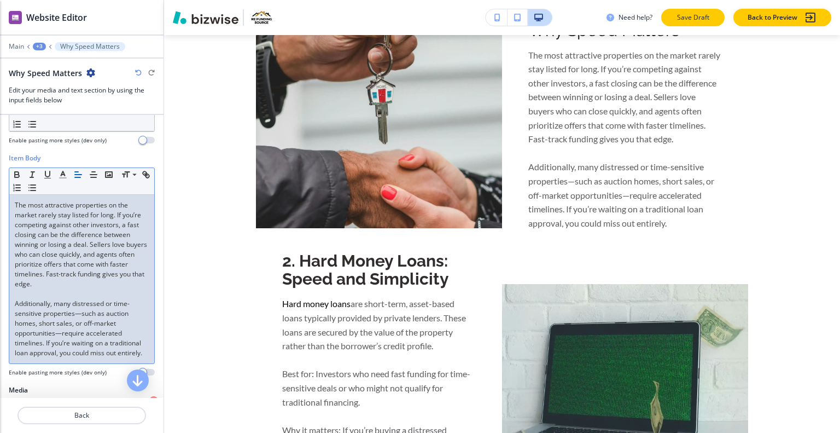
click at [711, 24] on button "Save Draft" at bounding box center [692, 18] width 63 height 18
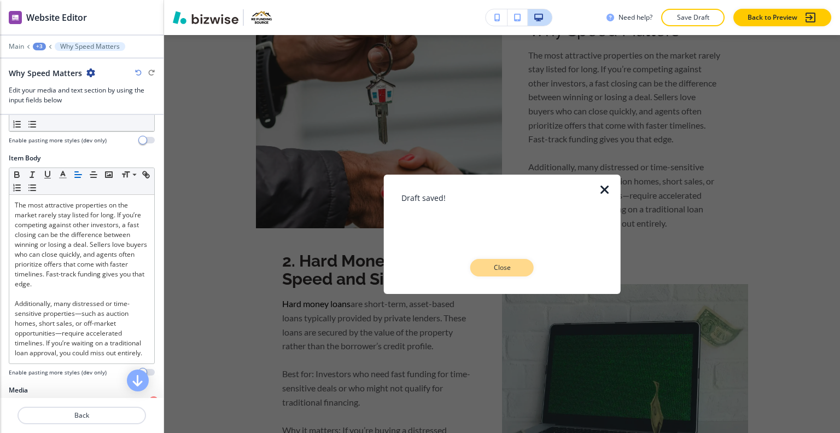
click at [490, 269] on p "Close" at bounding box center [502, 268] width 35 height 10
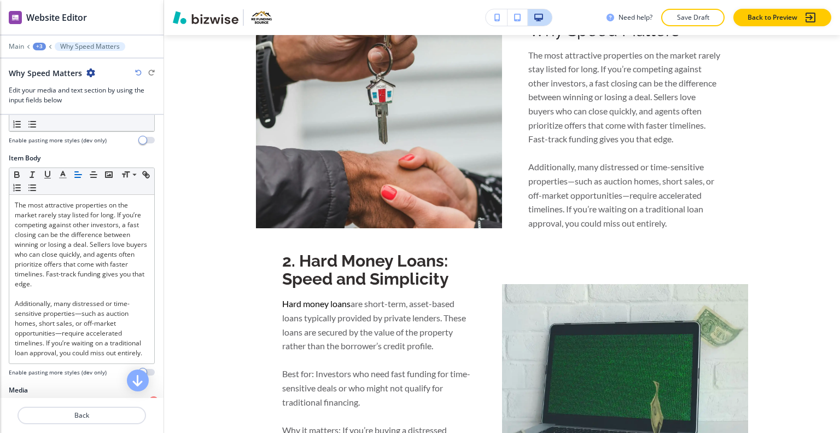
scroll to position [188, 0]
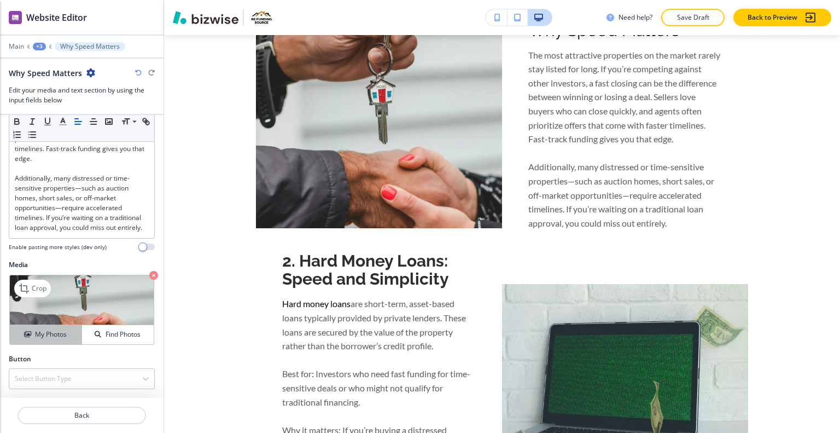
click at [58, 331] on h4 "My Photos" at bounding box center [51, 334] width 32 height 10
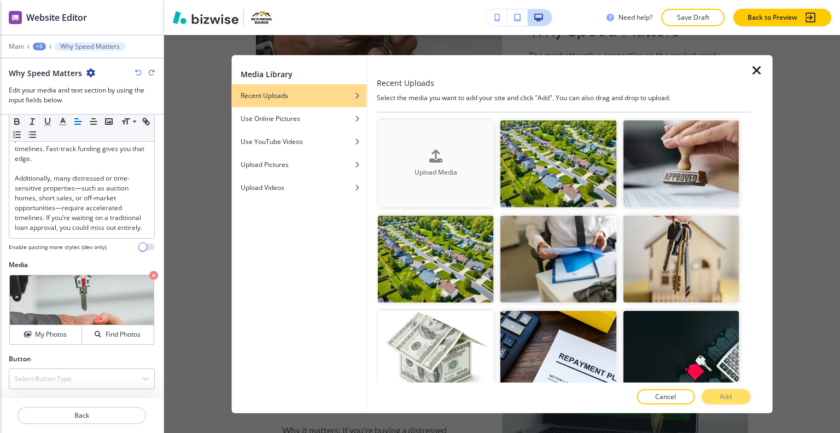
click at [423, 147] on button "Upload Media" at bounding box center [436, 163] width 116 height 87
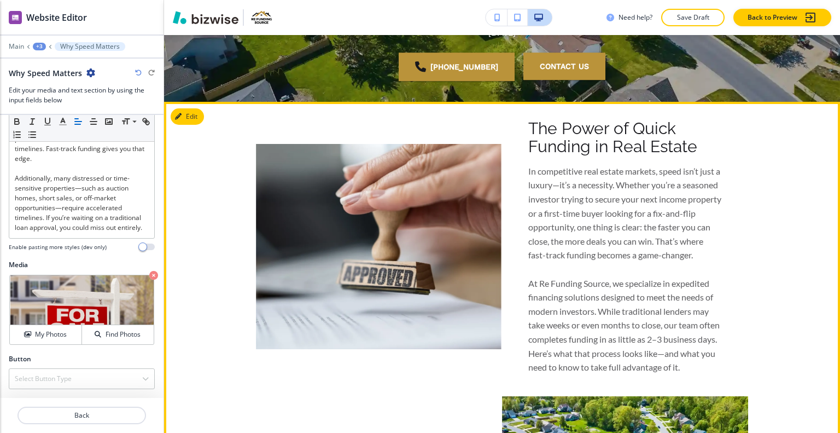
scroll to position [194, 0]
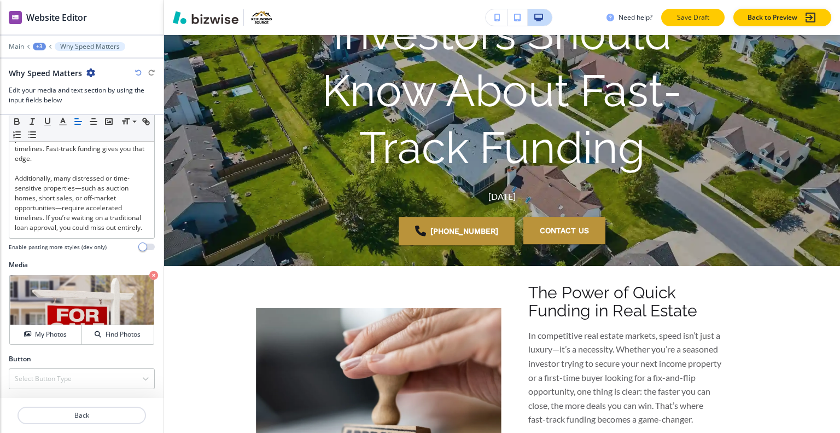
click at [691, 20] on p "Save Draft" at bounding box center [693, 18] width 35 height 10
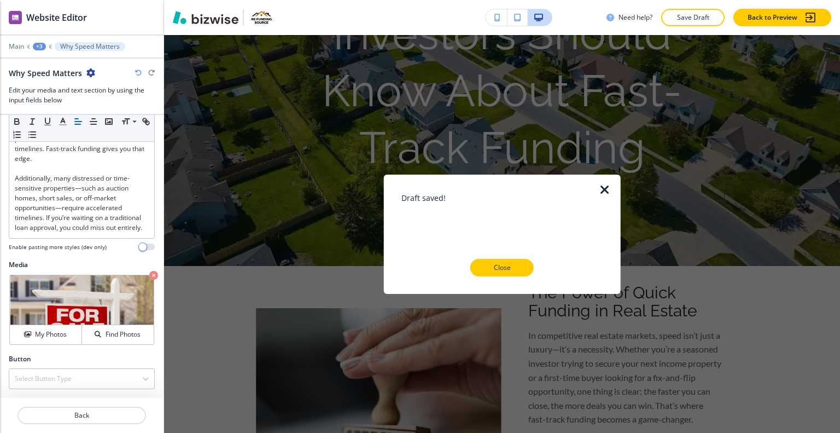
click at [607, 184] on icon "button" at bounding box center [605, 189] width 13 height 13
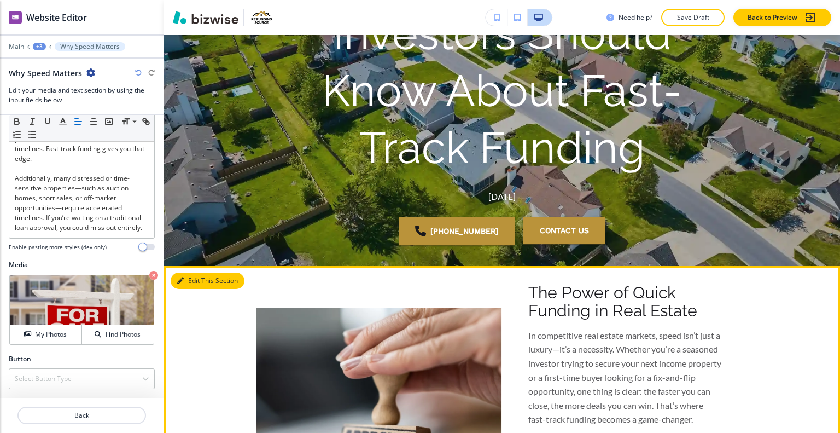
click at [195, 284] on button "Edit This Section" at bounding box center [208, 280] width 74 height 16
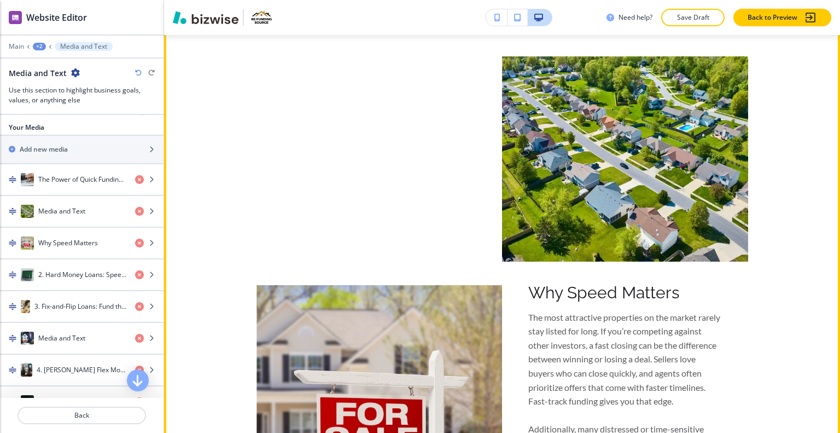
scroll to position [753, 0]
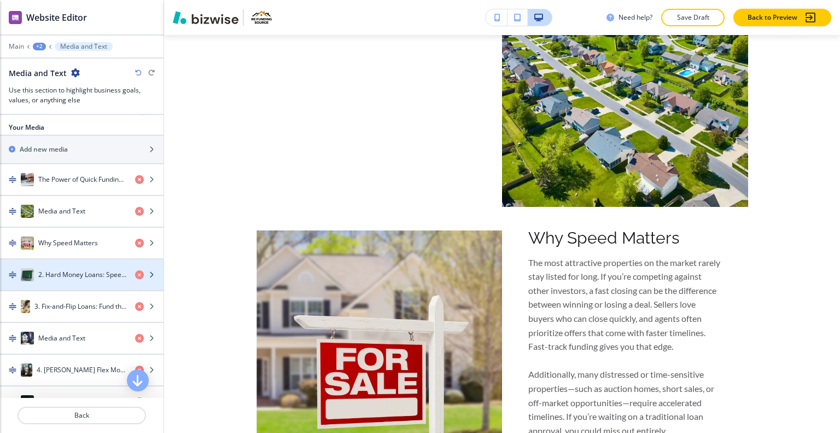
click at [88, 270] on h4 "2. Hard Money Loans: Speed and Simplicity" at bounding box center [82, 275] width 88 height 10
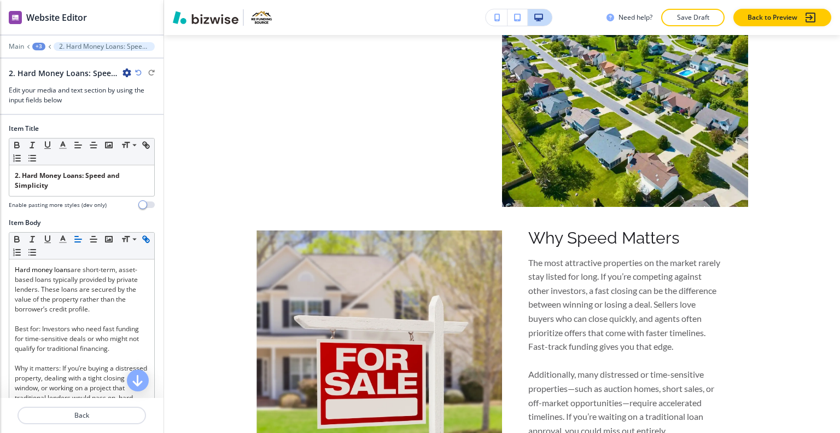
scroll to position [1191, 0]
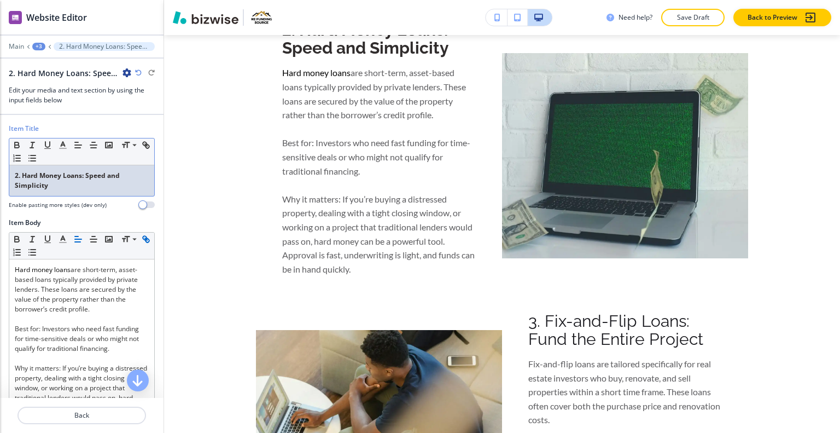
drag, startPoint x: 78, startPoint y: 195, endPoint x: 68, endPoint y: 191, distance: 10.9
click at [68, 191] on div "Item Title Small Normal Large Huge 2. Hard Money Loans: Speed and Simplicity En…" at bounding box center [82, 166] width 146 height 85
drag, startPoint x: 68, startPoint y: 191, endPoint x: 0, endPoint y: 155, distance: 76.9
click at [0, 155] on div "Item Title Small Normal Large Huge 2. Hard Money Loans: Speed and Simplicity En…" at bounding box center [82, 171] width 164 height 94
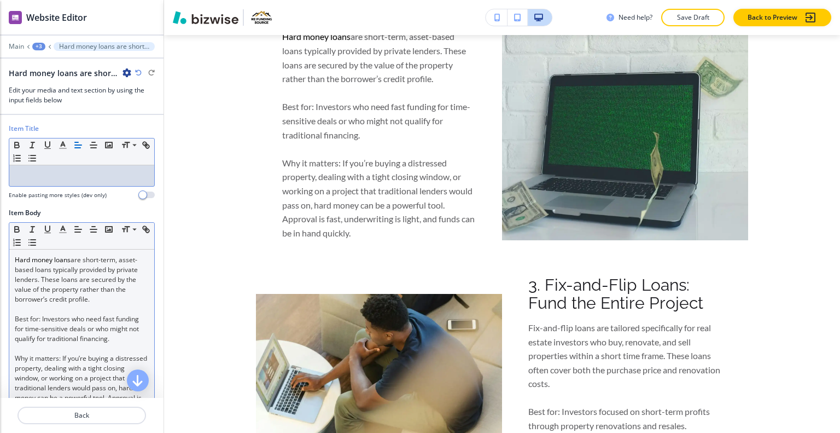
scroll to position [109, 0]
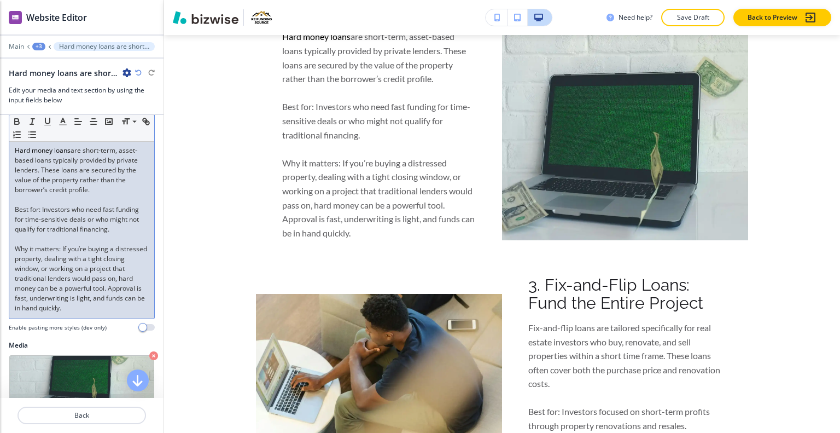
click at [120, 304] on p "Why it matters: If you’re buying a distressed property, dealing with a tight cl…" at bounding box center [82, 278] width 134 height 69
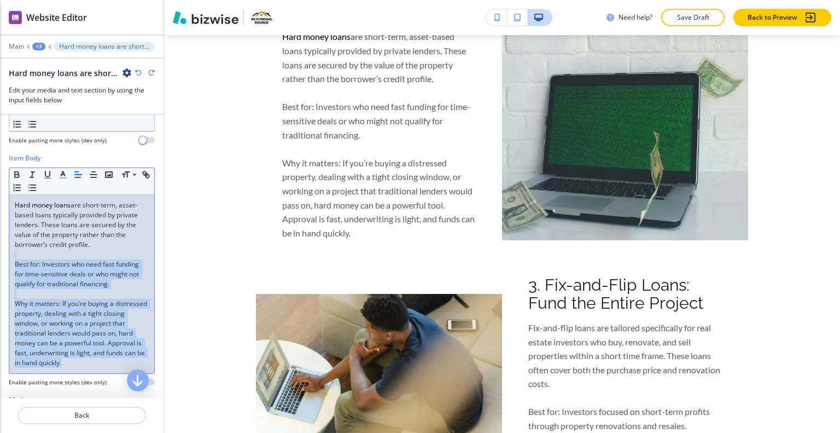
scroll to position [0, 0]
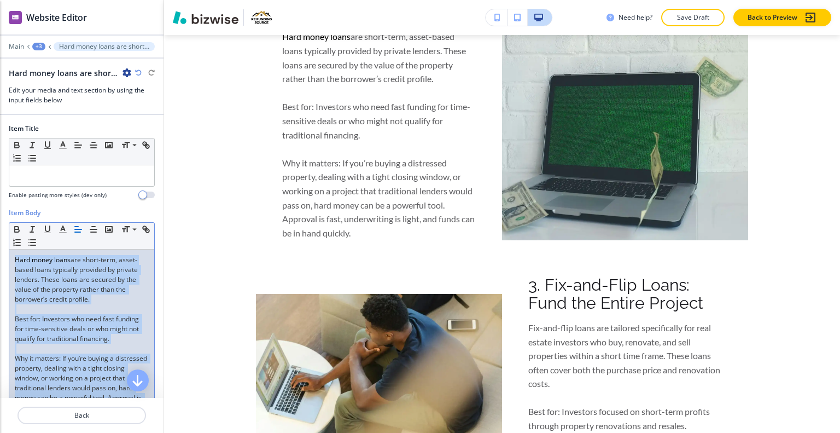
drag, startPoint x: 87, startPoint y: 304, endPoint x: 15, endPoint y: 258, distance: 85.4
click at [0, 238] on div "Item Body Small Normal Large Huge Hard money loans are short-term, asset-based …" at bounding box center [82, 329] width 164 height 242
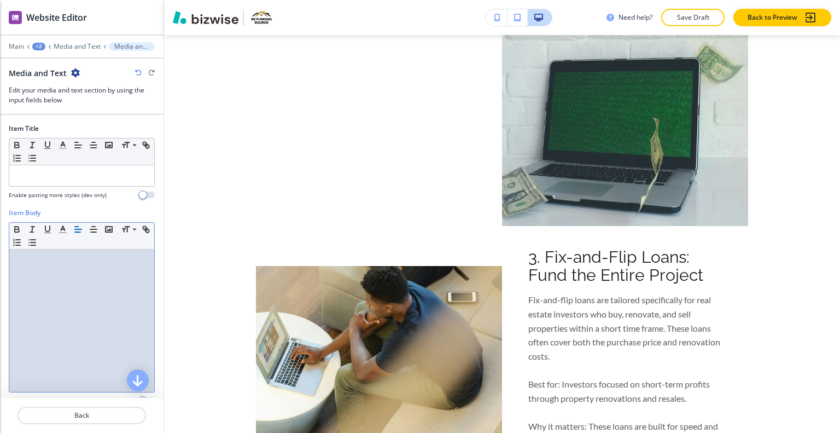
scroll to position [152, 0]
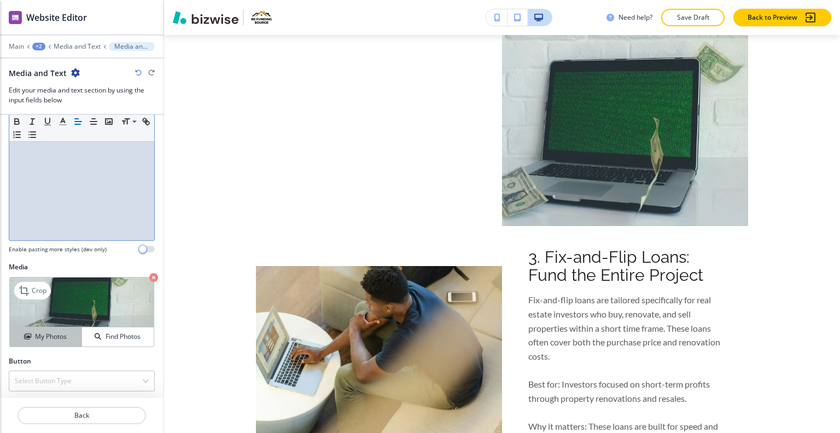
click at [57, 332] on h4 "My Photos" at bounding box center [51, 337] width 32 height 10
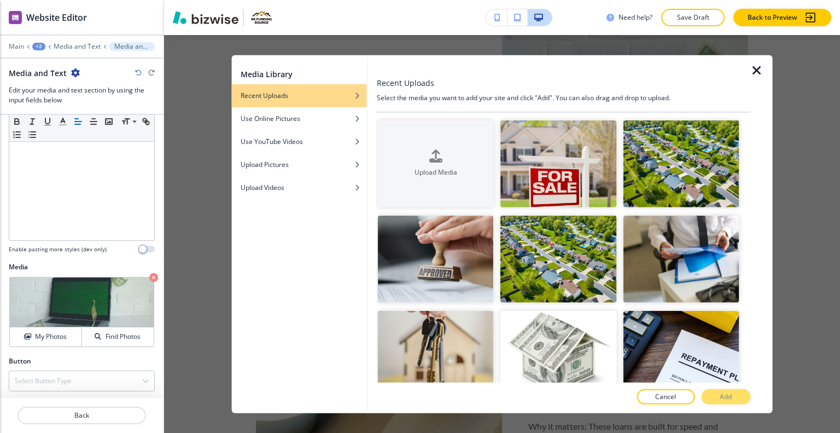
click at [374, 166] on div at bounding box center [372, 234] width 9 height 358
click at [424, 160] on div "Upload Media" at bounding box center [436, 164] width 116 height 28
click at [416, 131] on button "Upload Media" at bounding box center [436, 163] width 116 height 87
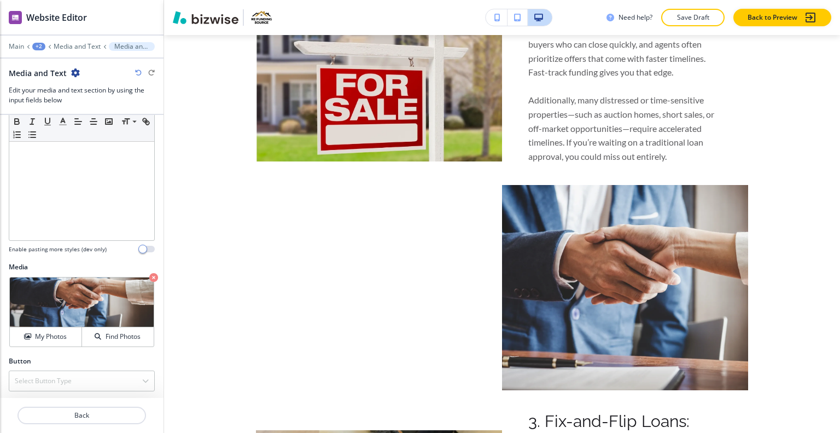
scroll to position [863, 0]
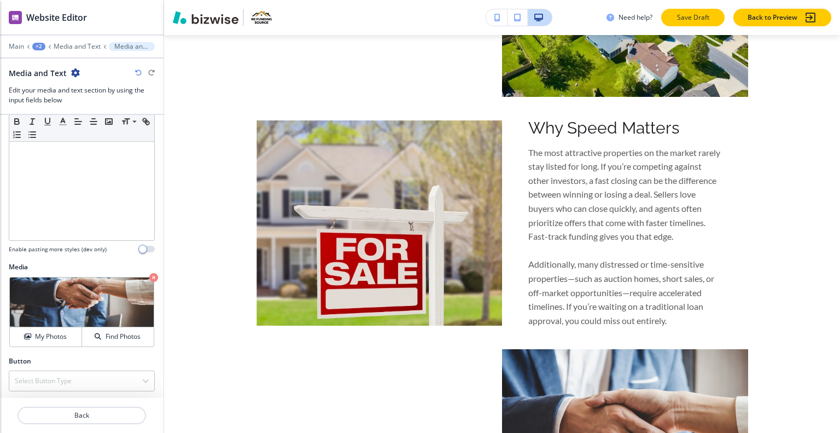
click at [696, 17] on p "Save Draft" at bounding box center [693, 18] width 35 height 10
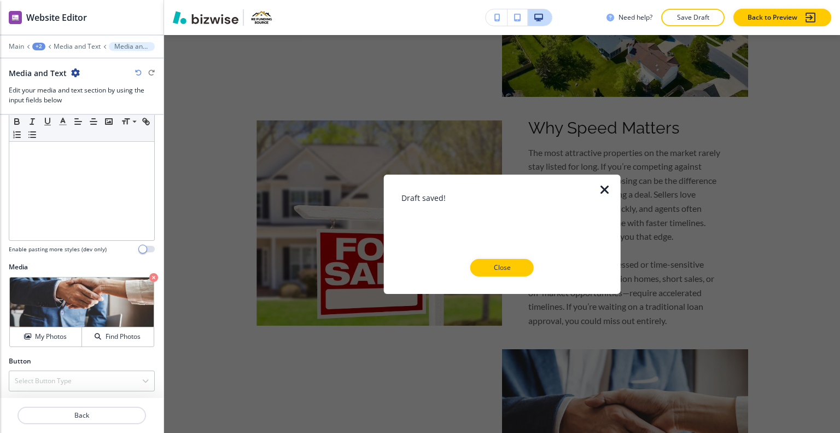
click at [608, 188] on icon "button" at bounding box center [605, 189] width 13 height 13
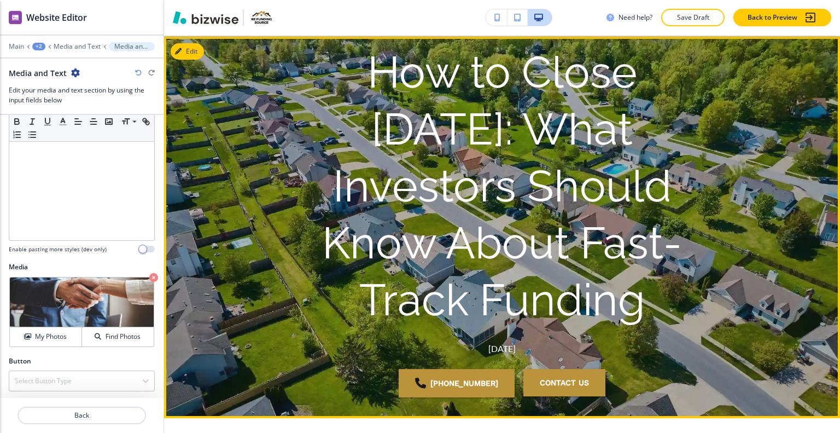
scroll to position [316, 0]
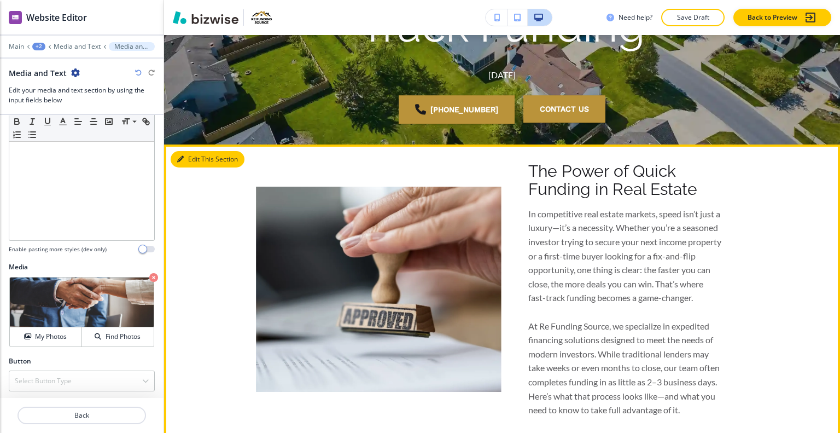
click at [193, 164] on button "Edit This Section" at bounding box center [208, 159] width 74 height 16
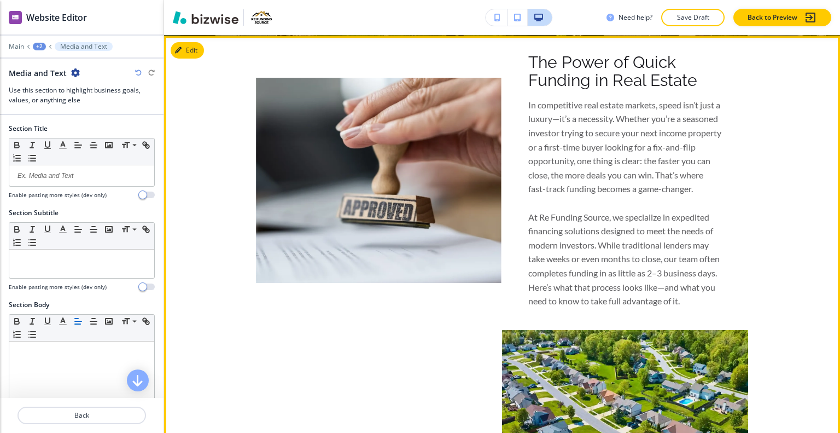
scroll to position [753, 0]
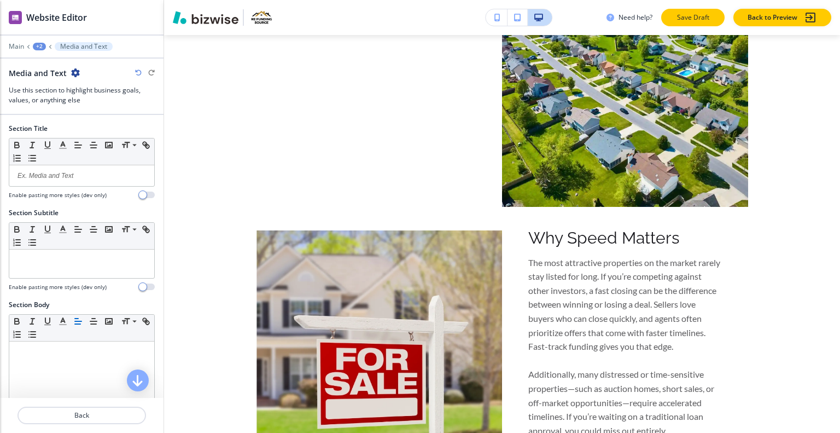
click at [687, 21] on p "Save Draft" at bounding box center [693, 18] width 35 height 10
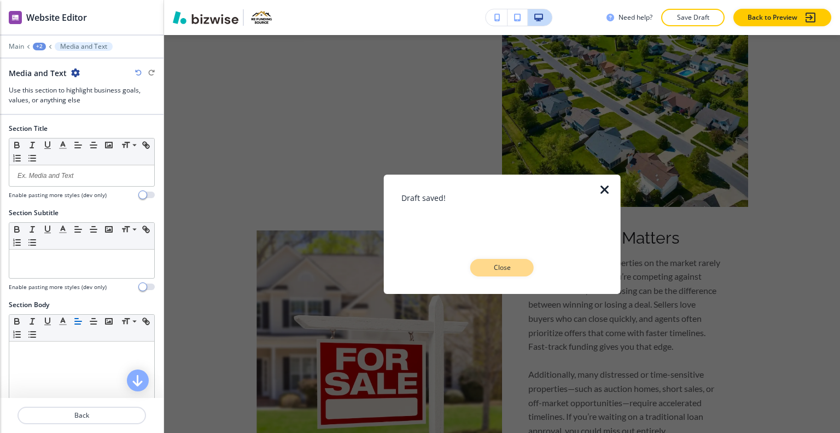
click at [531, 264] on button "Close" at bounding box center [502, 268] width 63 height 18
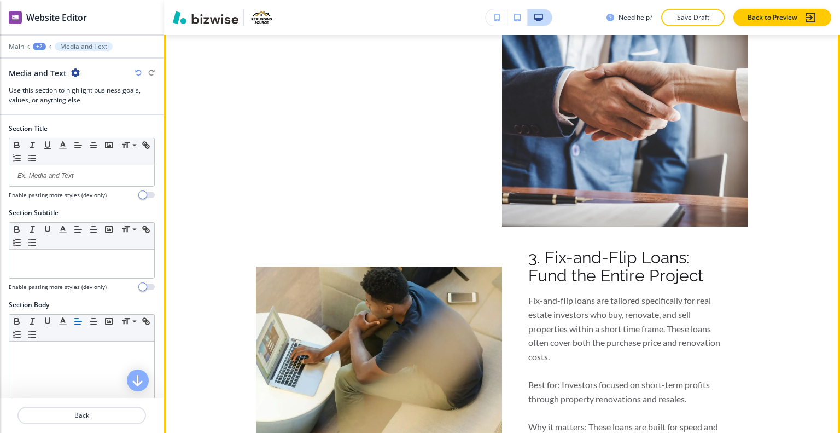
scroll to position [1136, 0]
